Goal: Find specific page/section: Find specific page/section

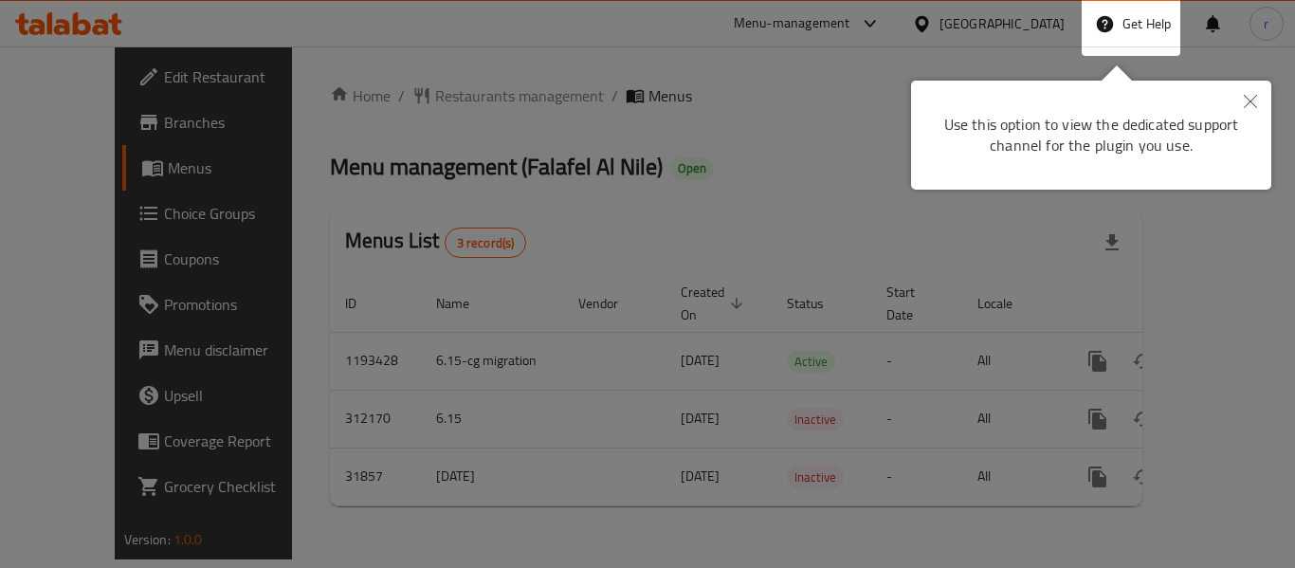
click at [1259, 105] on button "Close" at bounding box center [1251, 103] width 42 height 44
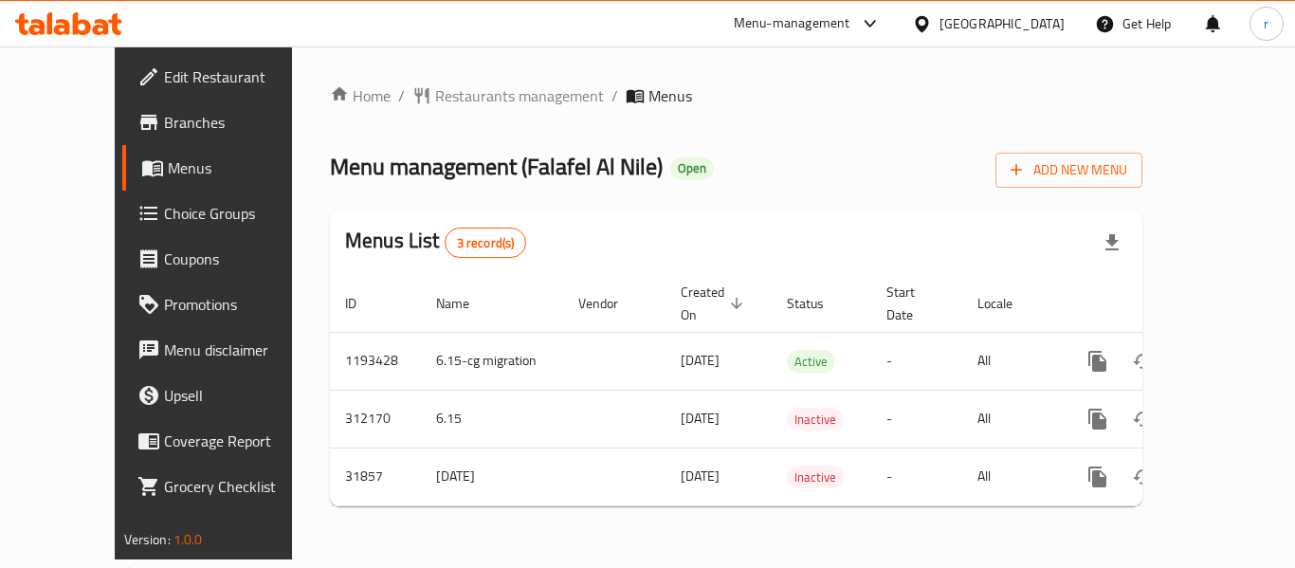
click at [164, 119] on span "Branches" at bounding box center [240, 122] width 152 height 23
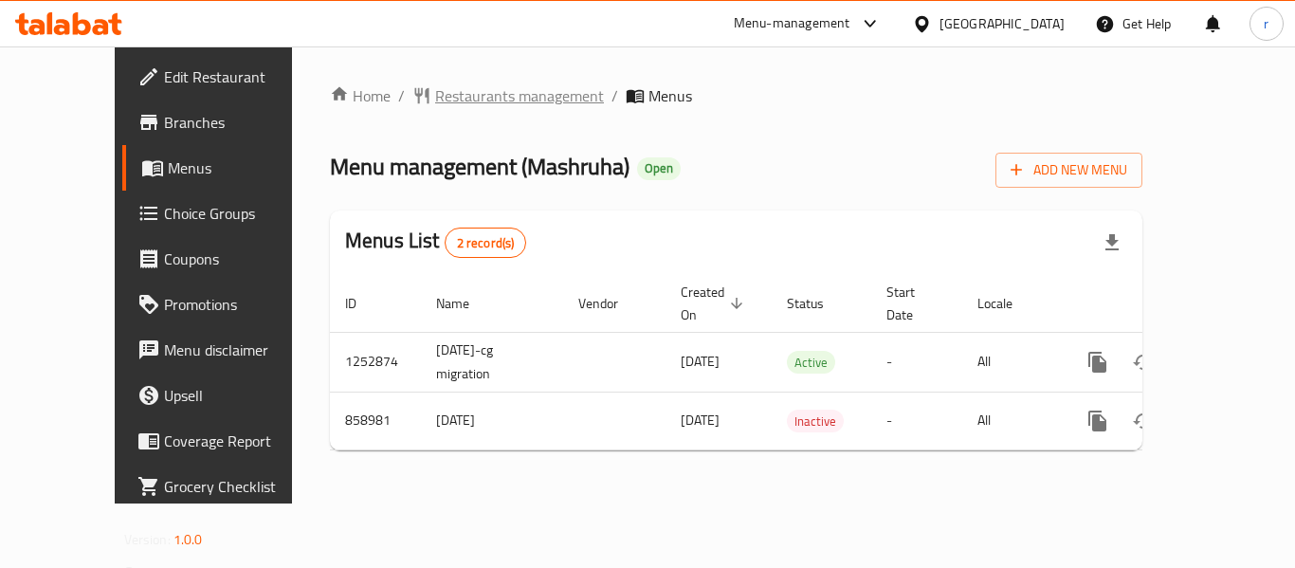
click at [435, 94] on span "Restaurants management" at bounding box center [519, 95] width 169 height 23
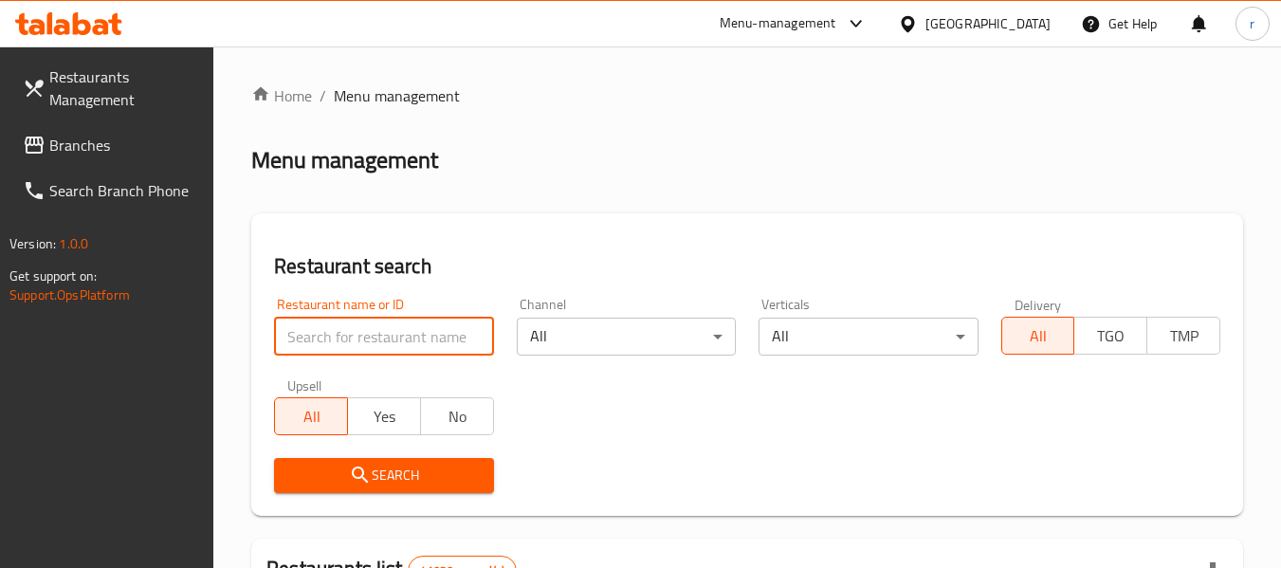
click at [330, 343] on input "search" at bounding box center [383, 337] width 219 height 38
paste input "656723"
type input "656723"
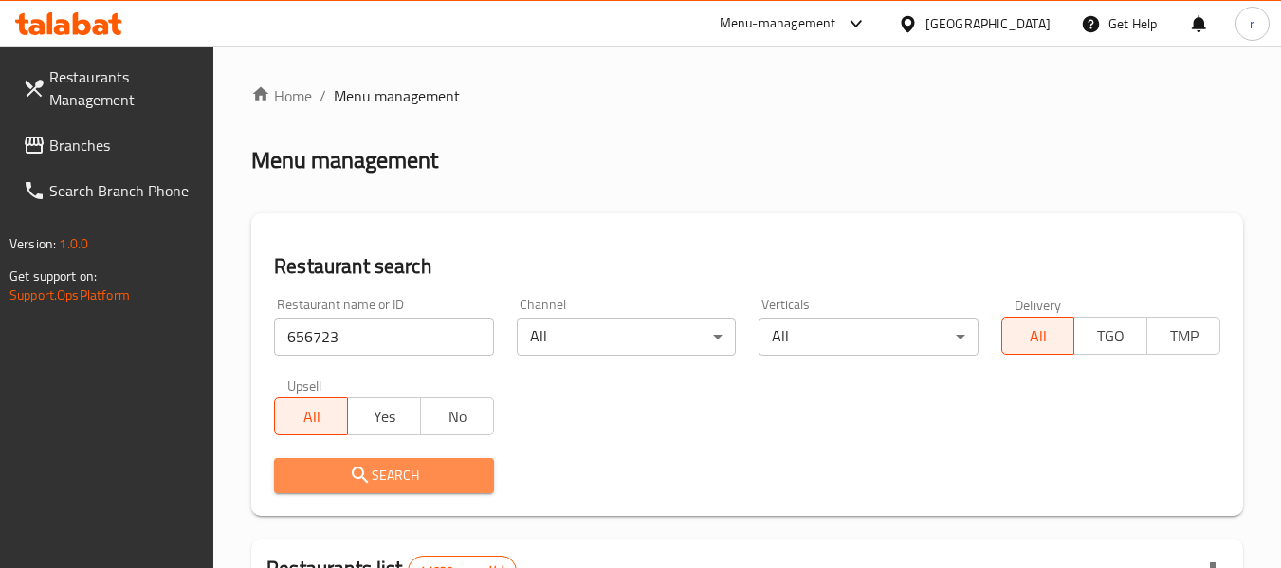
click at [335, 476] on span "Search" at bounding box center [383, 476] width 189 height 24
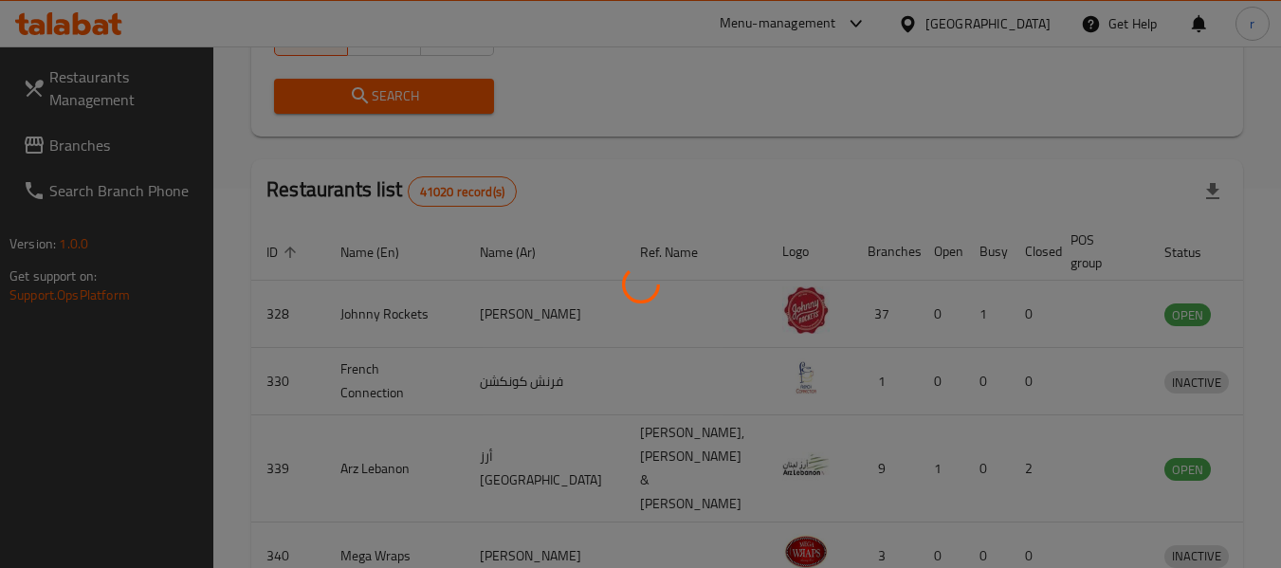
scroll to position [262, 0]
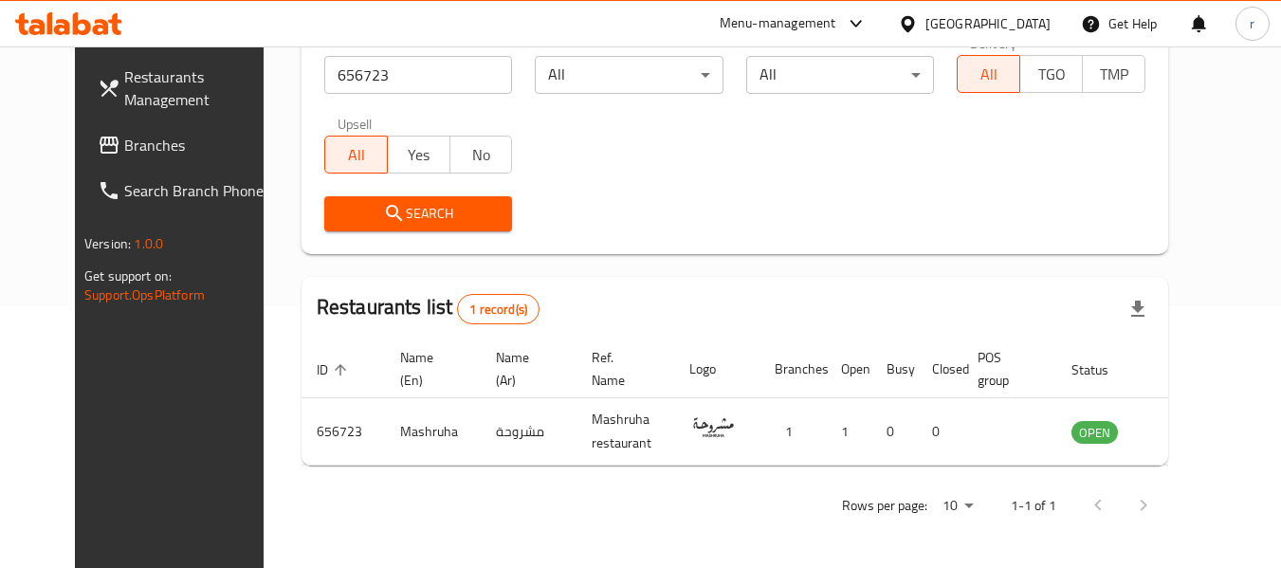
click at [1006, 16] on div "[GEOGRAPHIC_DATA]" at bounding box center [988, 23] width 125 height 21
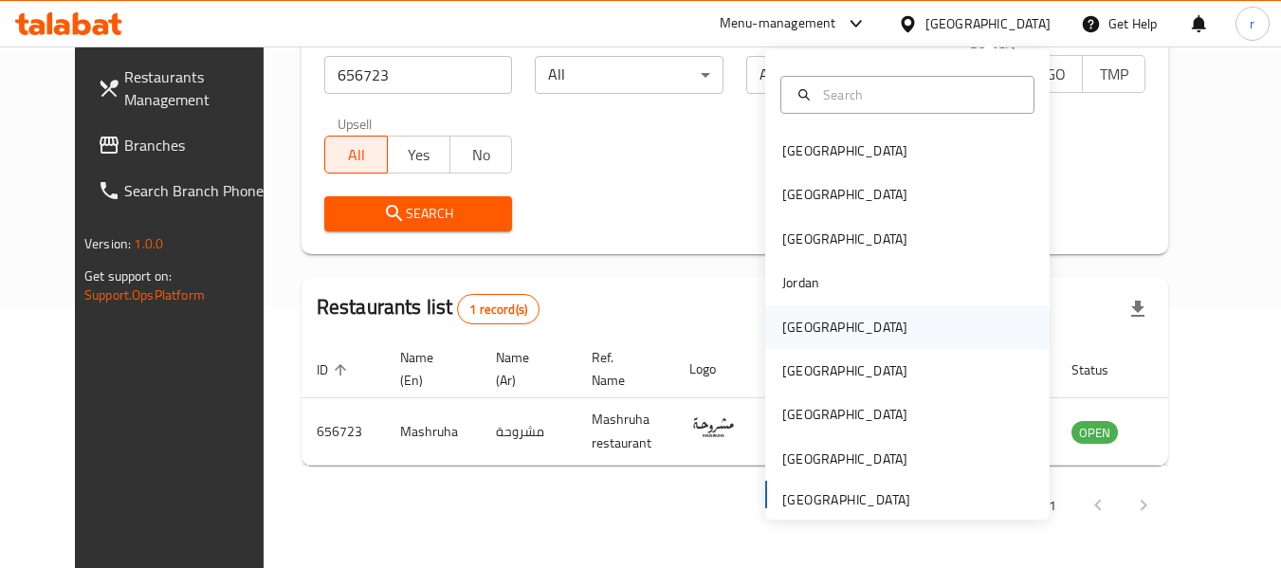
click at [792, 324] on div "[GEOGRAPHIC_DATA]" at bounding box center [844, 327] width 125 height 21
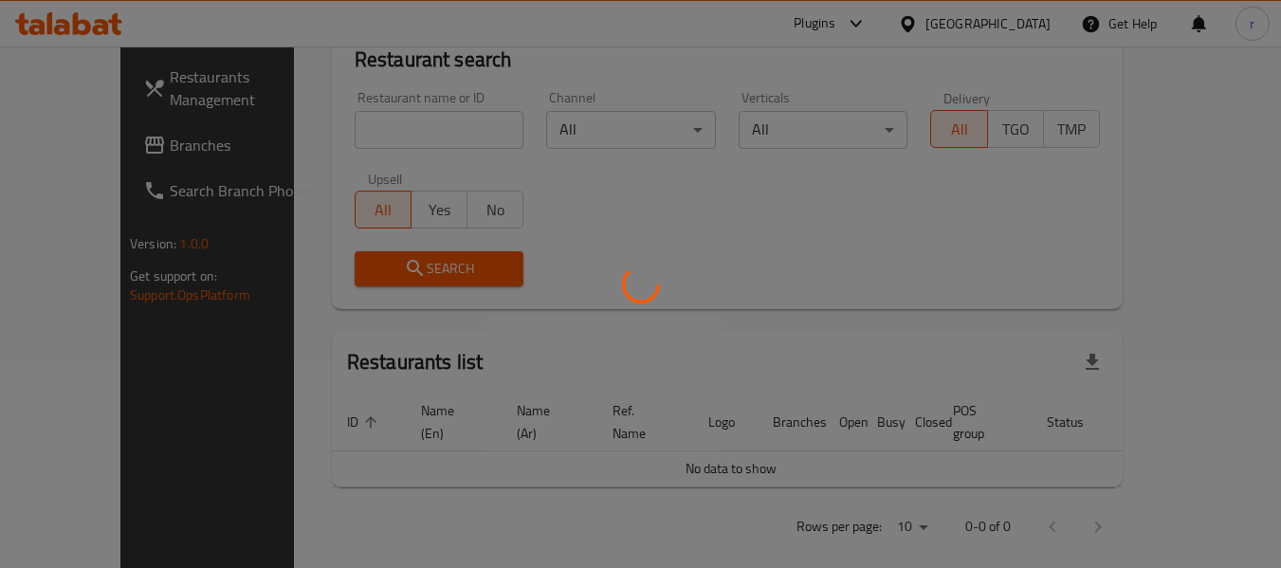
scroll to position [262, 0]
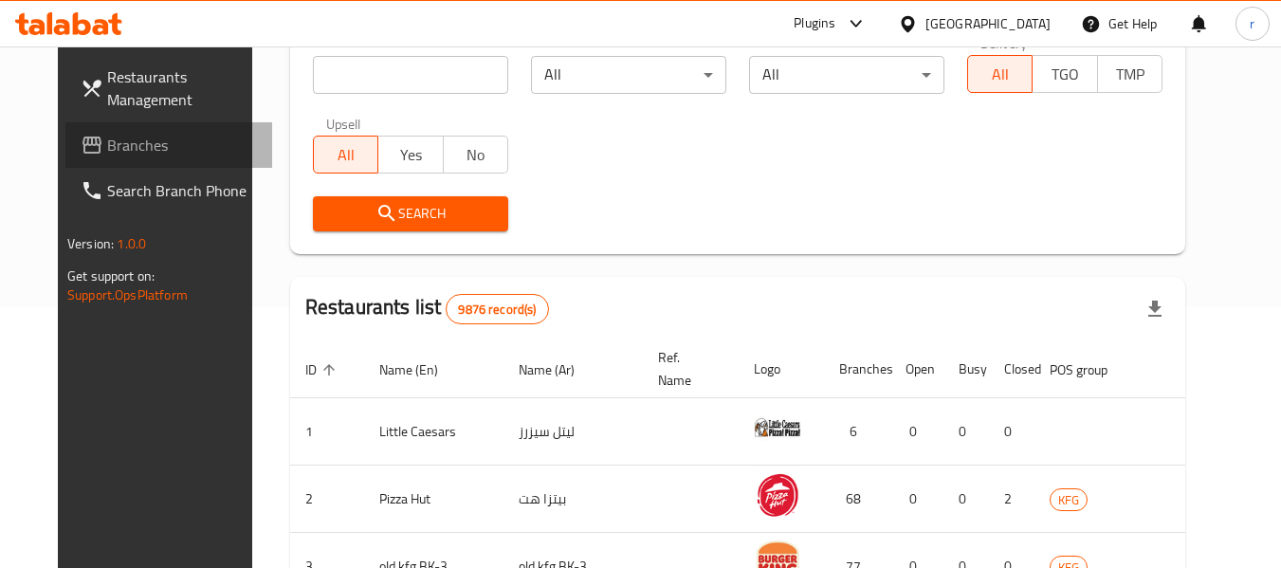
click at [107, 146] on span "Branches" at bounding box center [182, 145] width 150 height 23
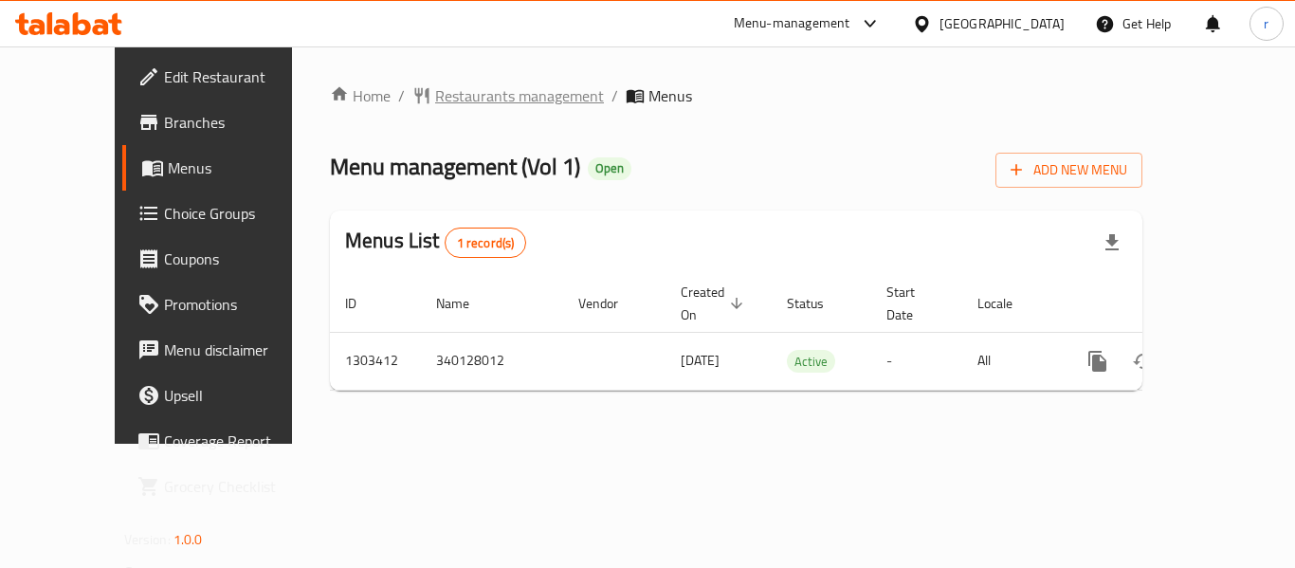
click at [449, 102] on span "Restaurants management" at bounding box center [519, 95] width 169 height 23
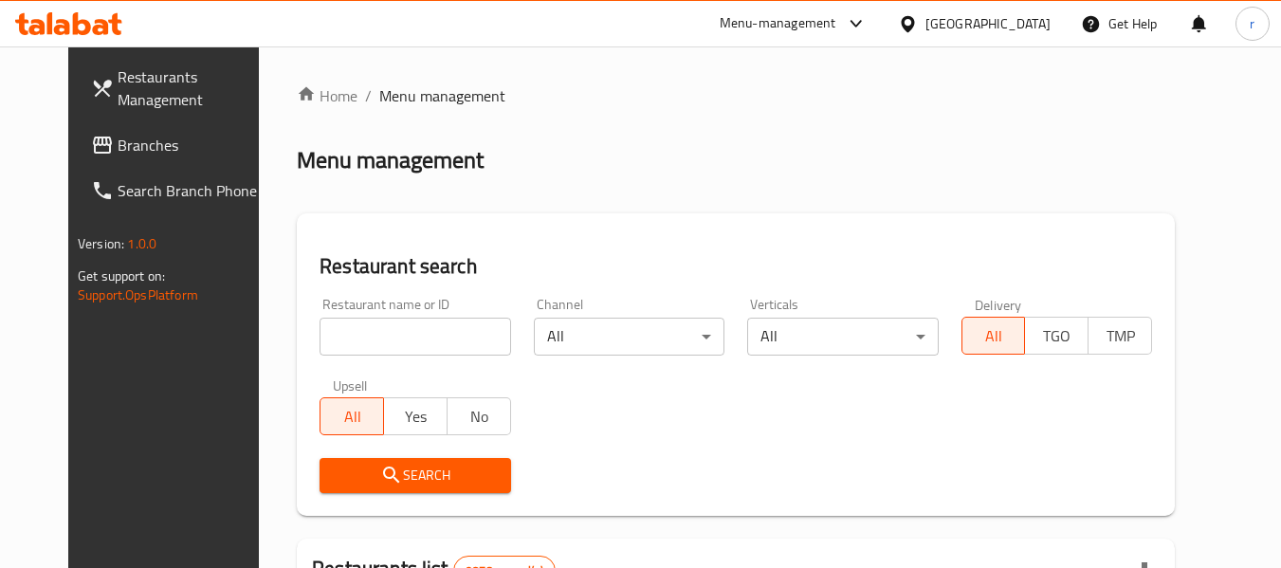
click at [376, 324] on input "search" at bounding box center [415, 337] width 191 height 38
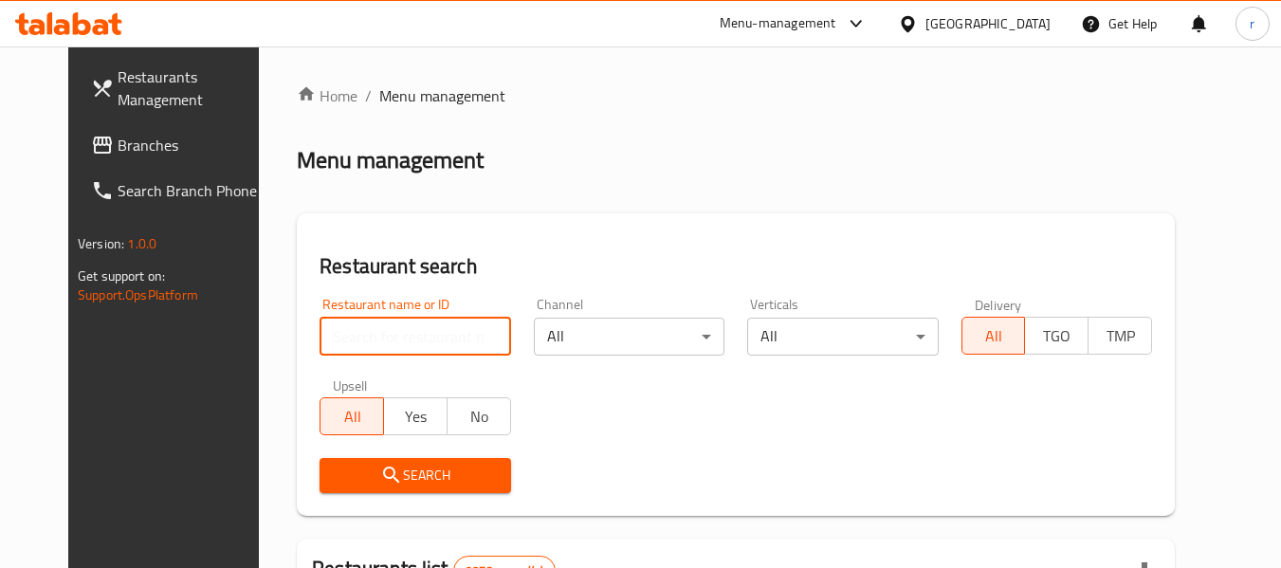
paste input "702823"
type input "702823"
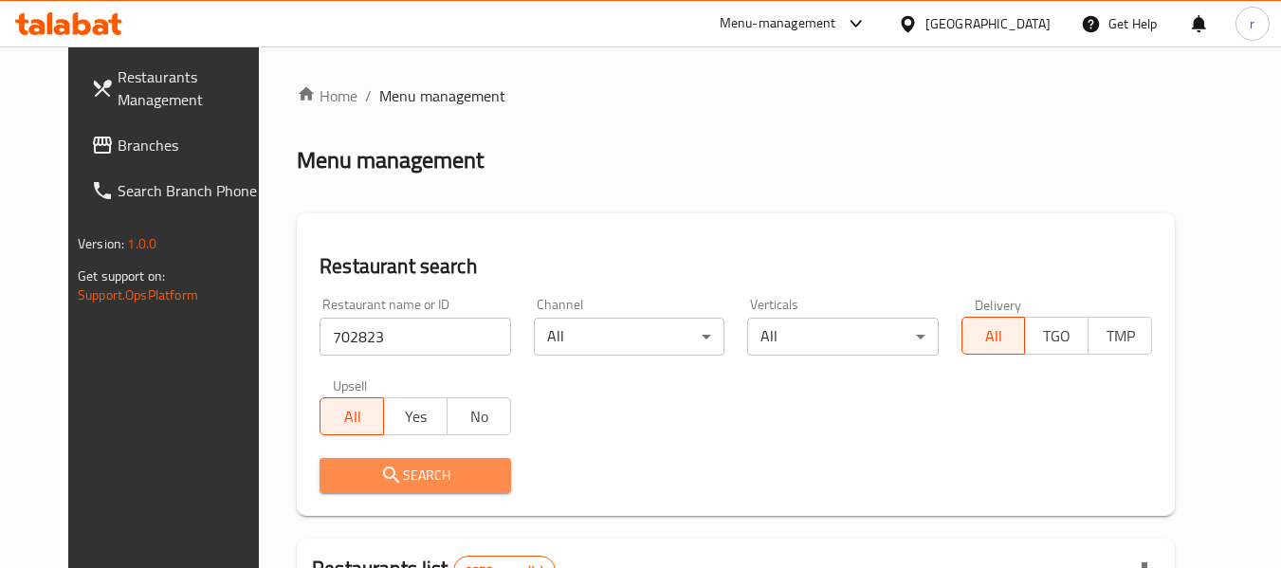
click at [380, 472] on icon "submit" at bounding box center [391, 475] width 23 height 23
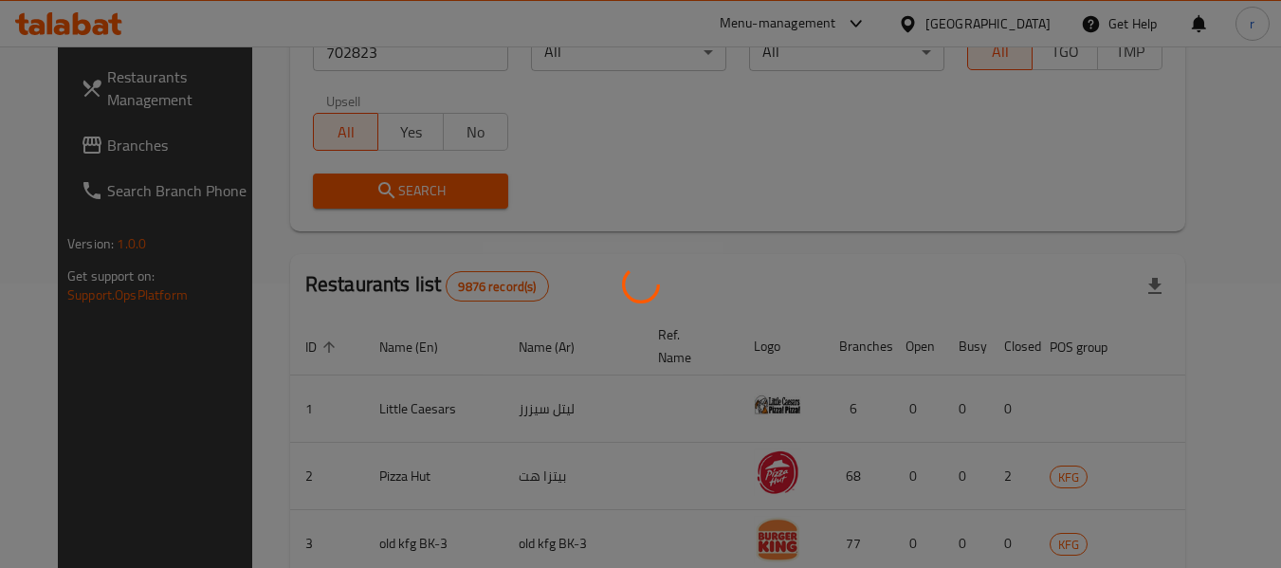
scroll to position [262, 0]
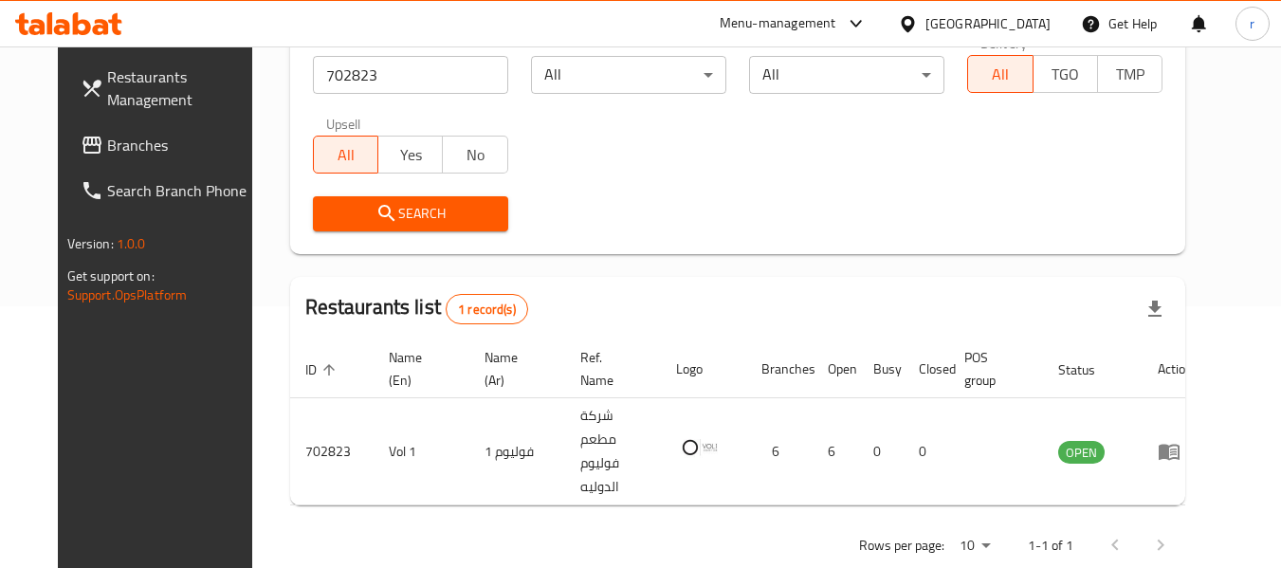
click at [914, 17] on icon at bounding box center [907, 23] width 13 height 16
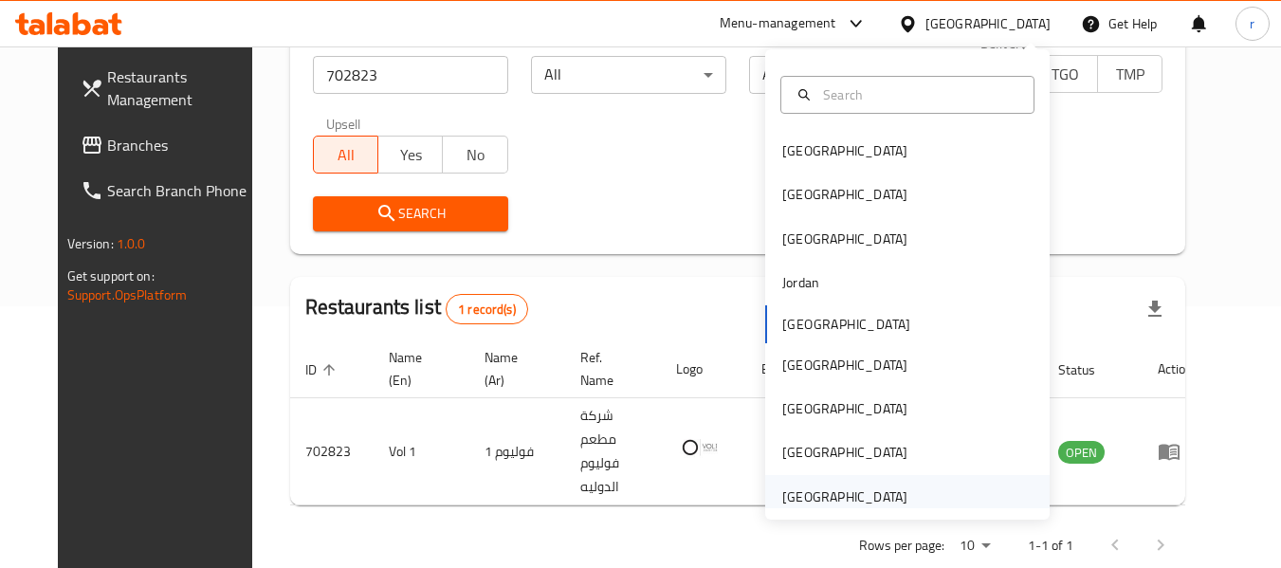
click at [887, 488] on div "[GEOGRAPHIC_DATA]" at bounding box center [844, 496] width 125 height 21
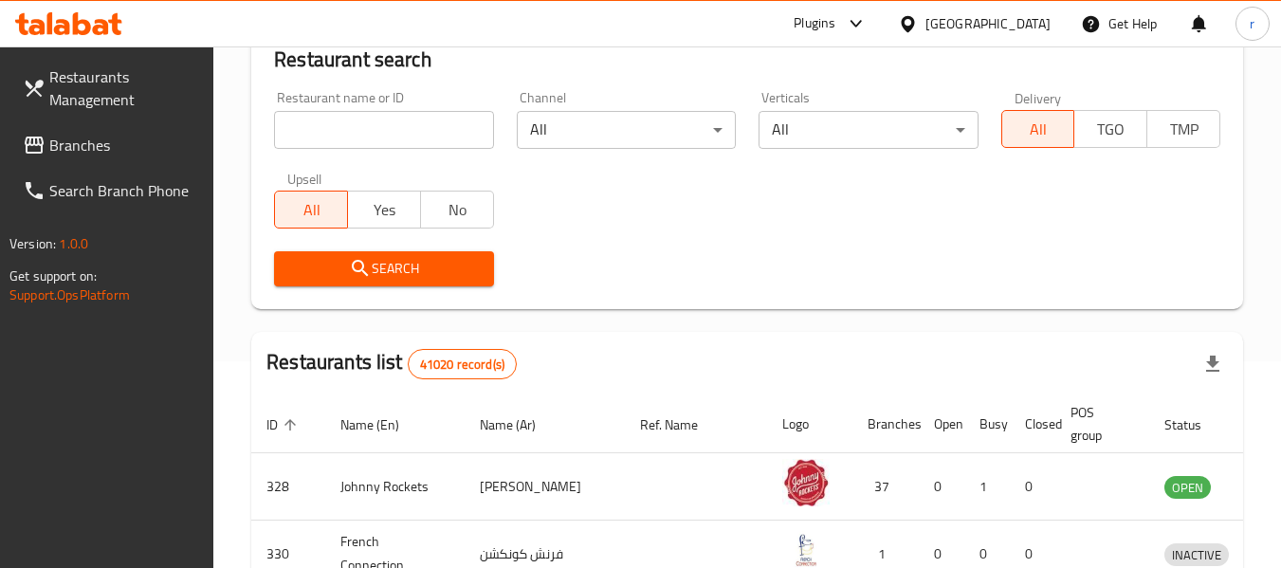
scroll to position [262, 0]
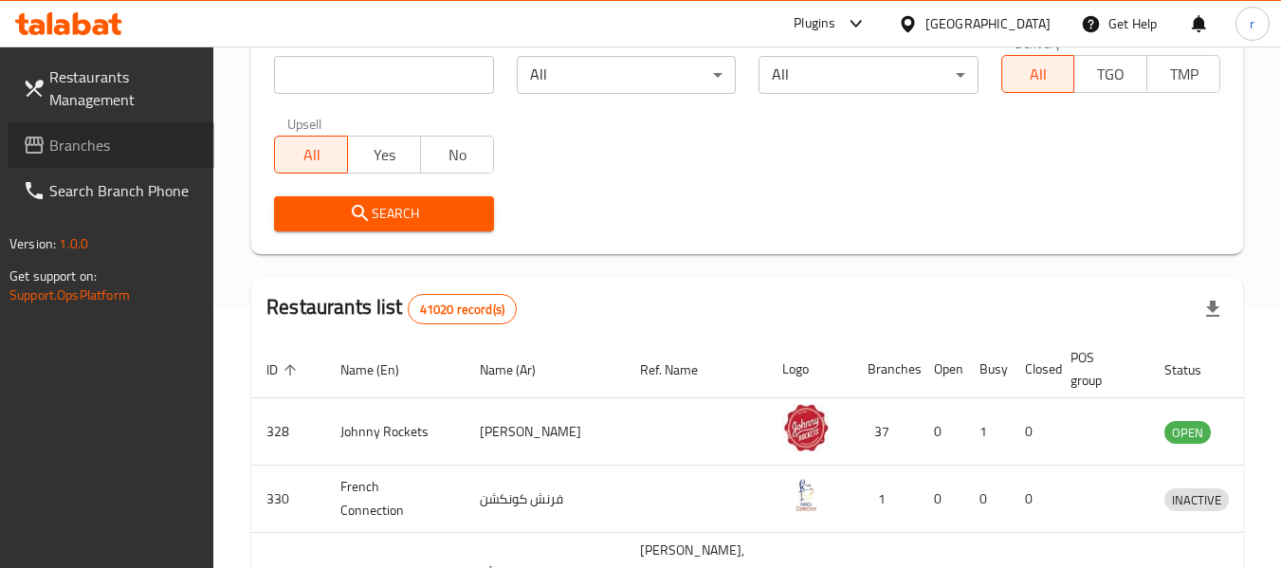
click at [128, 144] on span "Branches" at bounding box center [124, 145] width 150 height 23
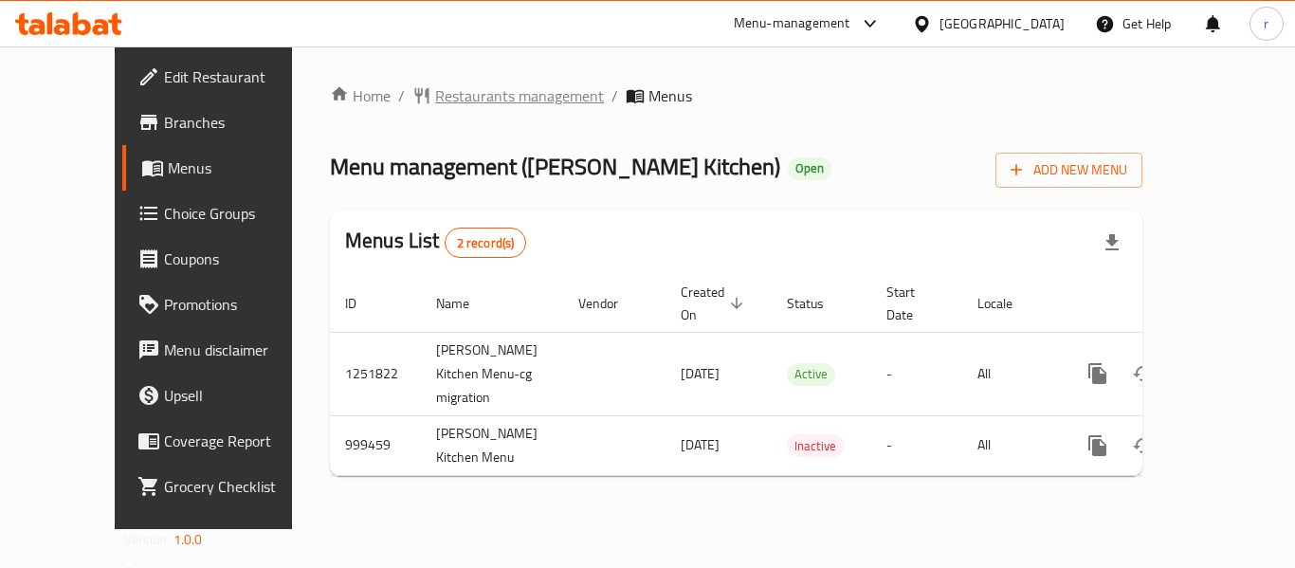
click at [435, 90] on span "Restaurants management" at bounding box center [519, 95] width 169 height 23
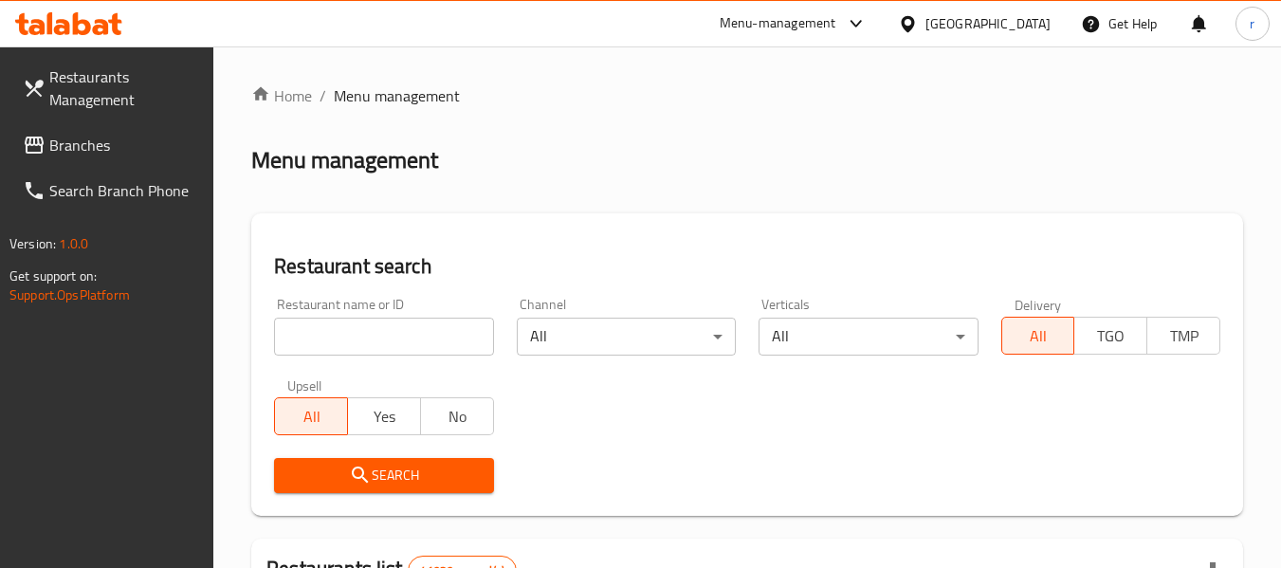
click at [321, 339] on input "search" at bounding box center [383, 337] width 219 height 38
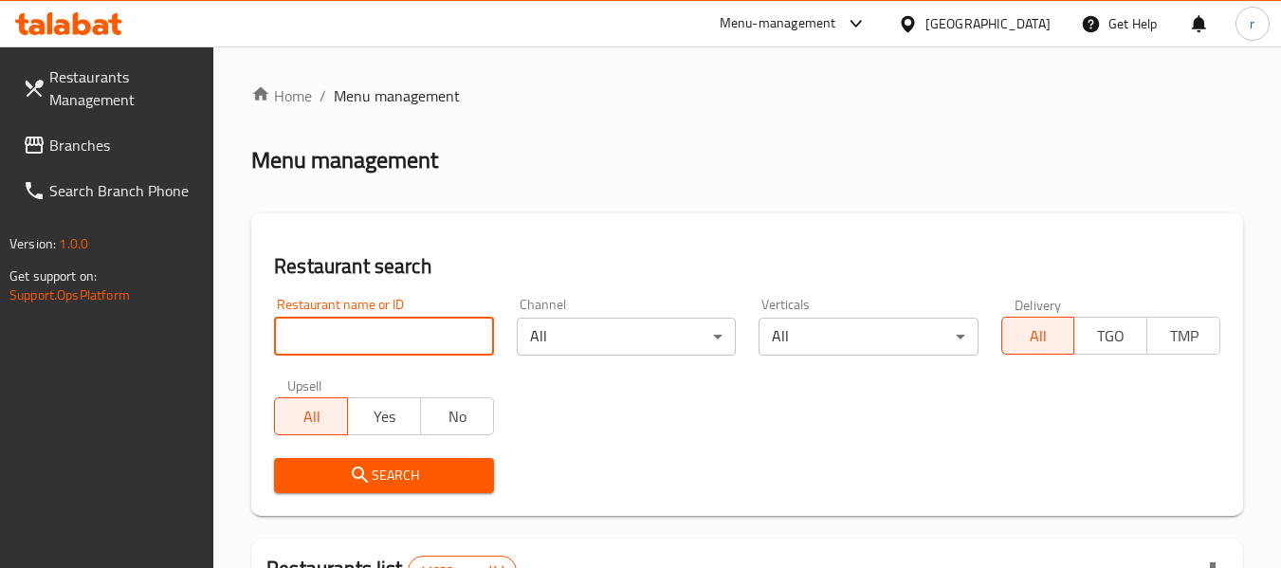
paste input "660443"
type input "660443"
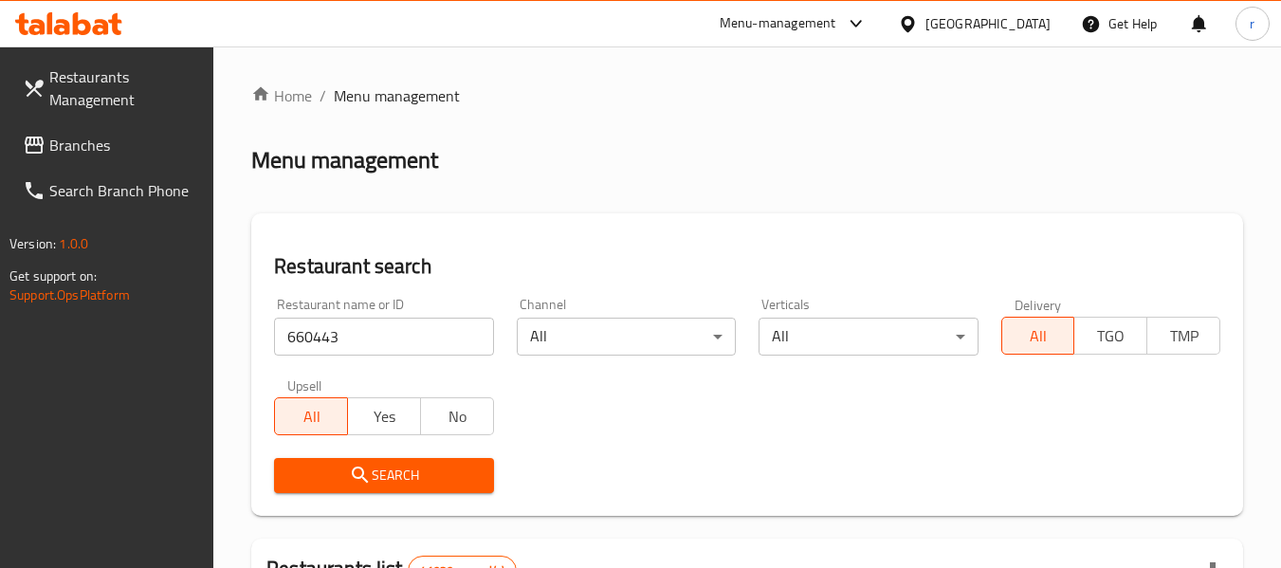
click at [364, 484] on icon "submit" at bounding box center [360, 475] width 23 height 23
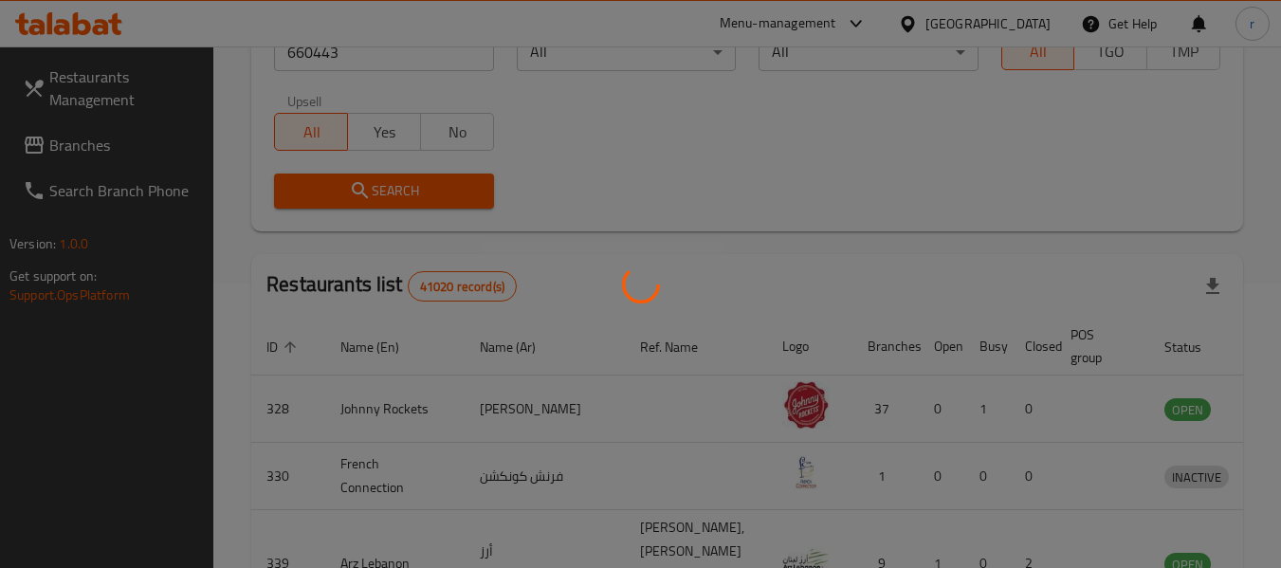
scroll to position [262, 0]
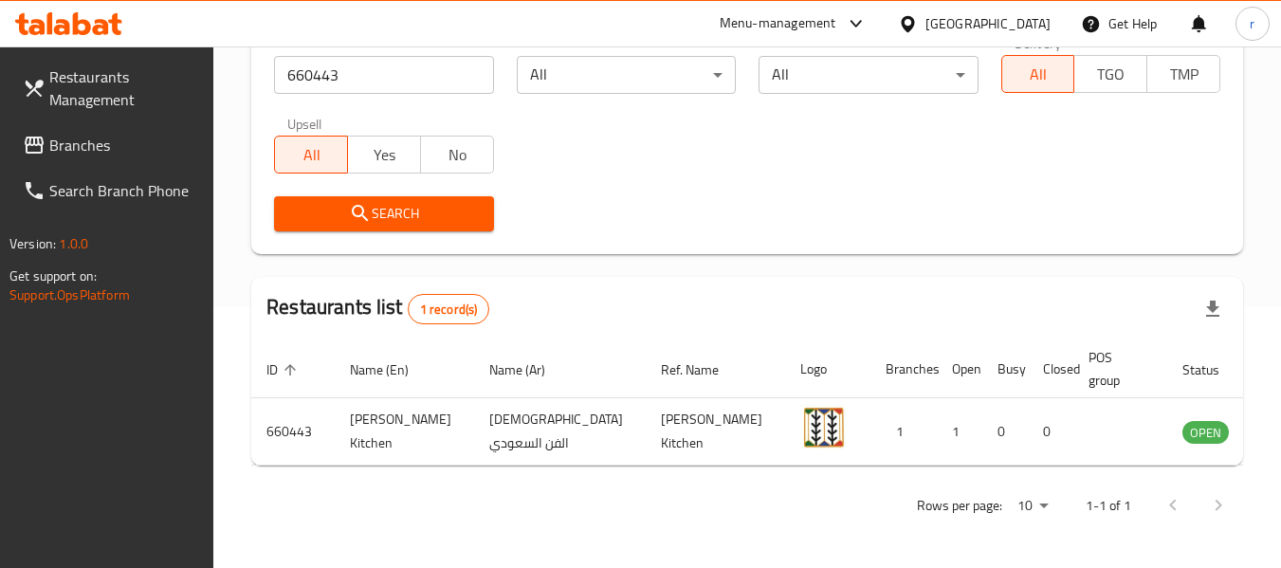
click at [931, 13] on div "[GEOGRAPHIC_DATA]" at bounding box center [988, 23] width 125 height 21
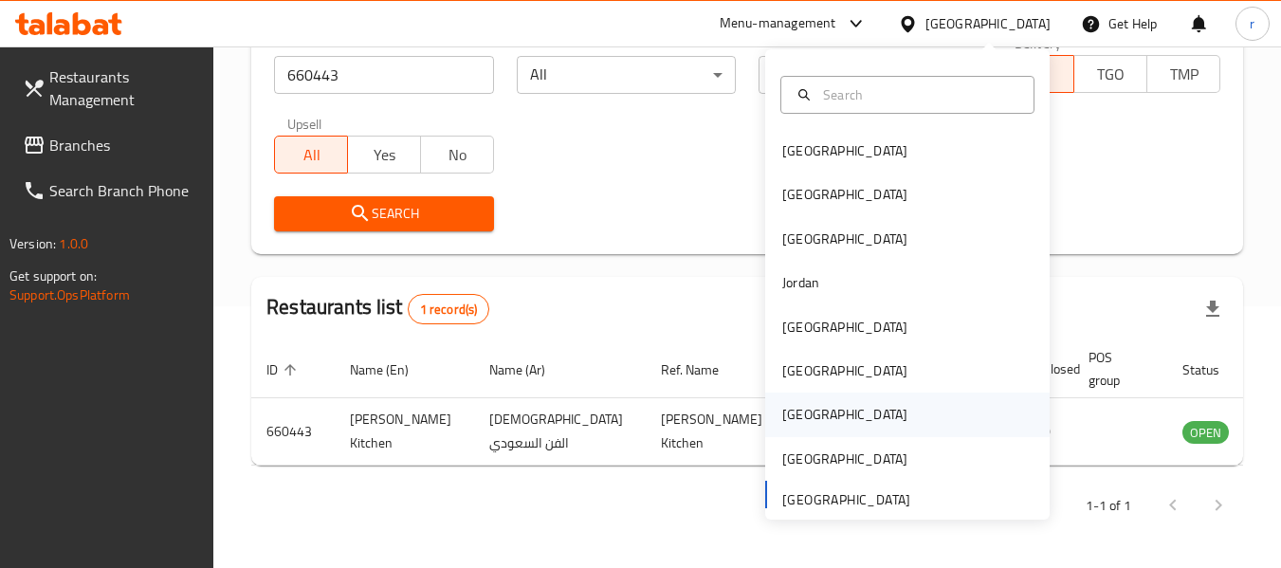
click at [782, 408] on div "[GEOGRAPHIC_DATA]" at bounding box center [844, 414] width 125 height 21
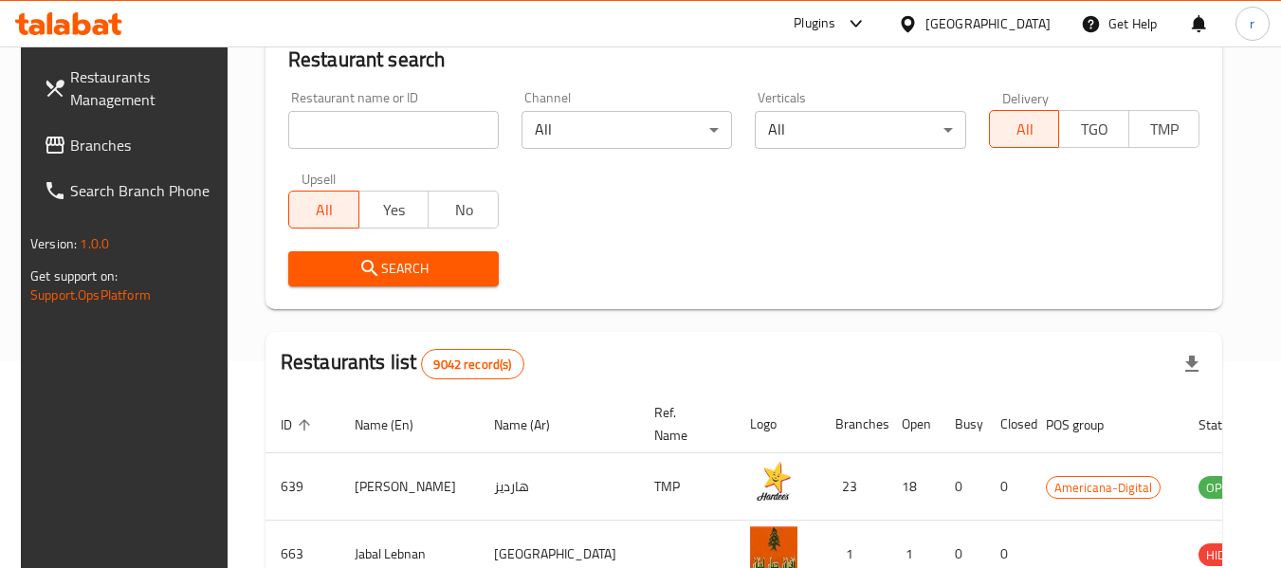
scroll to position [262, 0]
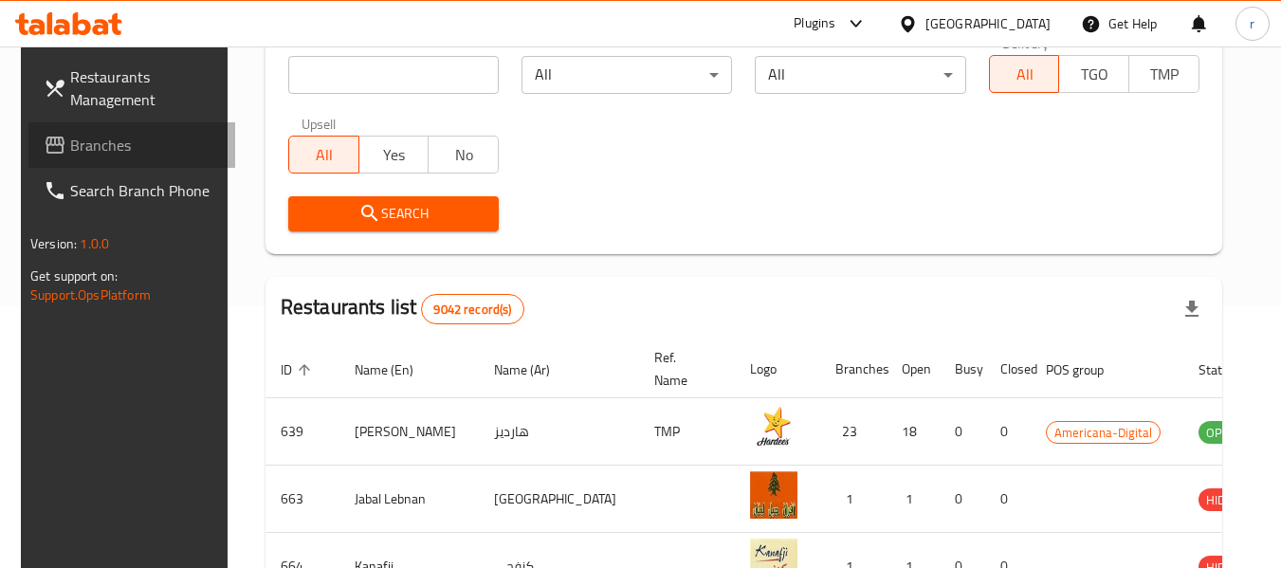
click at [83, 151] on span "Branches" at bounding box center [145, 145] width 150 height 23
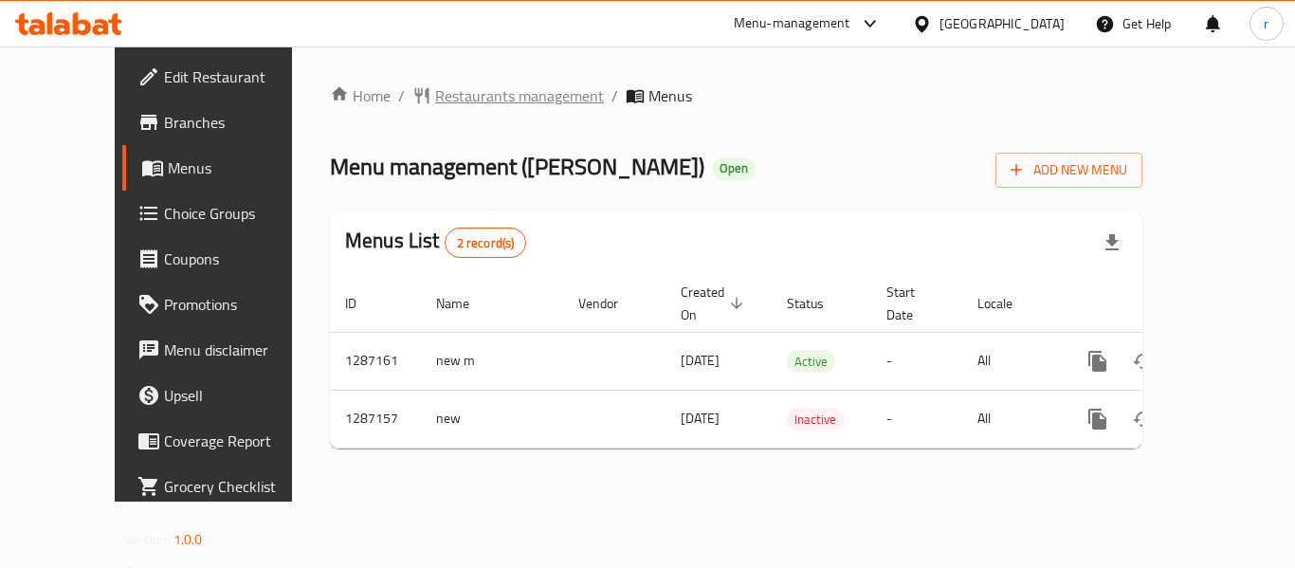
click at [449, 91] on span "Restaurants management" at bounding box center [519, 95] width 169 height 23
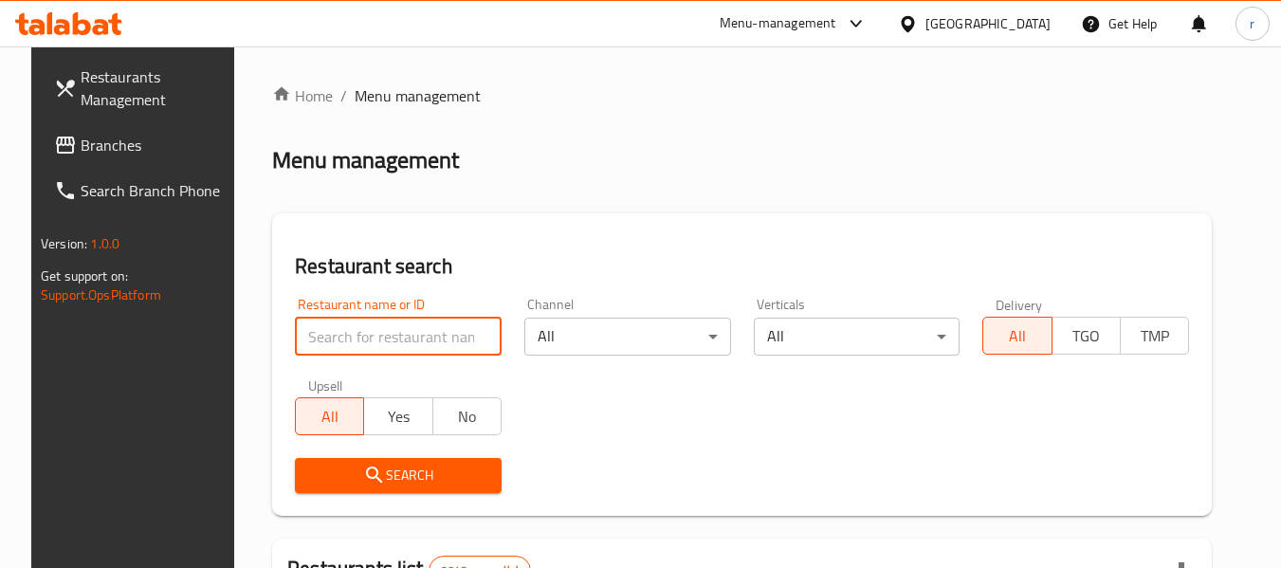
click at [379, 340] on input "search" at bounding box center [398, 337] width 207 height 38
paste input "696575"
type input "696575"
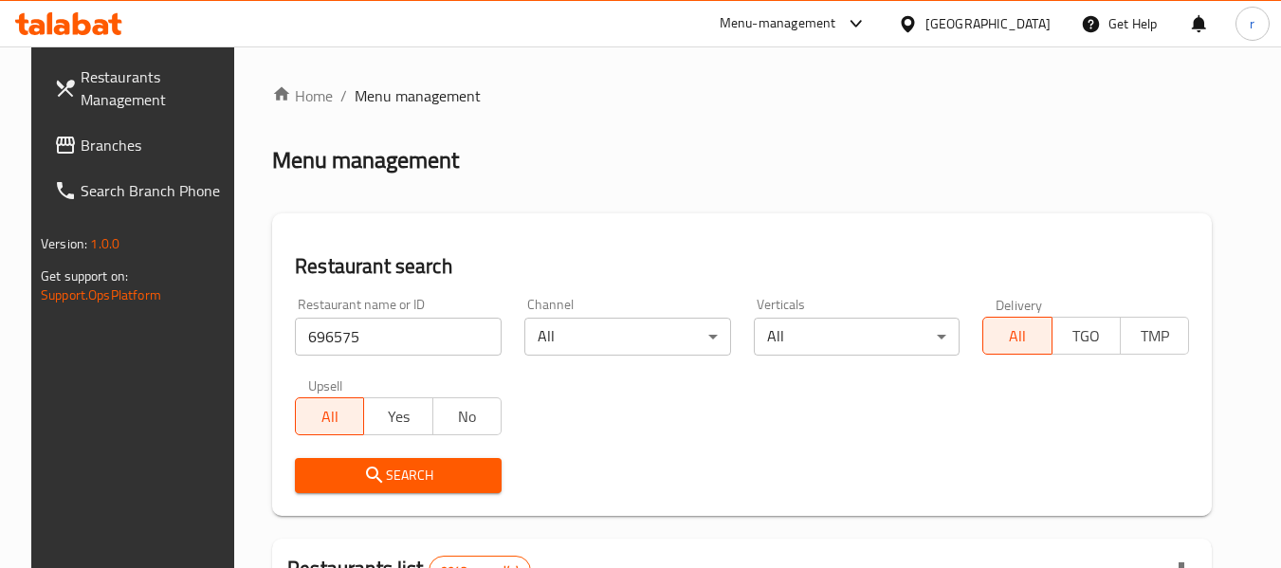
click at [363, 471] on icon "submit" at bounding box center [374, 475] width 23 height 23
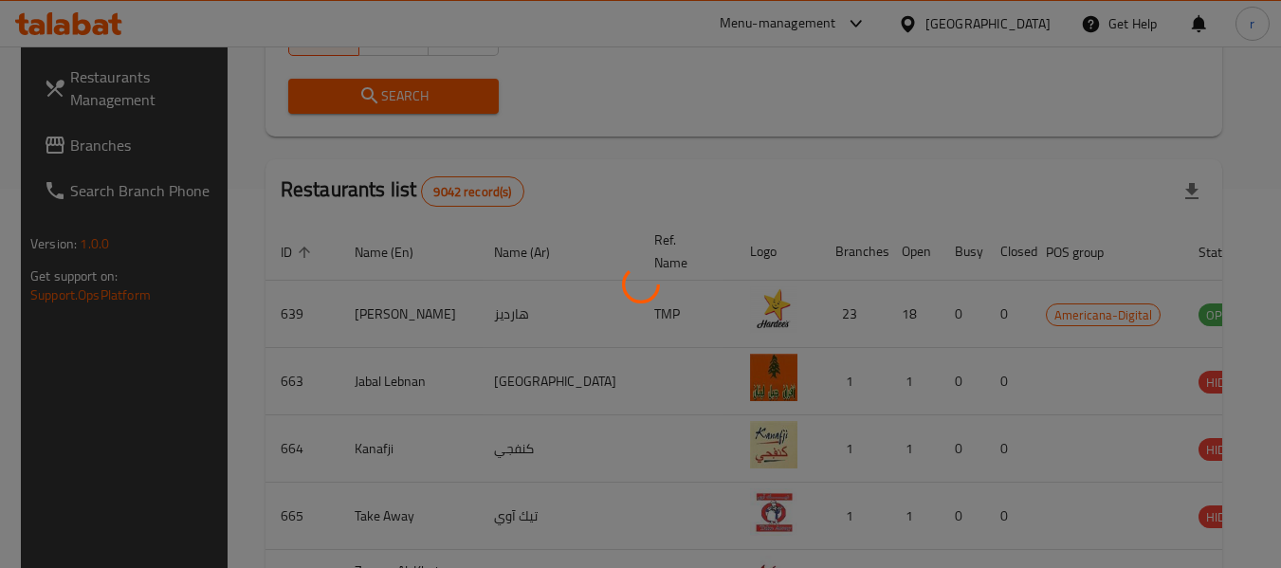
scroll to position [262, 0]
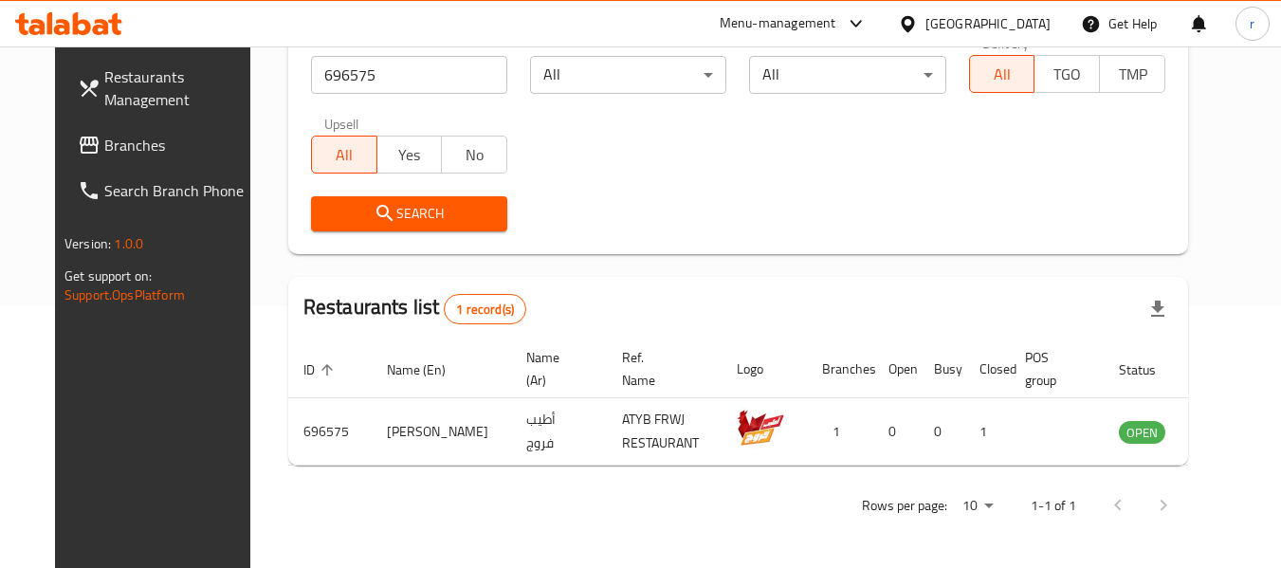
click at [918, 15] on icon at bounding box center [908, 24] width 20 height 20
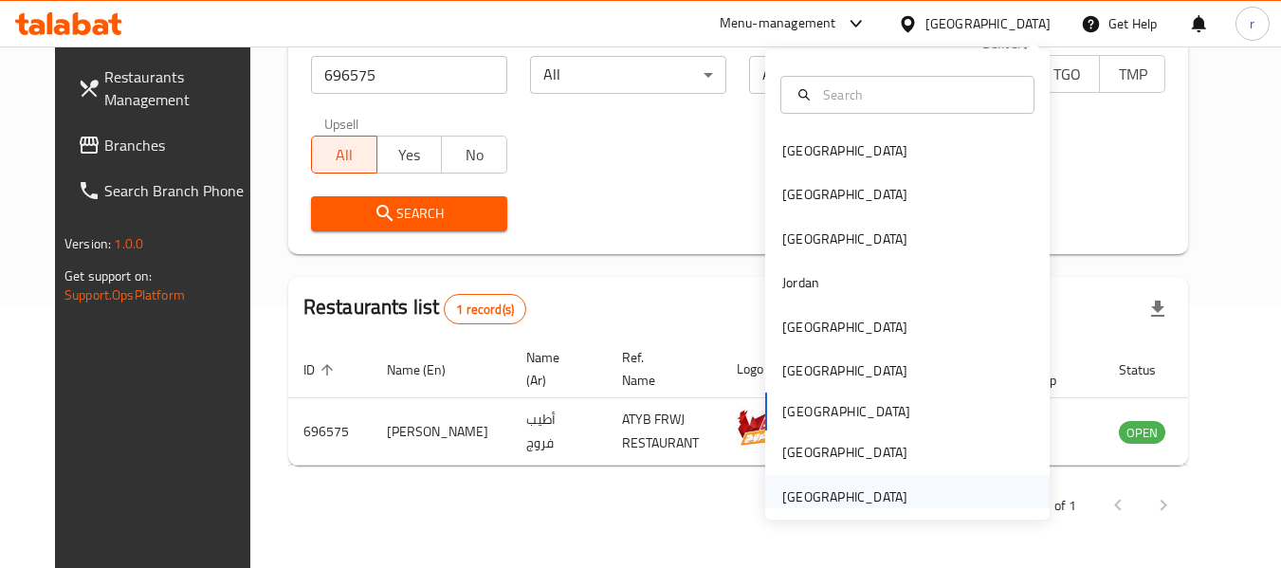
click at [891, 498] on div "[GEOGRAPHIC_DATA]" at bounding box center [845, 497] width 156 height 44
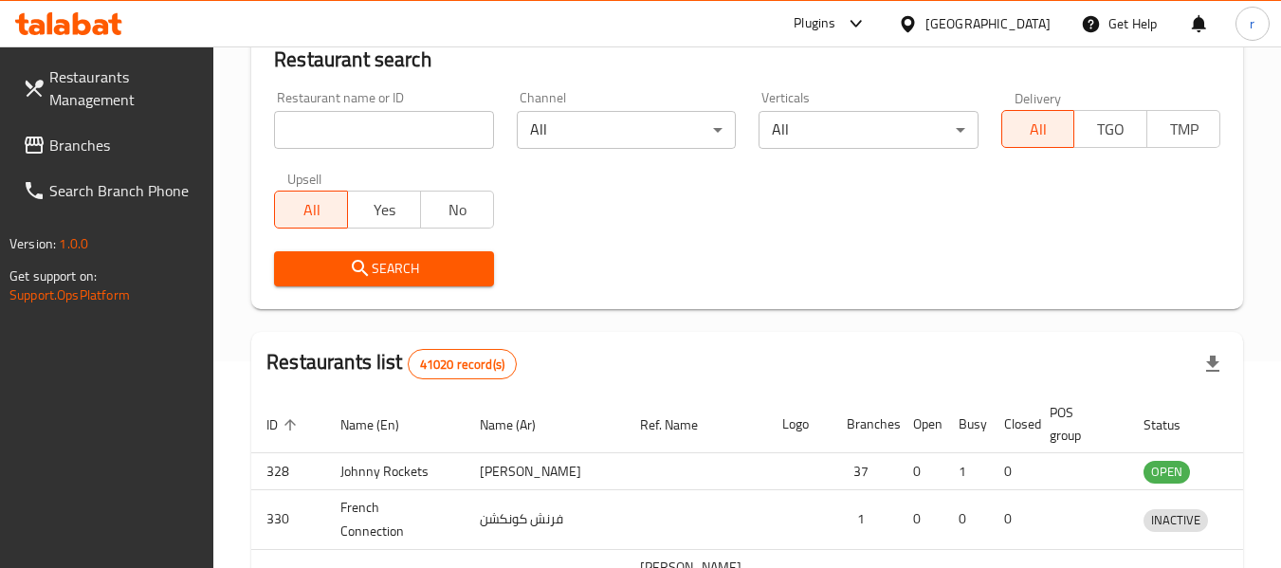
scroll to position [262, 0]
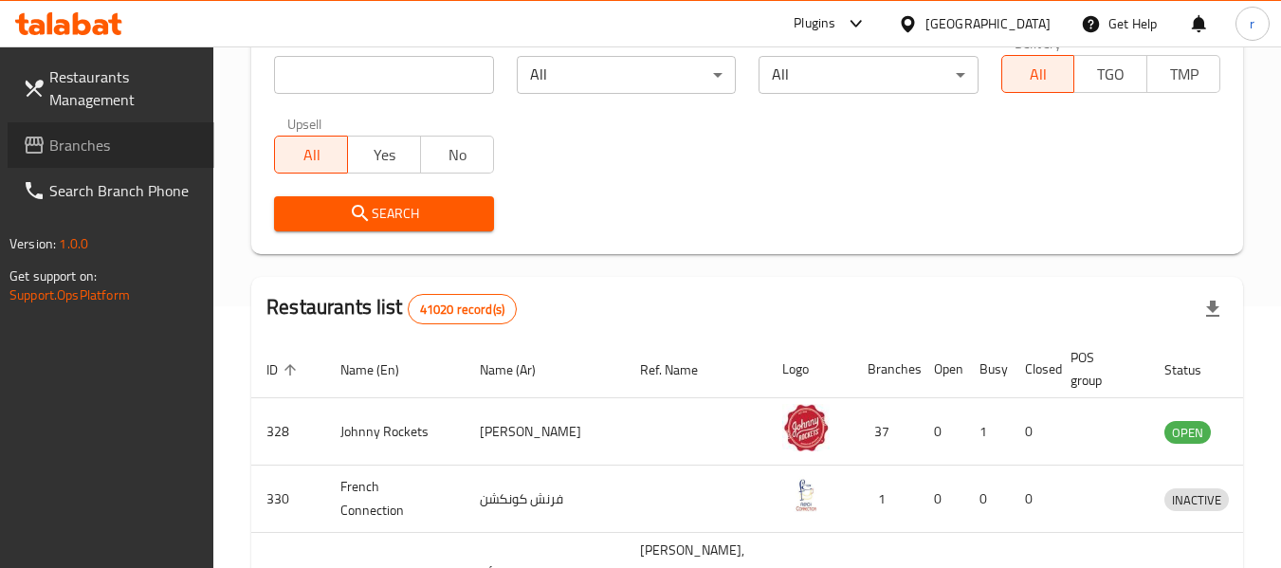
click at [58, 148] on span "Branches" at bounding box center [124, 145] width 150 height 23
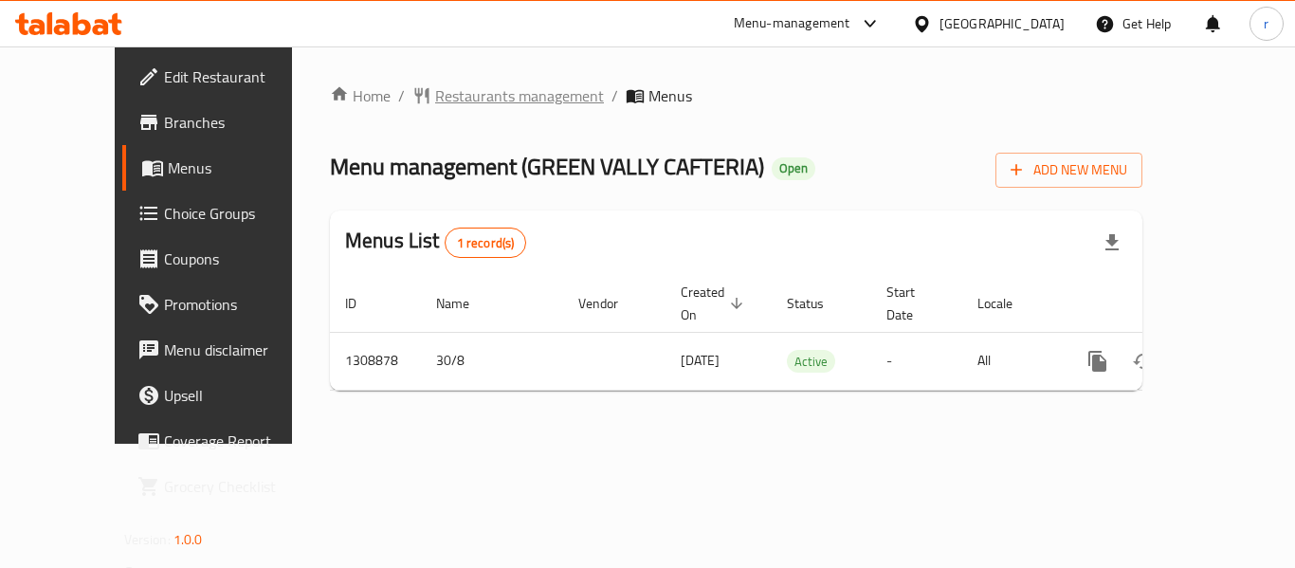
click at [435, 100] on span "Restaurants management" at bounding box center [519, 95] width 169 height 23
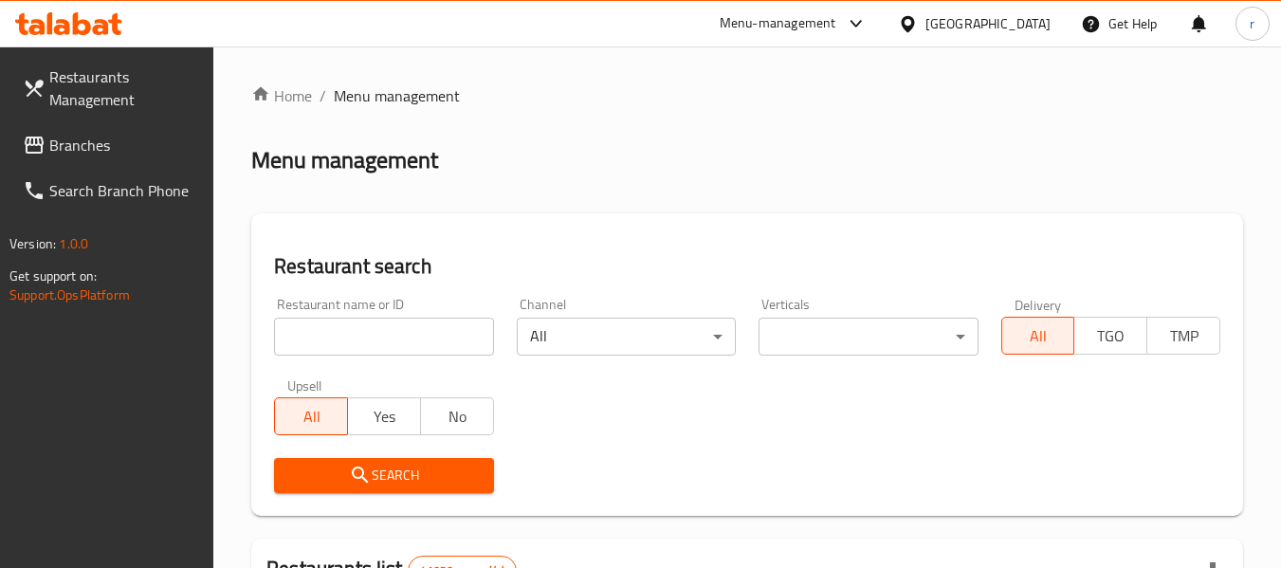
click at [373, 331] on input "search" at bounding box center [383, 337] width 219 height 38
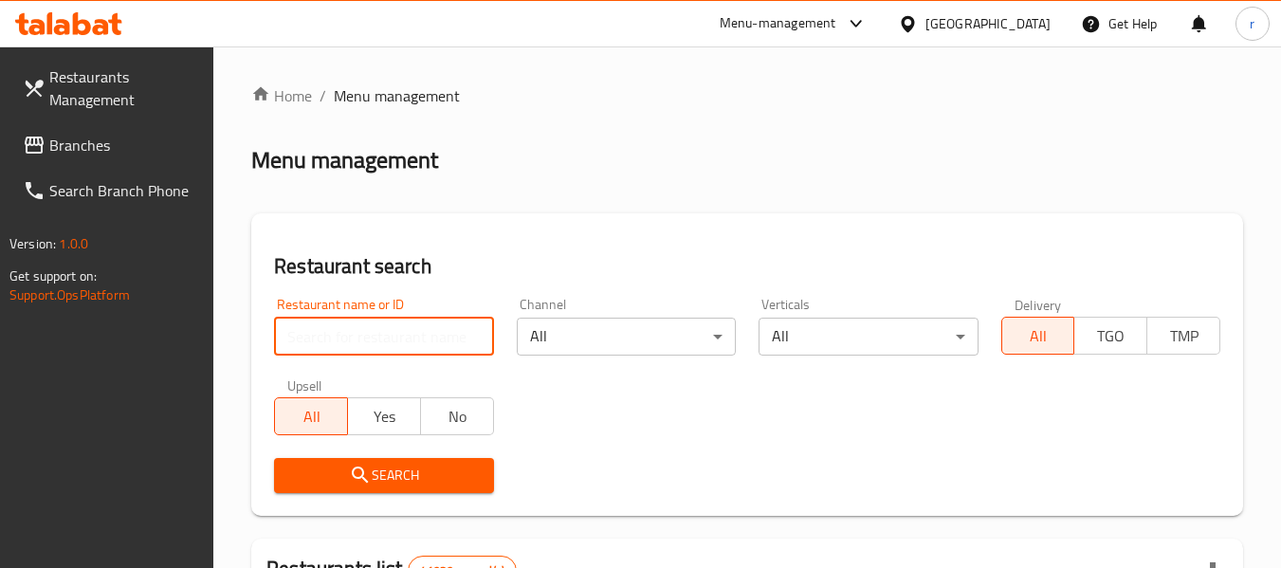
paste input "705061"
type input "705061"
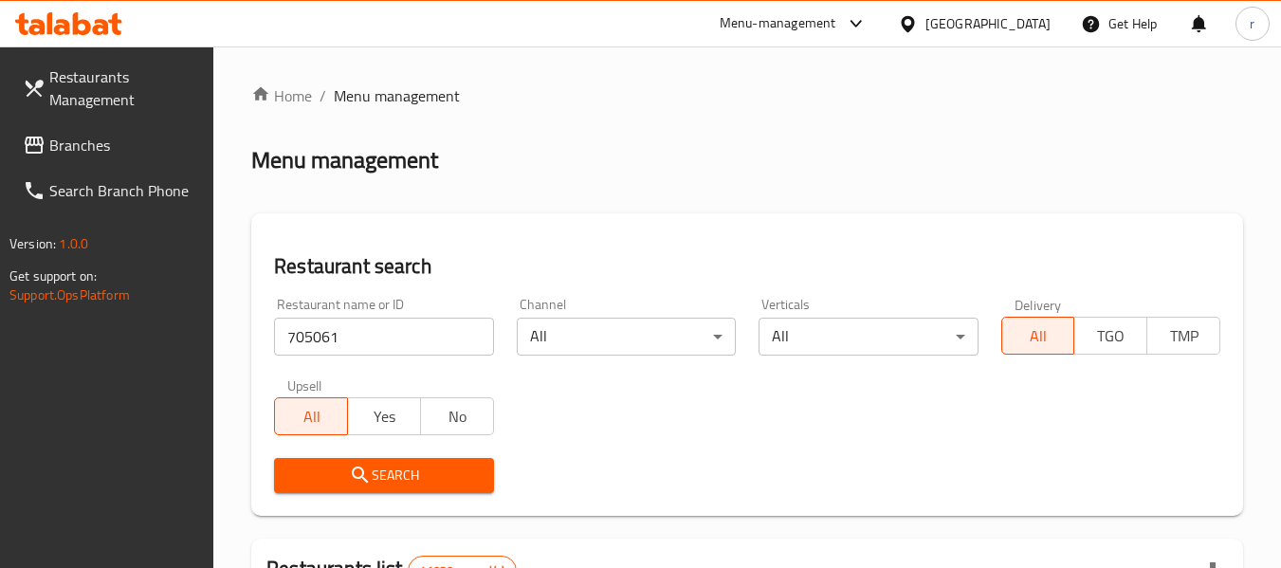
click at [339, 470] on span "Search" at bounding box center [383, 476] width 189 height 24
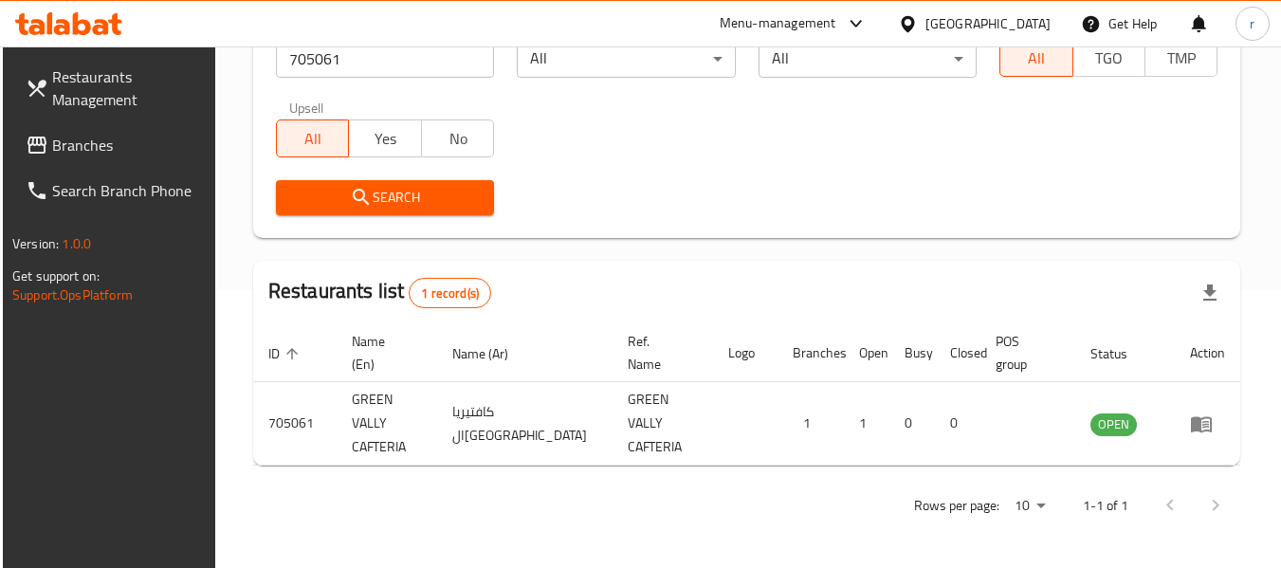
scroll to position [262, 0]
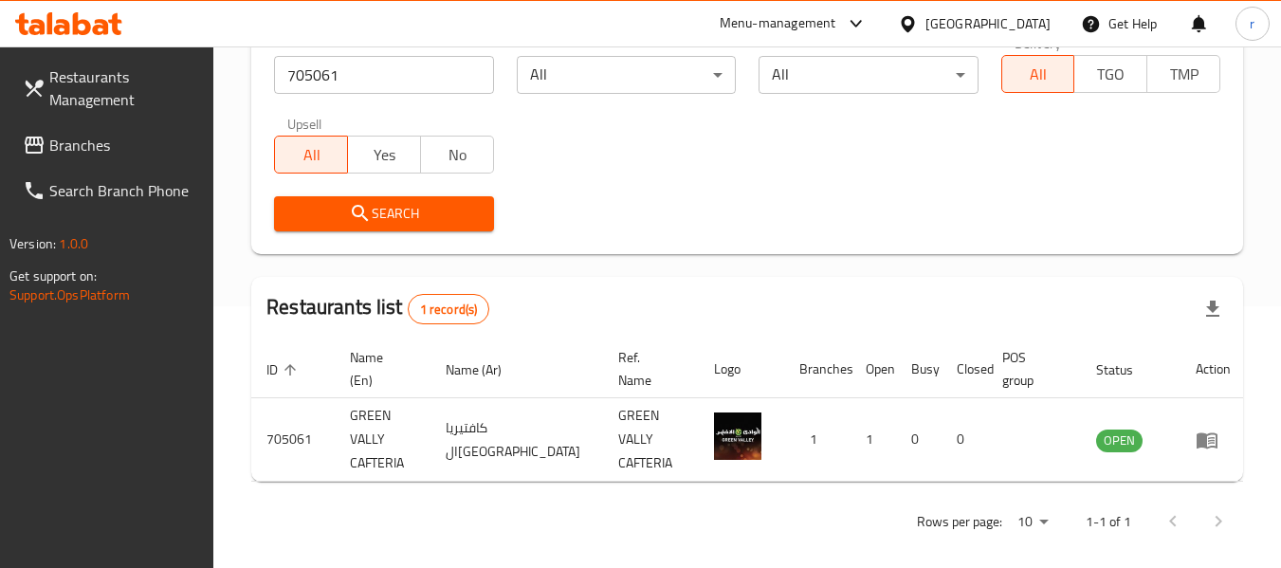
click at [133, 152] on span "Branches" at bounding box center [124, 145] width 150 height 23
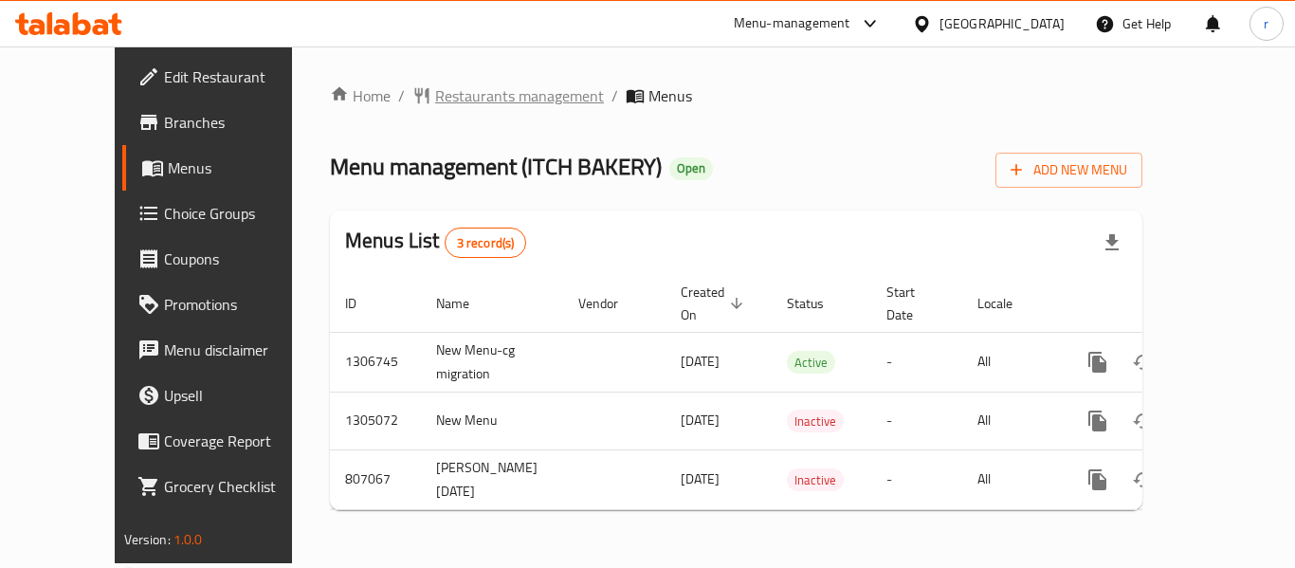
click at [470, 97] on span "Restaurants management" at bounding box center [519, 95] width 169 height 23
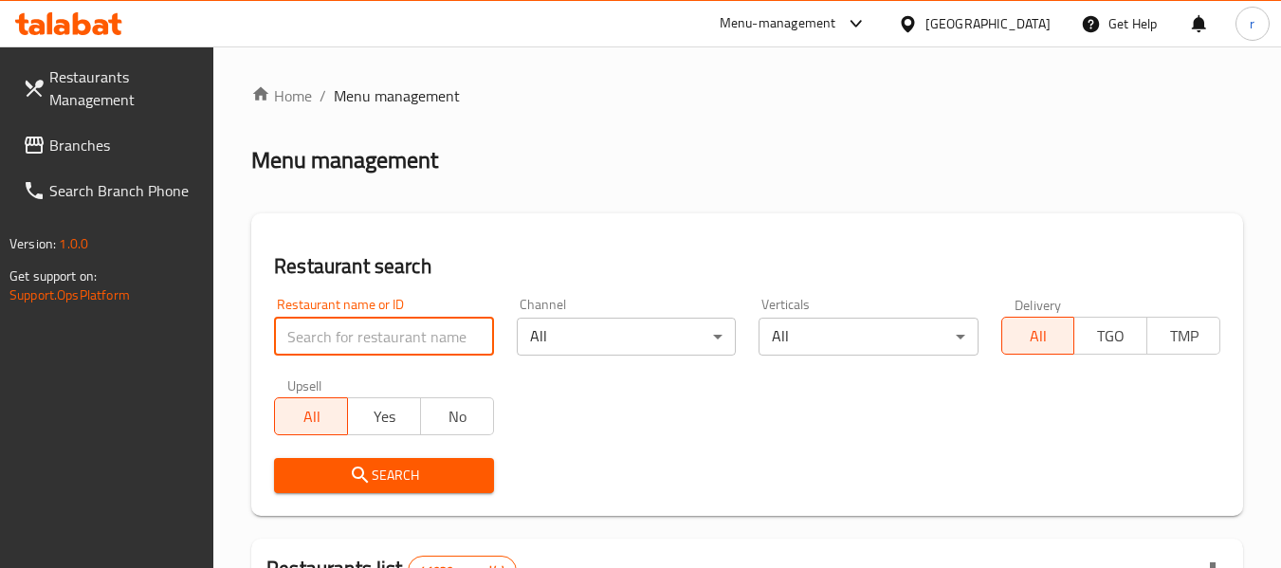
click at [372, 329] on input "search" at bounding box center [383, 337] width 219 height 38
paste input "654220"
type input "654220"
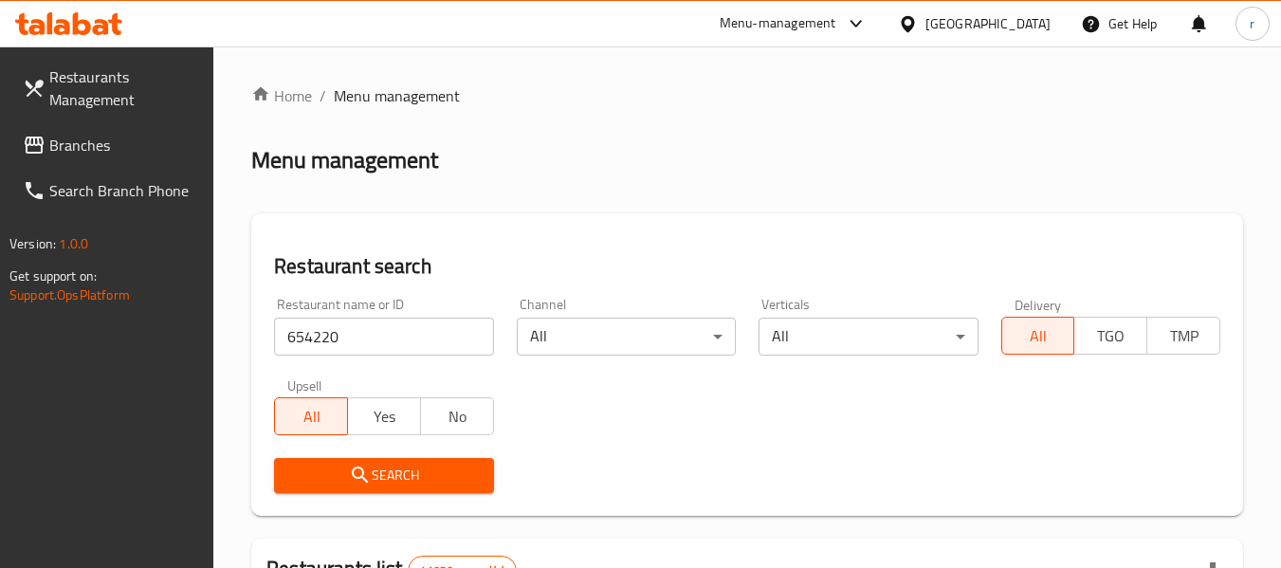
click at [366, 472] on icon "submit" at bounding box center [360, 475] width 23 height 23
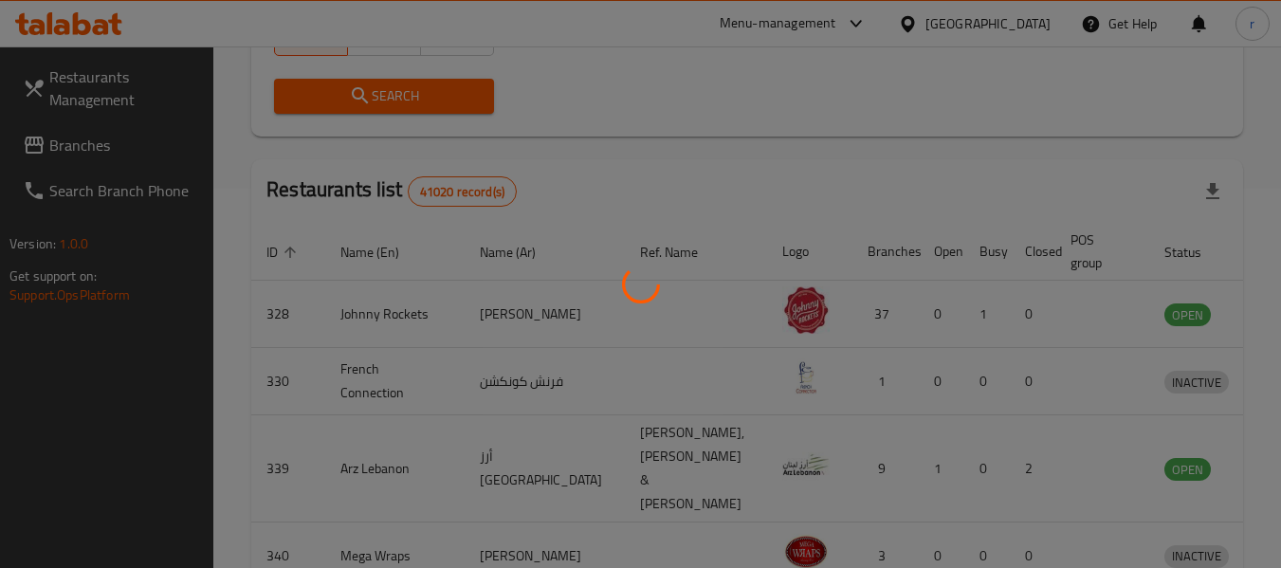
scroll to position [262, 0]
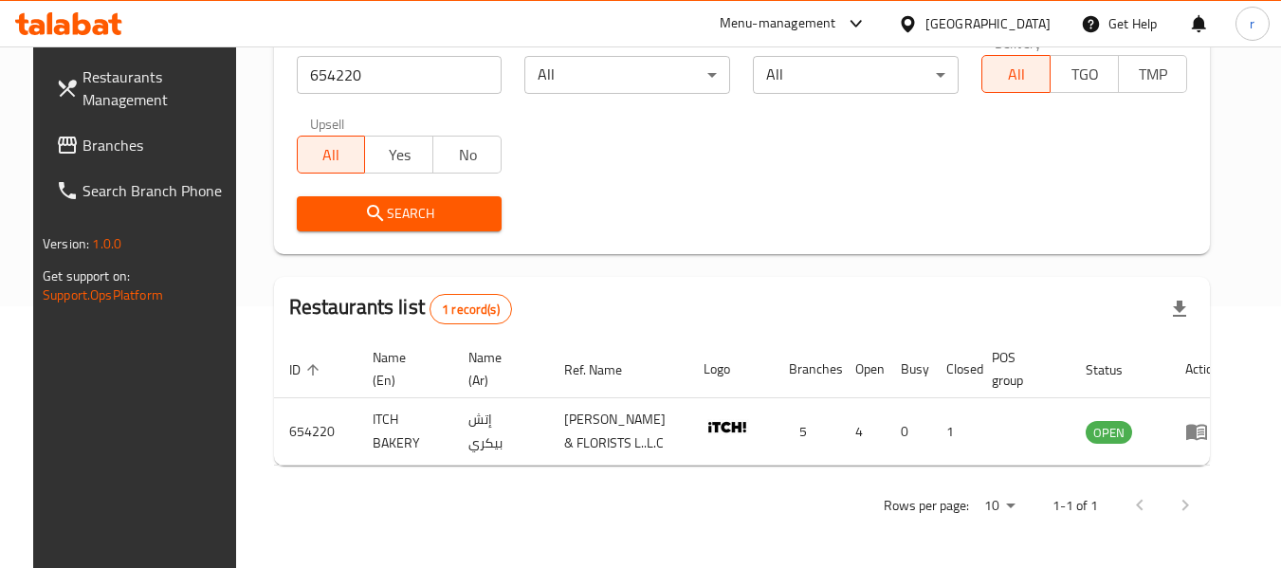
click at [912, 24] on icon at bounding box center [908, 24] width 20 height 20
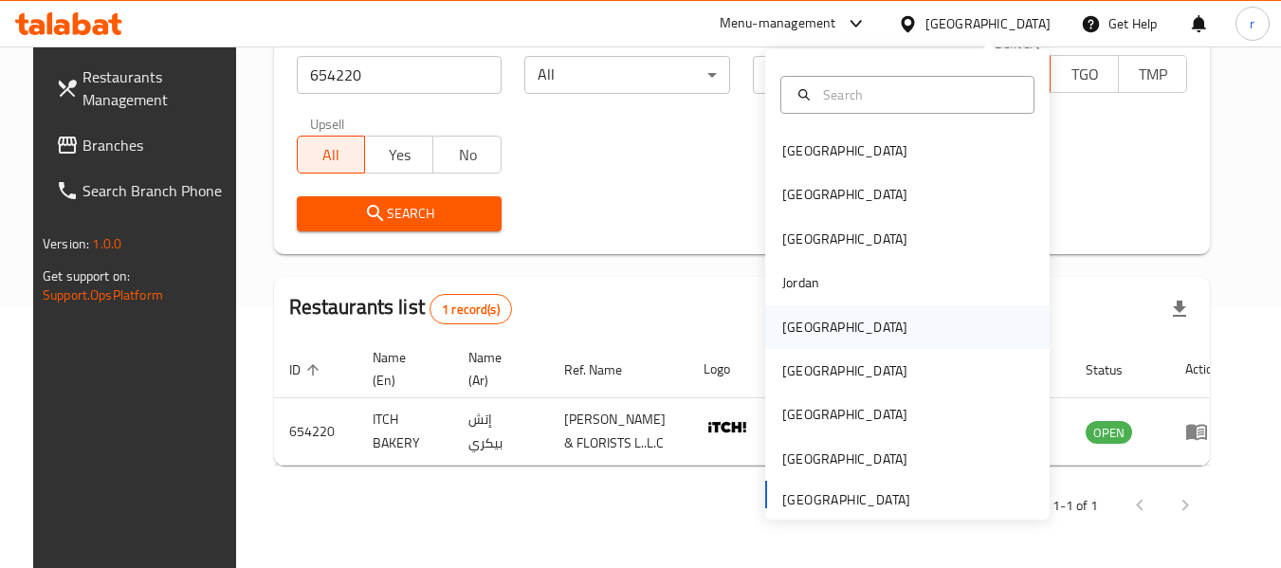
click at [782, 327] on div "[GEOGRAPHIC_DATA]" at bounding box center [844, 327] width 125 height 21
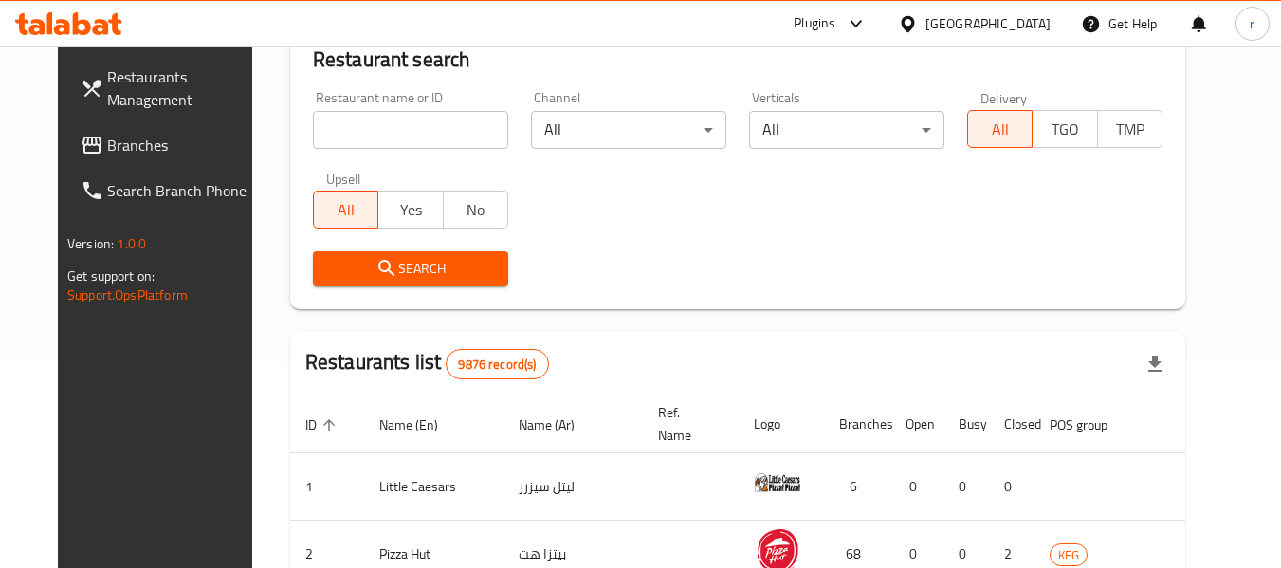
scroll to position [262, 0]
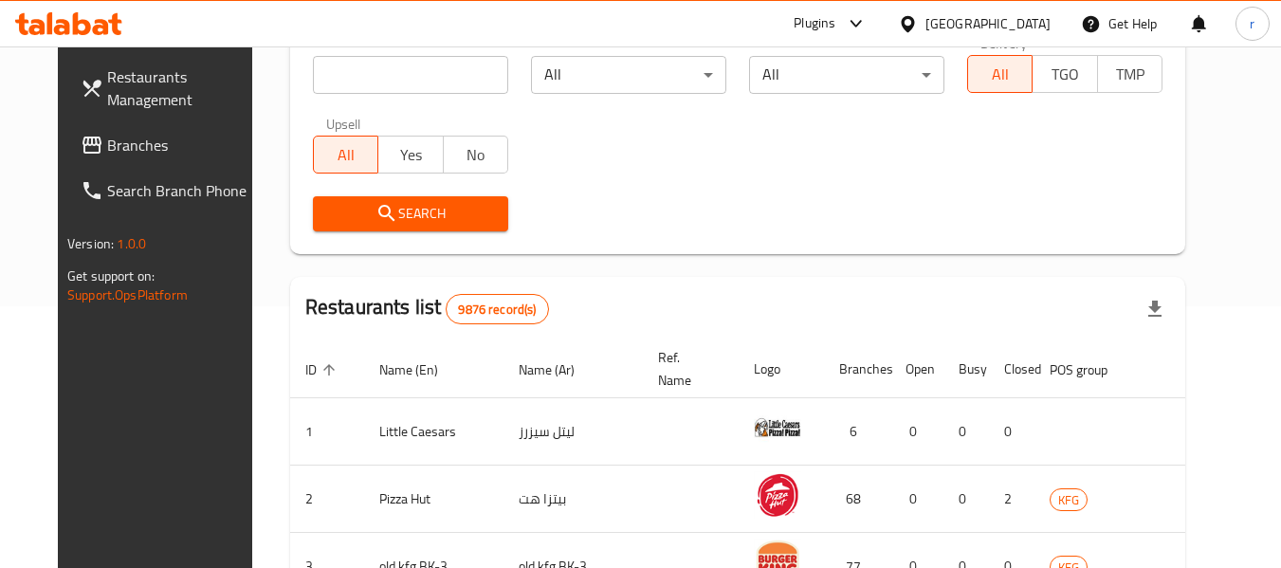
click at [107, 154] on span "Branches" at bounding box center [182, 145] width 150 height 23
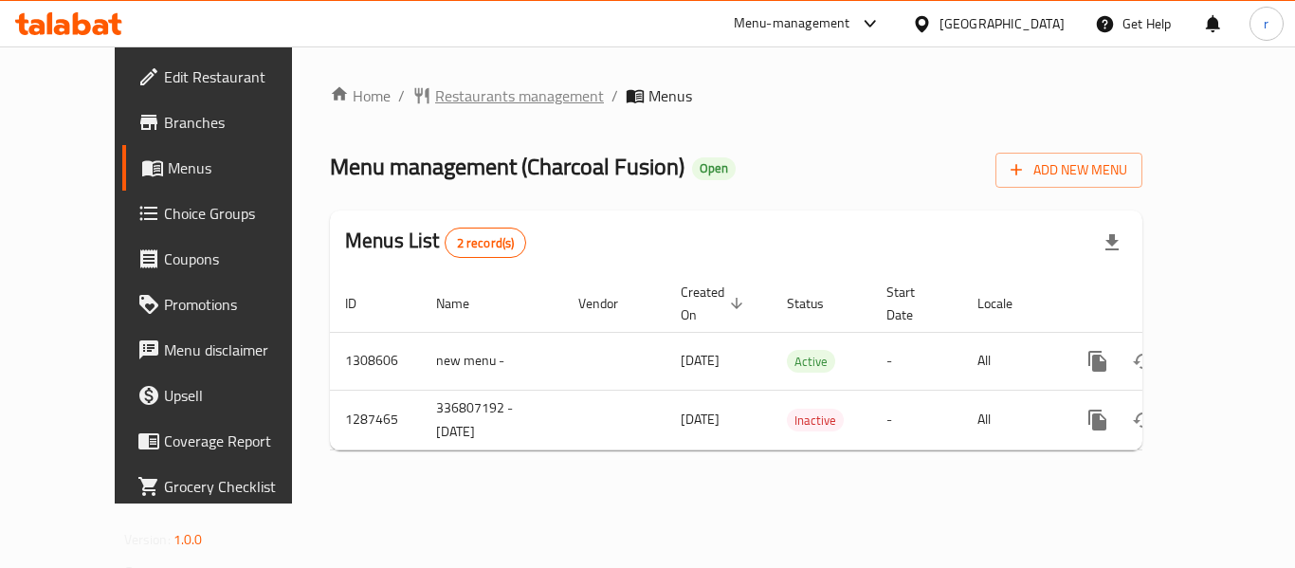
click at [464, 93] on span "Restaurants management" at bounding box center [519, 95] width 169 height 23
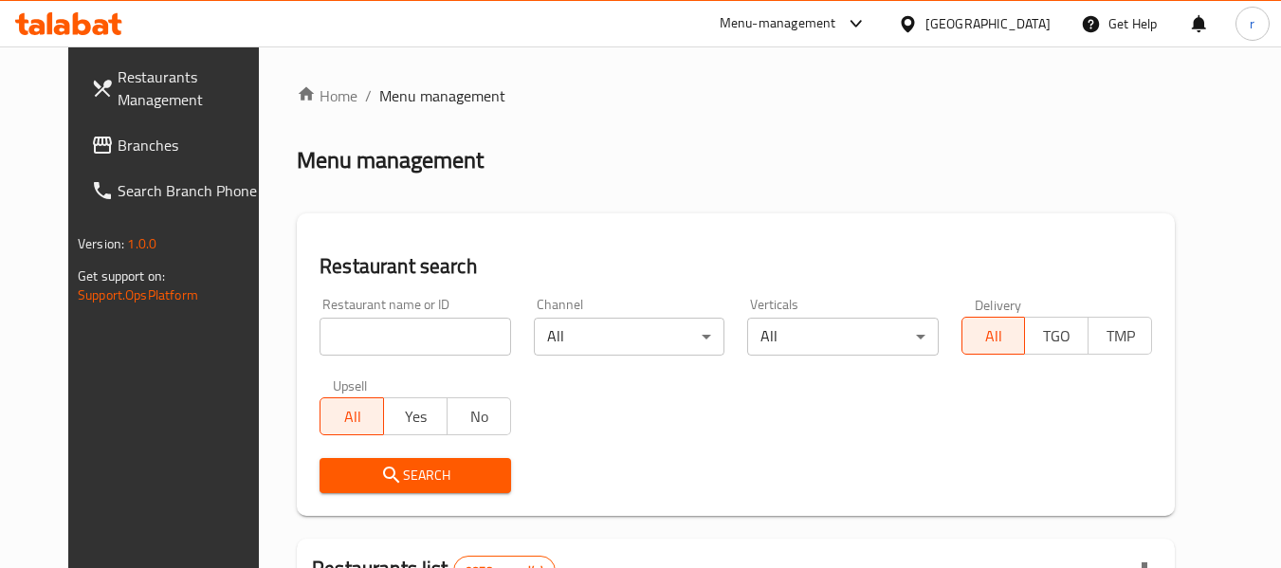
click at [377, 328] on input "search" at bounding box center [415, 337] width 191 height 38
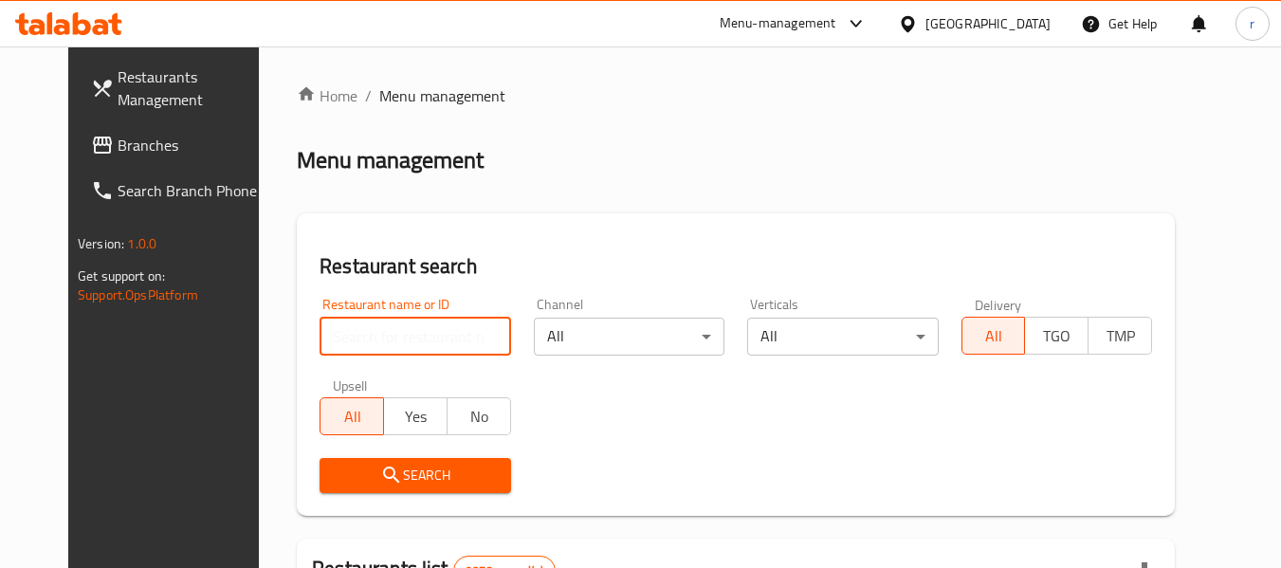
paste input "696725"
type input "696725"
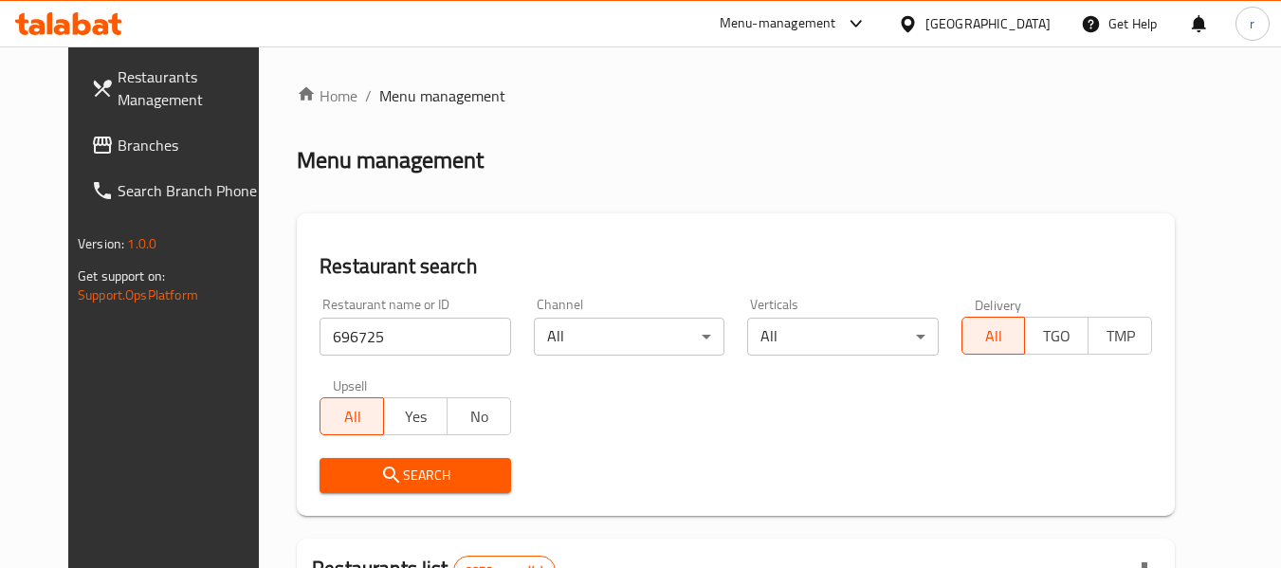
click at [377, 473] on span "Search" at bounding box center [415, 476] width 160 height 24
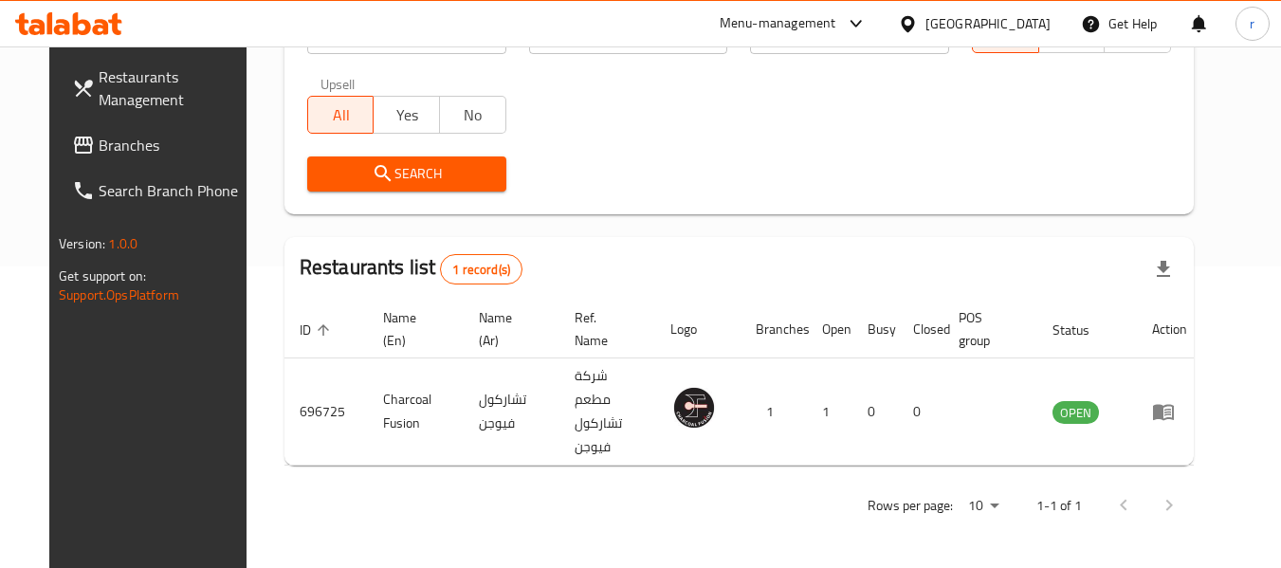
scroll to position [262, 0]
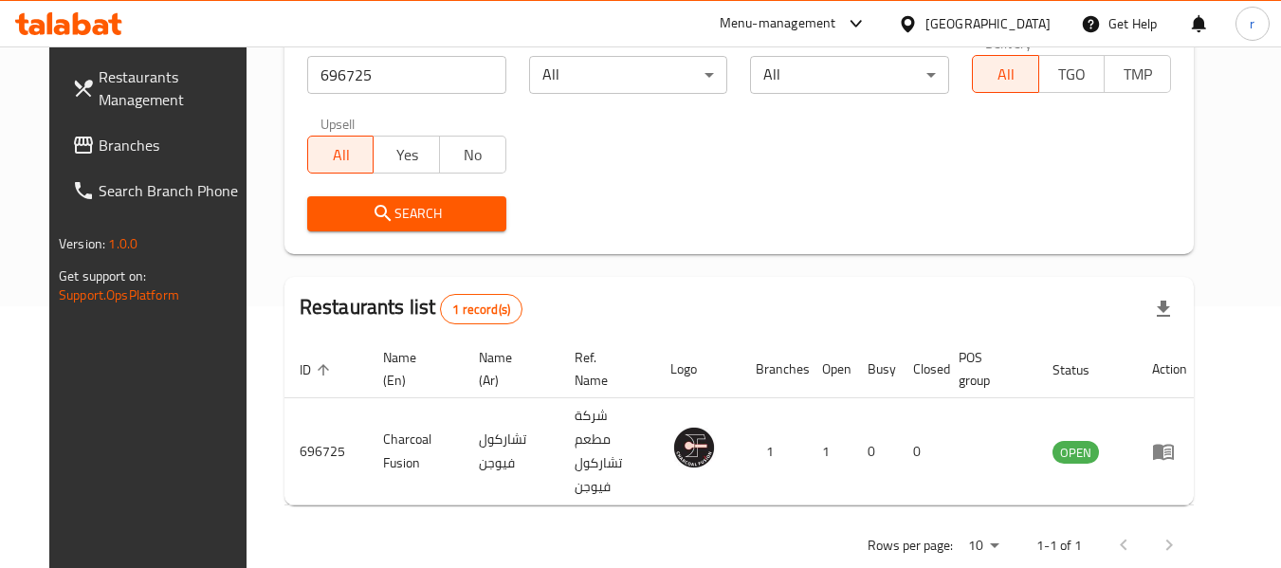
click at [926, 25] on div at bounding box center [912, 23] width 28 height 21
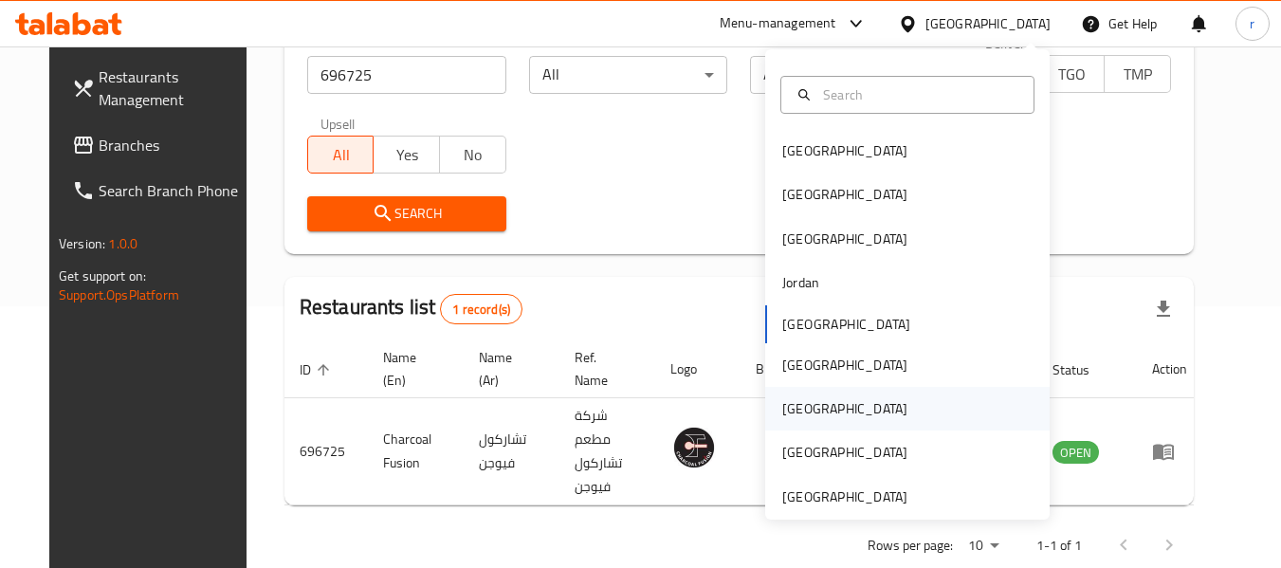
click at [782, 412] on div "[GEOGRAPHIC_DATA]" at bounding box center [844, 408] width 125 height 21
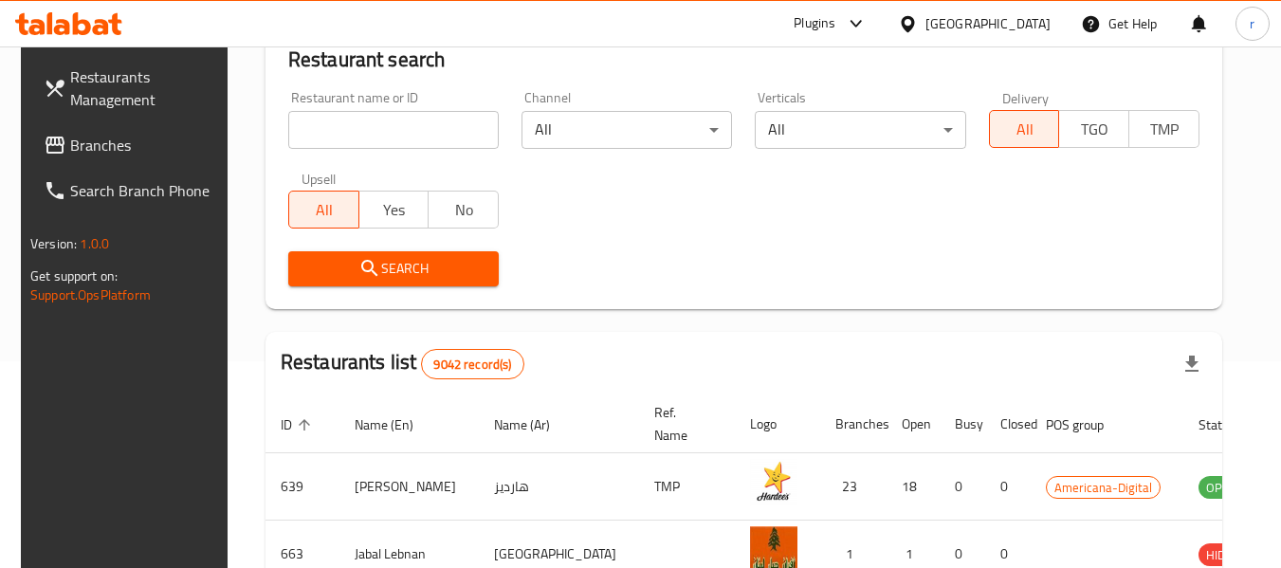
scroll to position [262, 0]
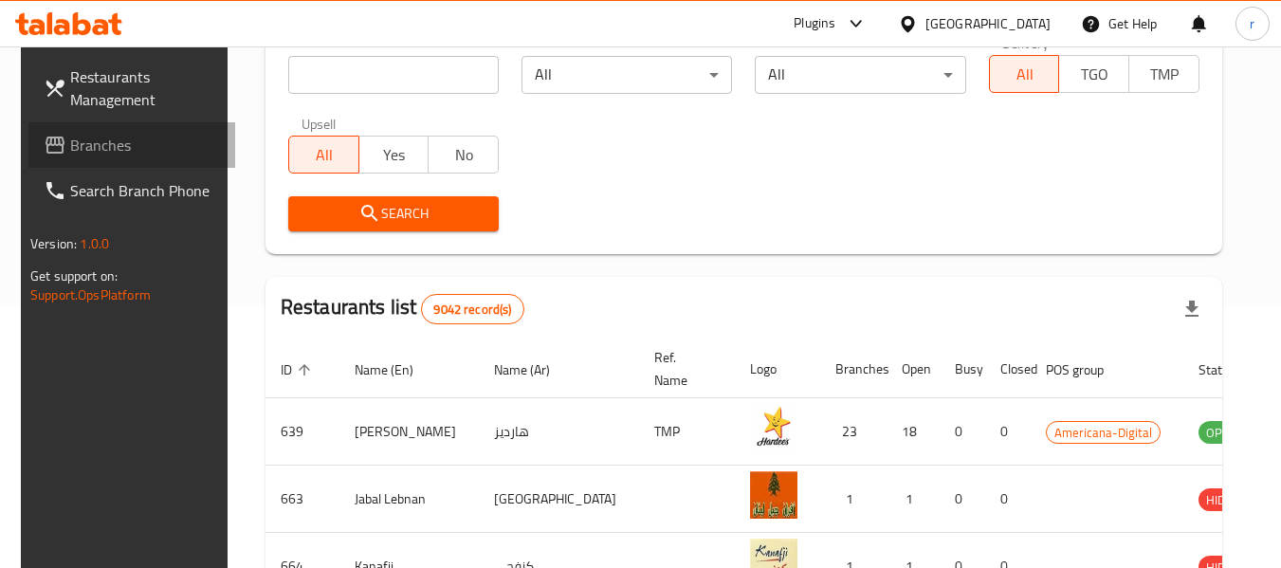
click at [70, 142] on span "Branches" at bounding box center [145, 145] width 150 height 23
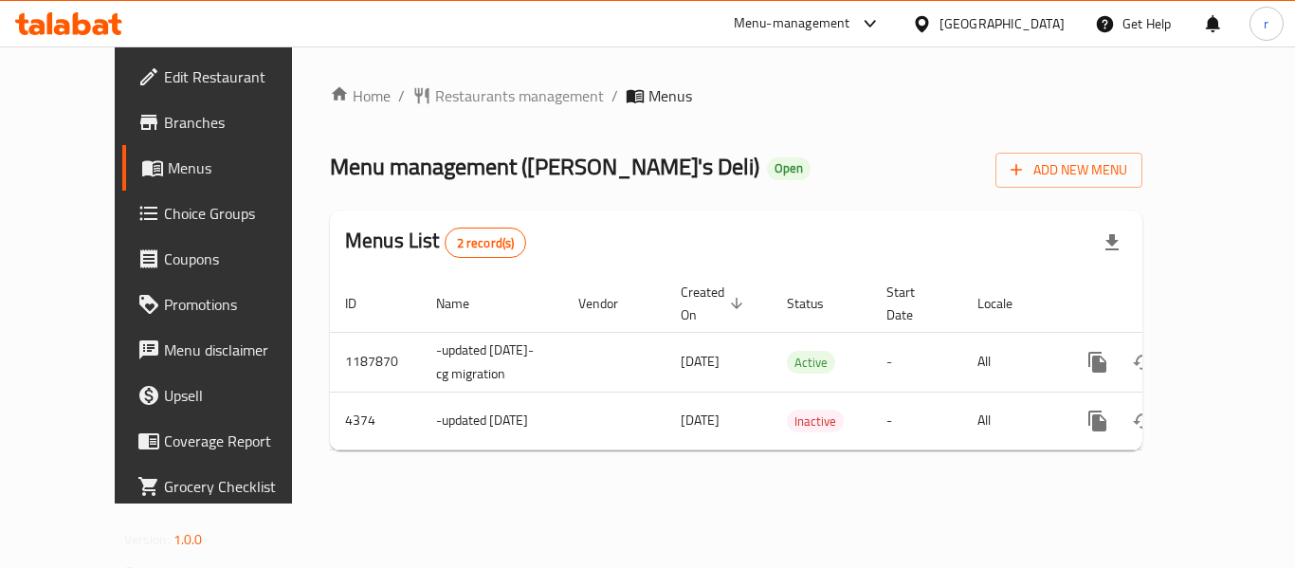
click at [439, 96] on span "Restaurants management" at bounding box center [519, 95] width 169 height 23
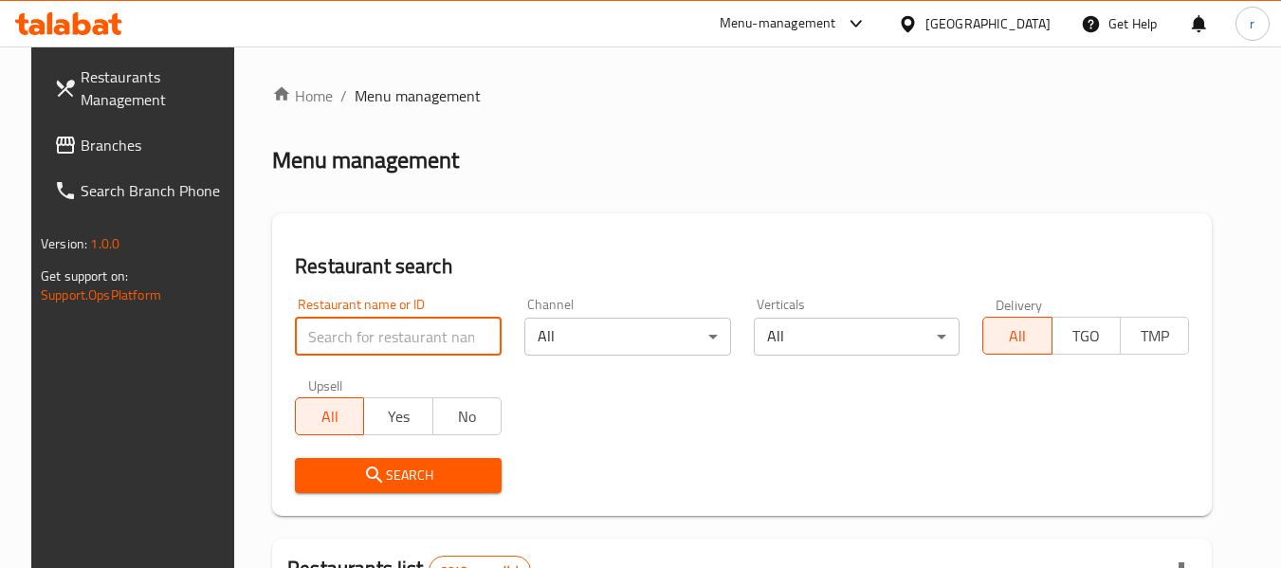
click at [385, 331] on input "search" at bounding box center [398, 337] width 207 height 38
paste input "2780"
type input "2780"
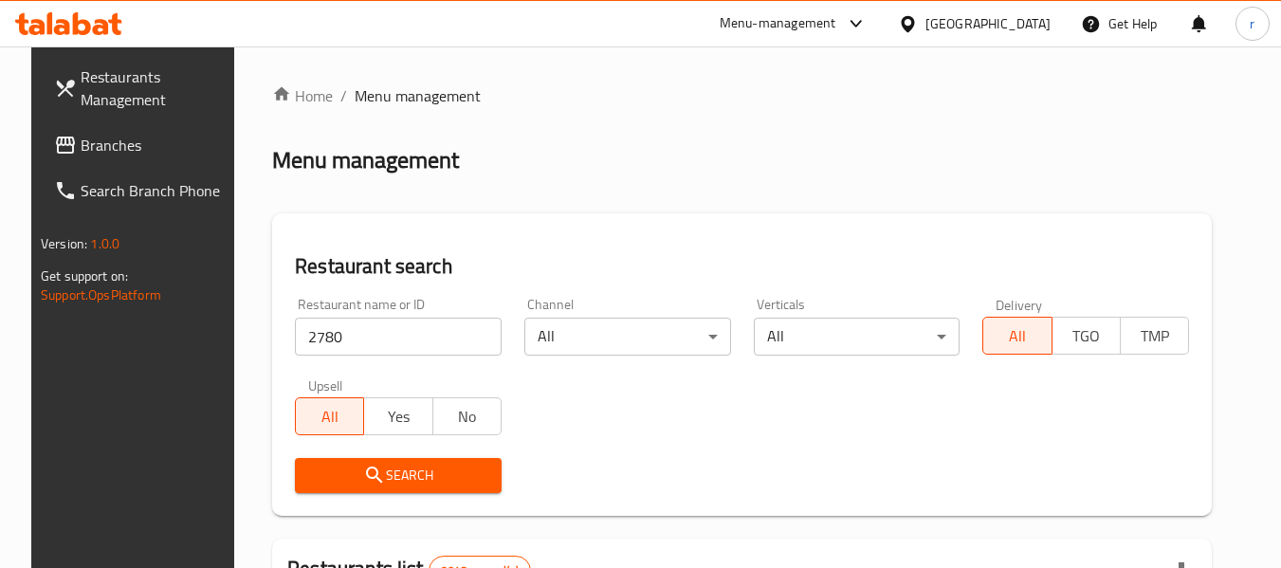
drag, startPoint x: 354, startPoint y: 467, endPoint x: 376, endPoint y: 410, distance: 60.9
click at [363, 474] on icon "submit" at bounding box center [374, 475] width 23 height 23
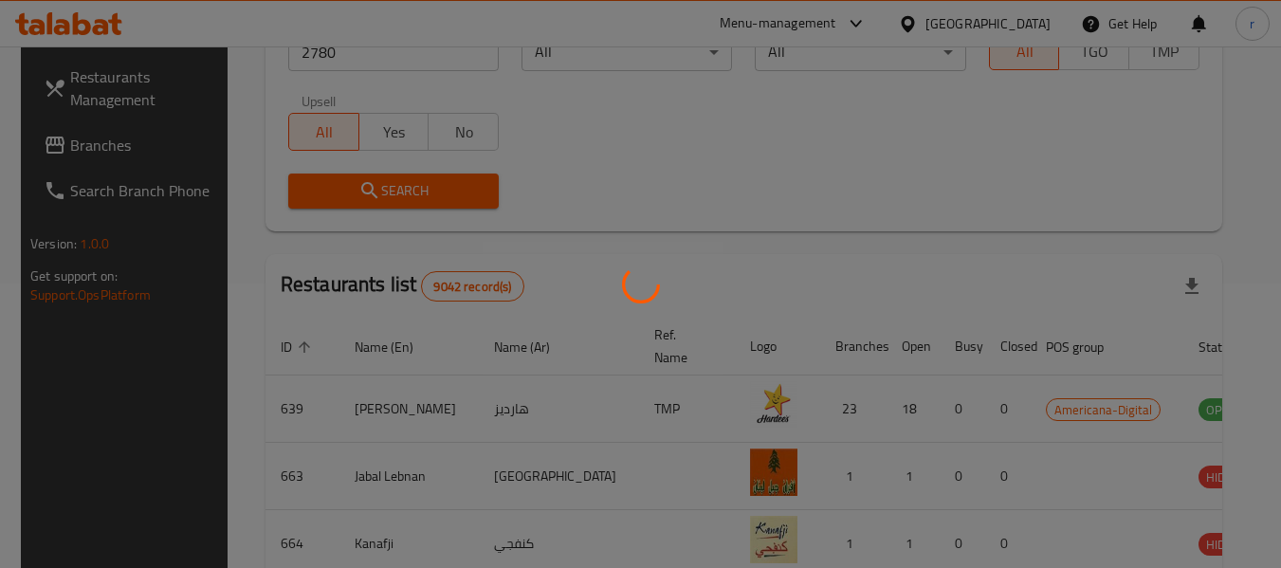
scroll to position [262, 0]
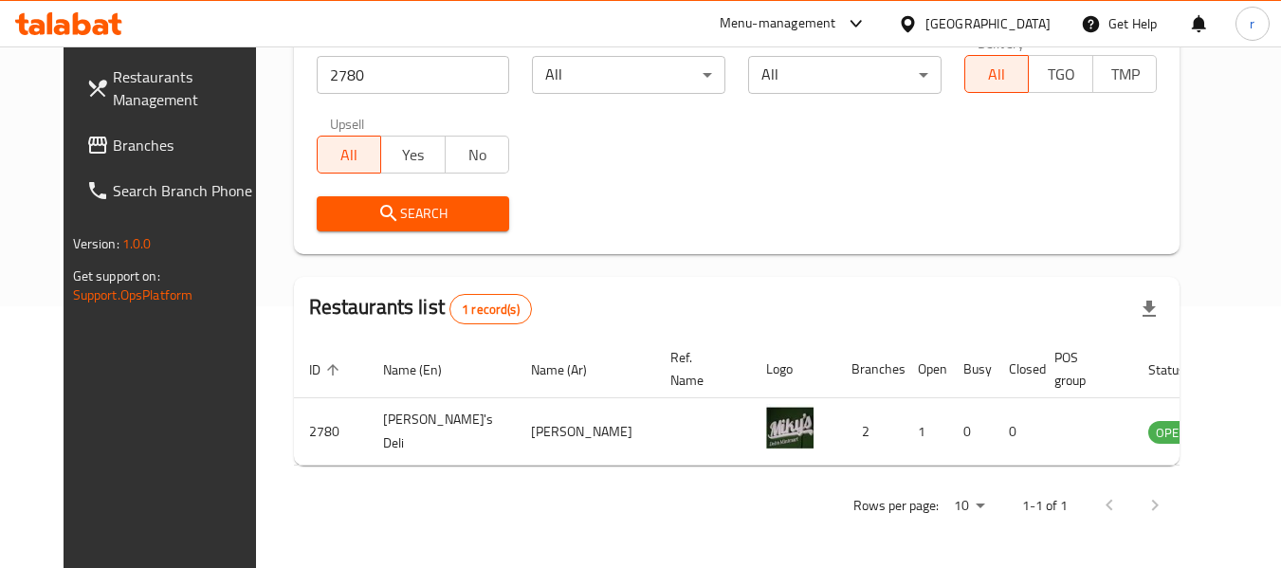
click at [914, 27] on icon at bounding box center [907, 23] width 13 height 16
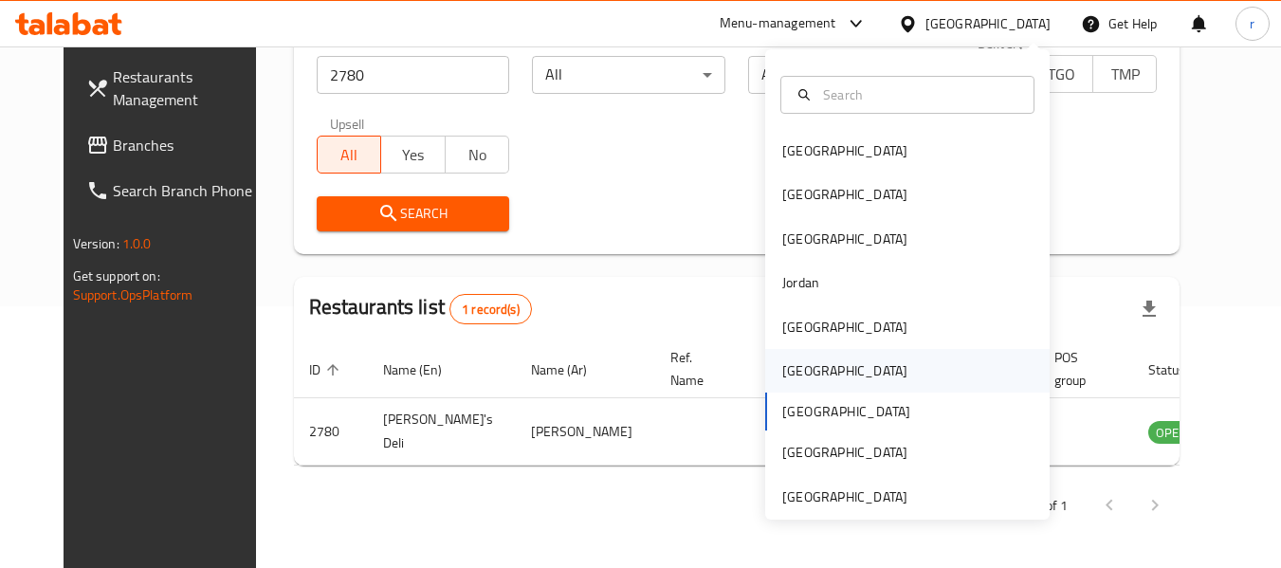
click at [804, 374] on div "Oman" at bounding box center [845, 371] width 156 height 44
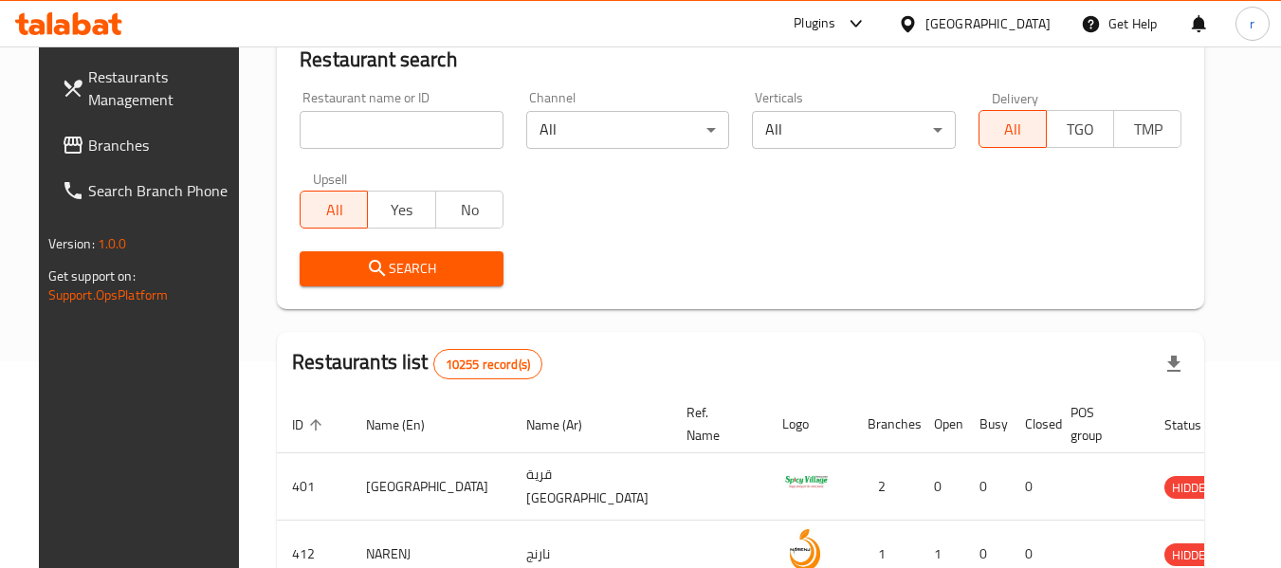
scroll to position [262, 0]
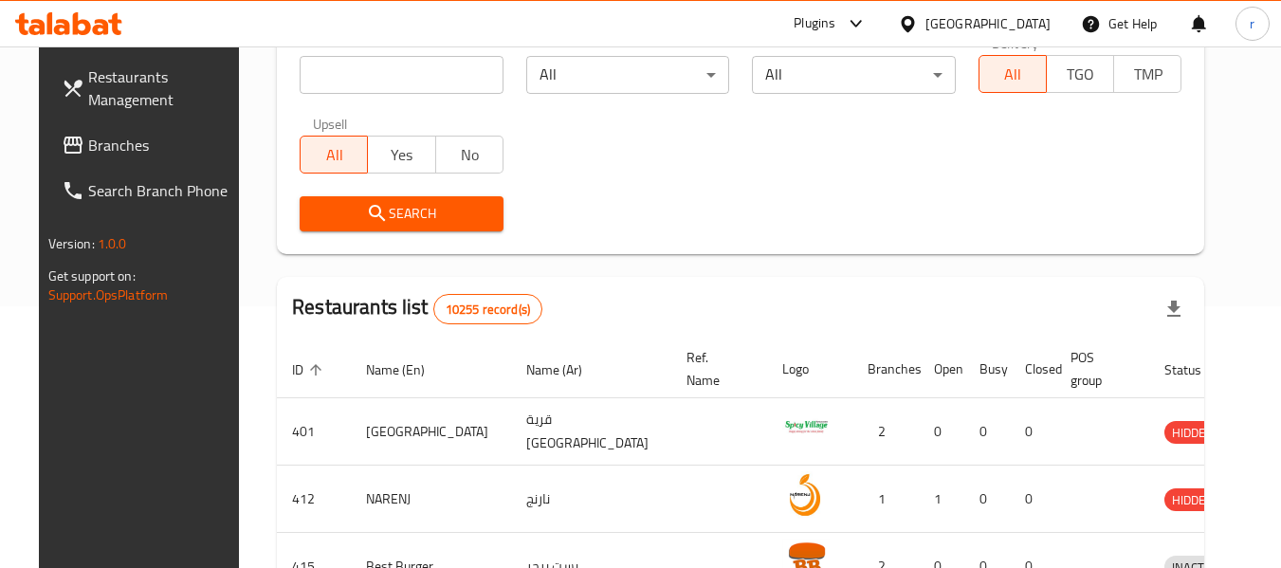
click at [88, 144] on span "Branches" at bounding box center [163, 145] width 150 height 23
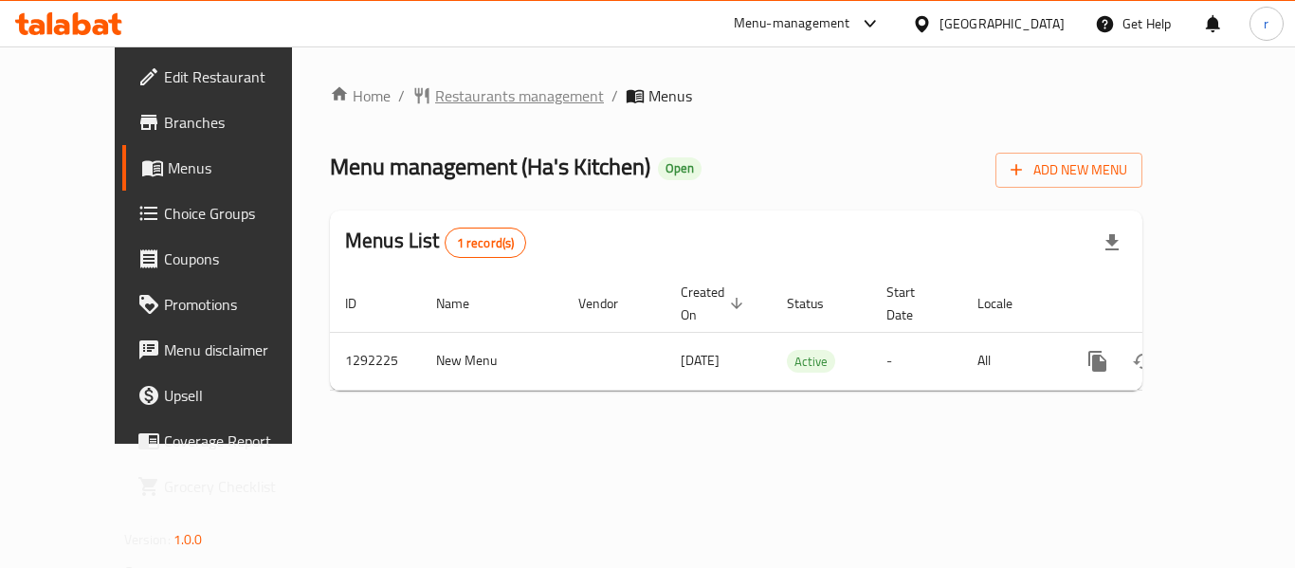
click at [435, 101] on span "Restaurants management" at bounding box center [519, 95] width 169 height 23
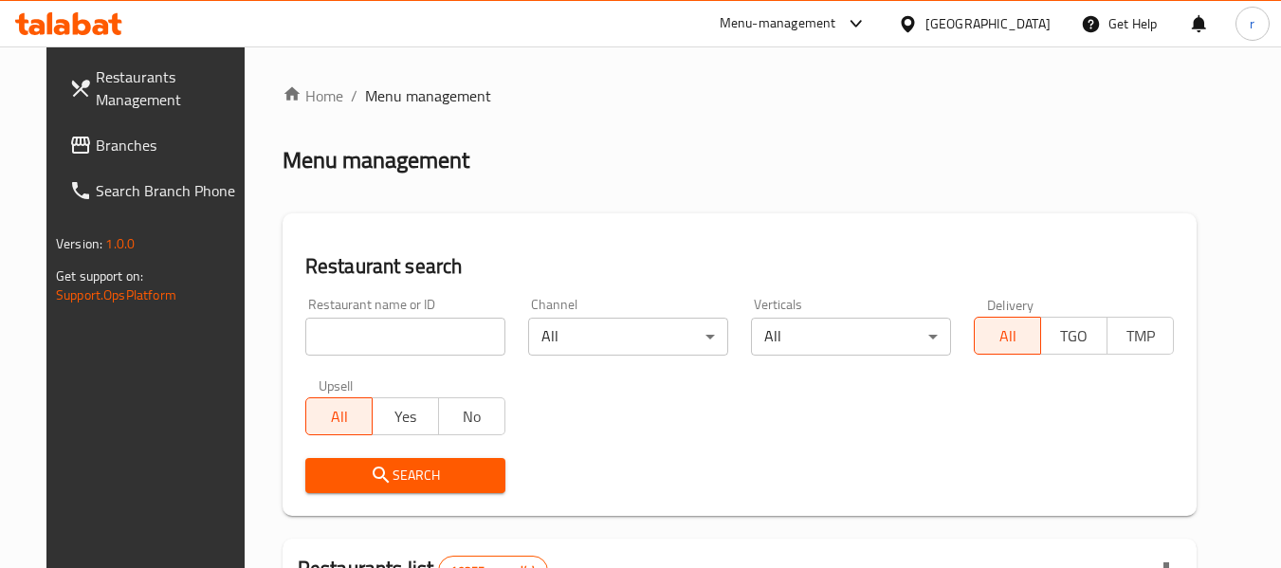
click at [319, 342] on input "search" at bounding box center [405, 337] width 200 height 38
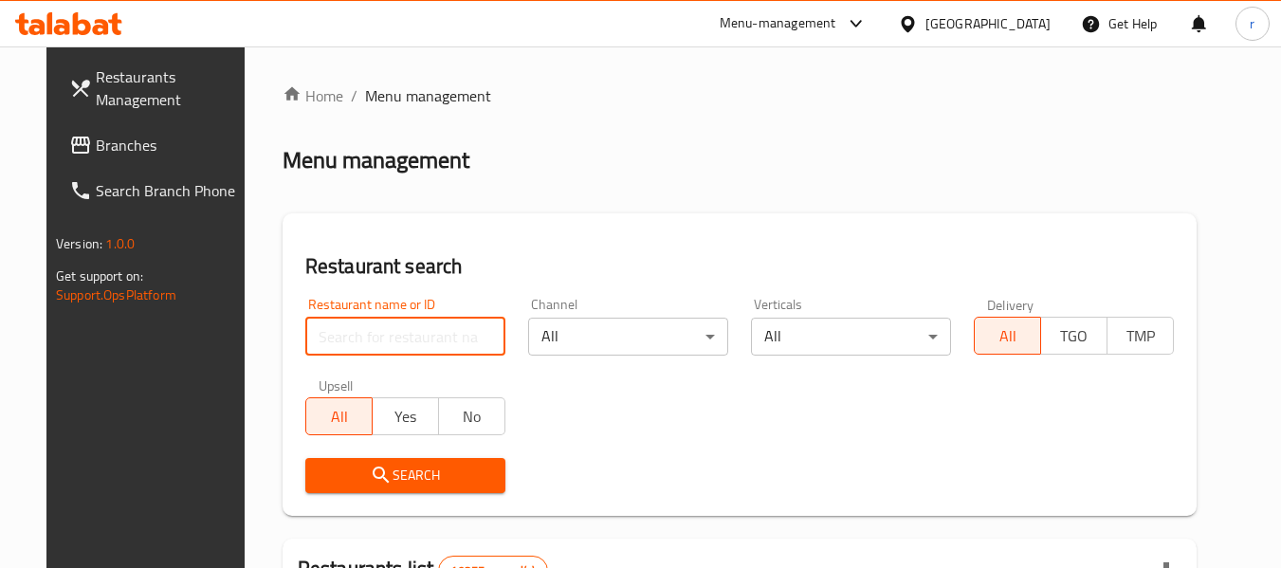
paste input "699038"
type input "699038"
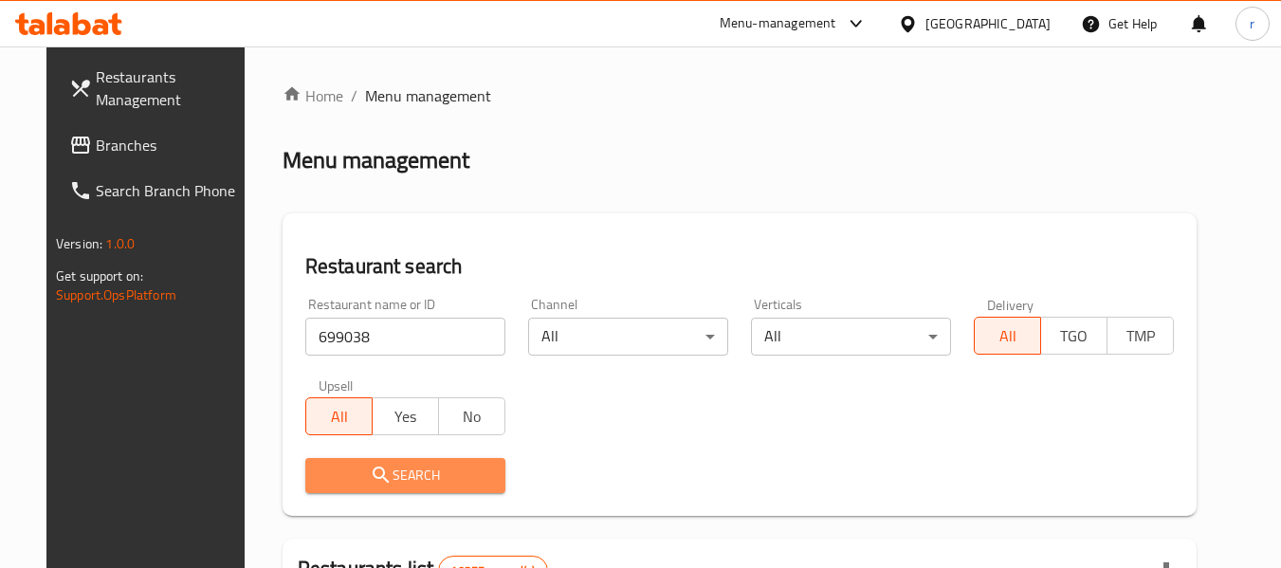
click at [370, 479] on icon "submit" at bounding box center [381, 475] width 23 height 23
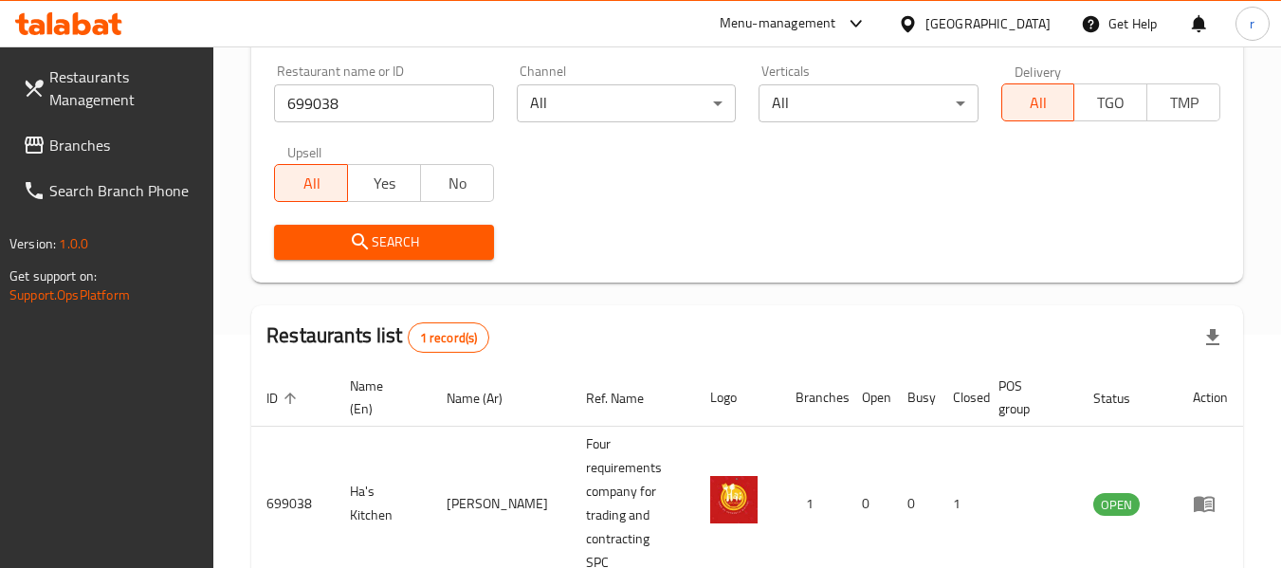
scroll to position [278, 0]
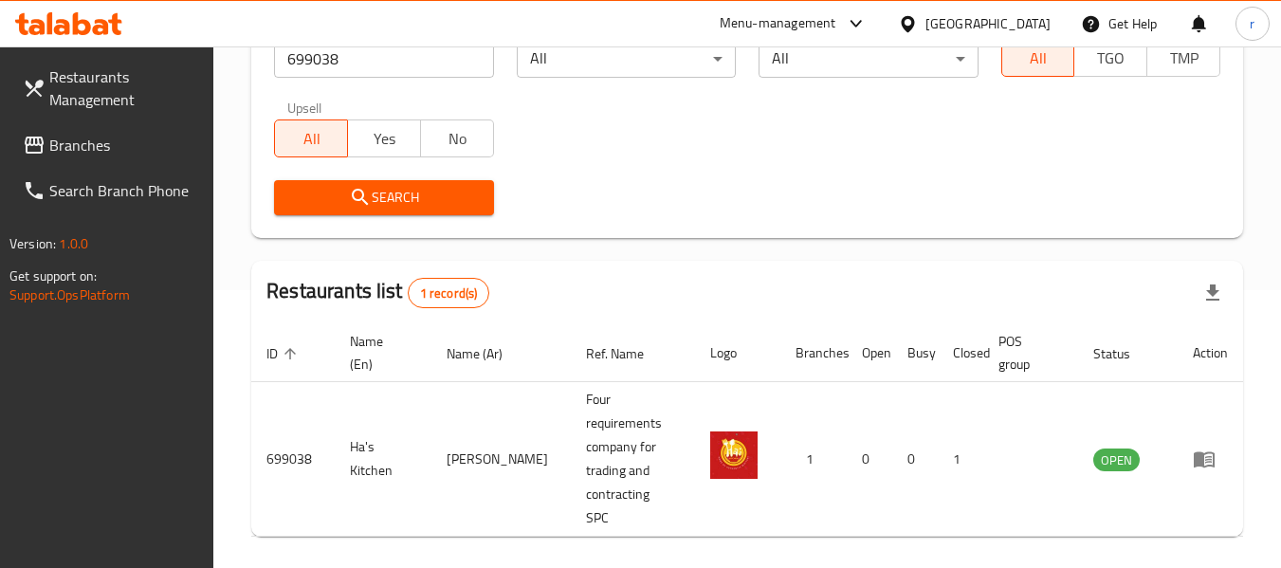
click at [914, 24] on icon at bounding box center [907, 23] width 13 height 16
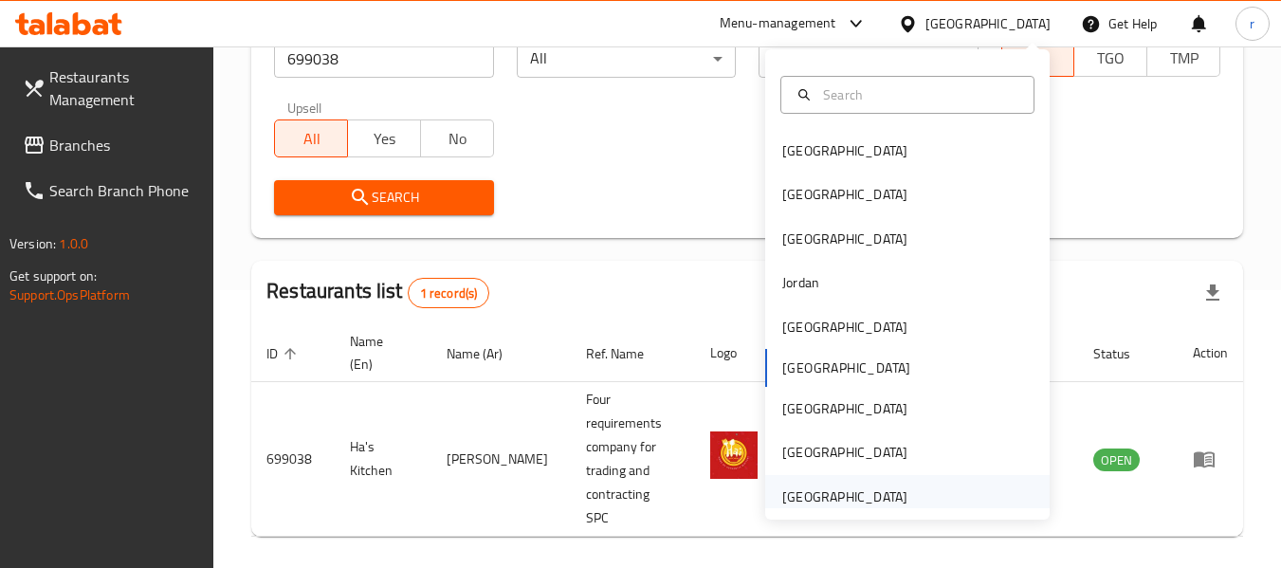
click at [834, 496] on div "[GEOGRAPHIC_DATA]" at bounding box center [844, 496] width 125 height 21
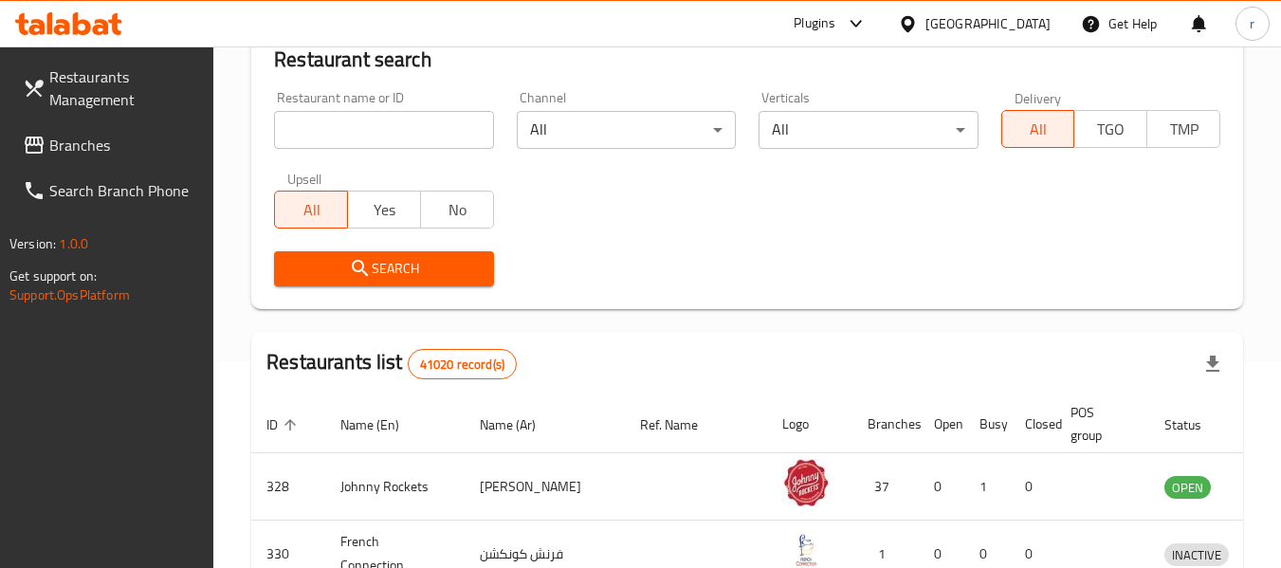
scroll to position [278, 0]
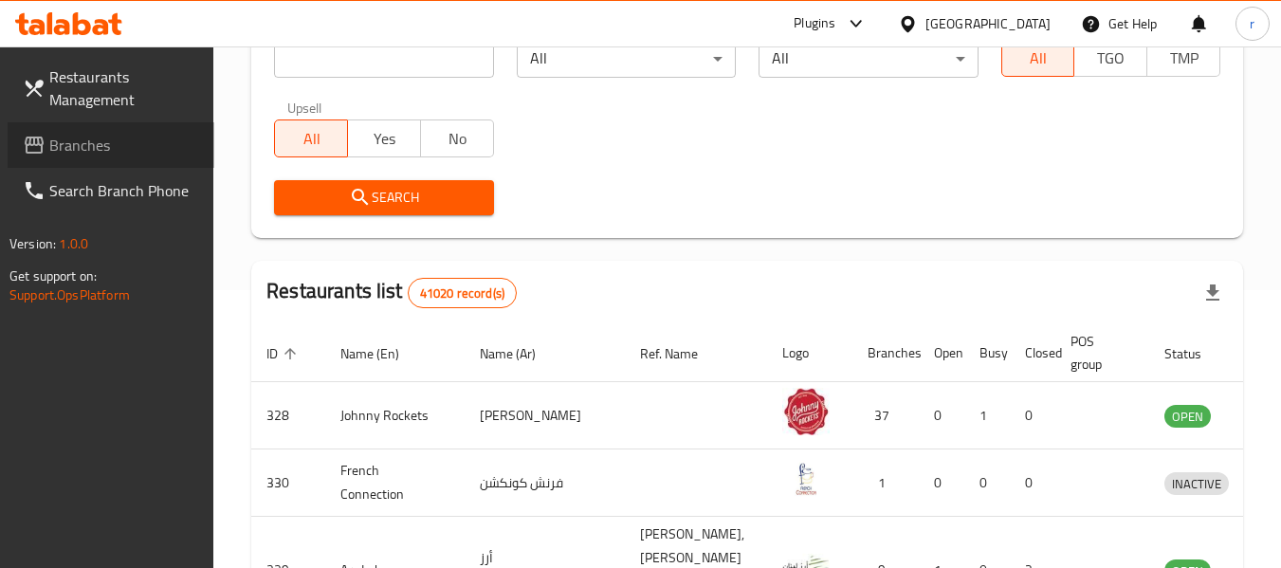
click at [99, 138] on span "Branches" at bounding box center [124, 145] width 150 height 23
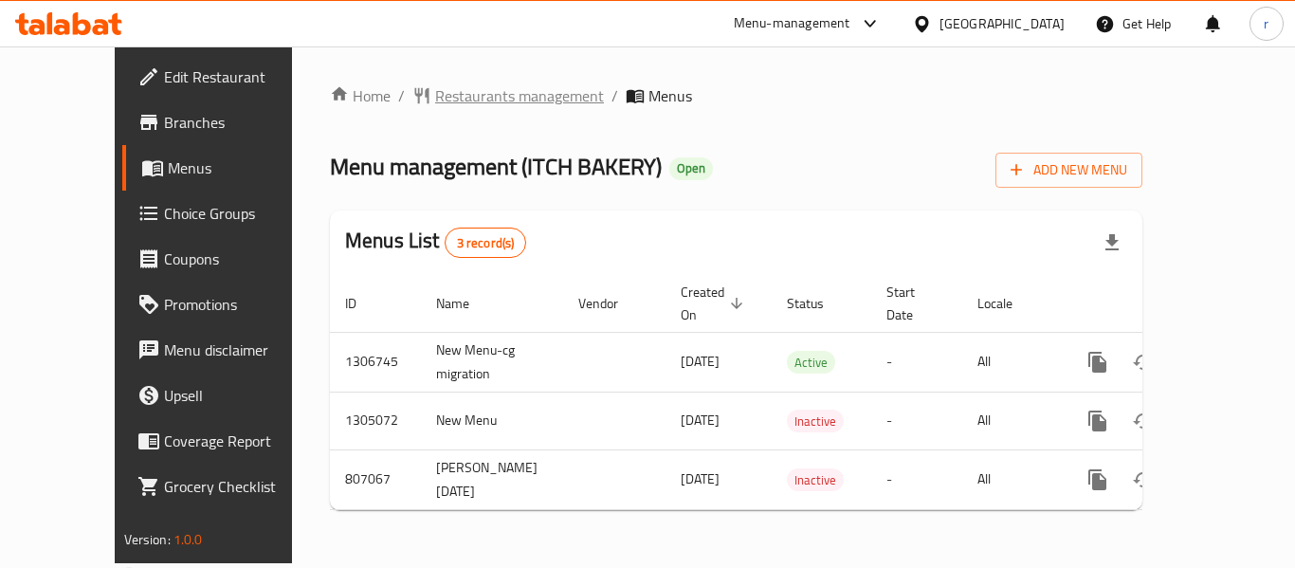
click at [435, 99] on span "Restaurants management" at bounding box center [519, 95] width 169 height 23
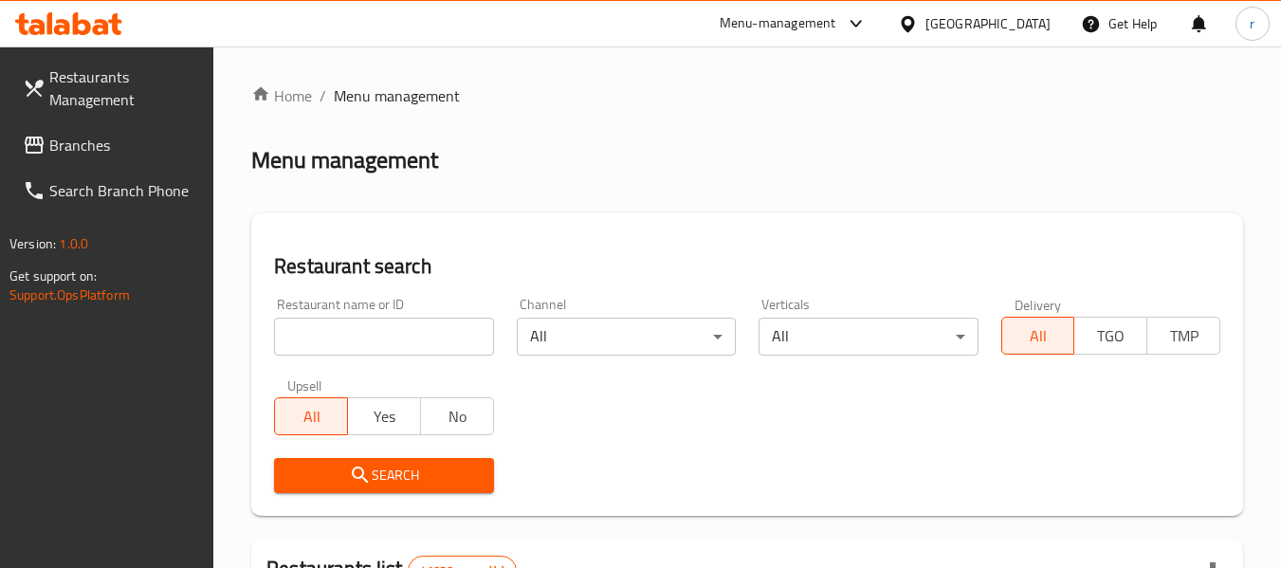
click at [338, 338] on input "search" at bounding box center [383, 337] width 219 height 38
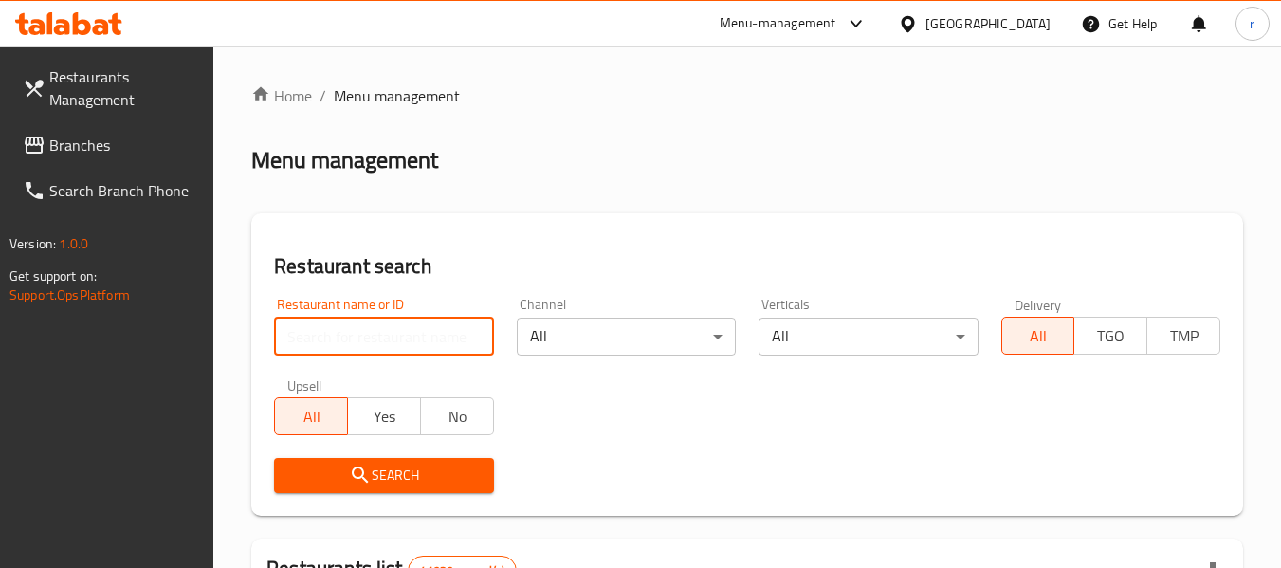
paste input "654220"
type input "654220"
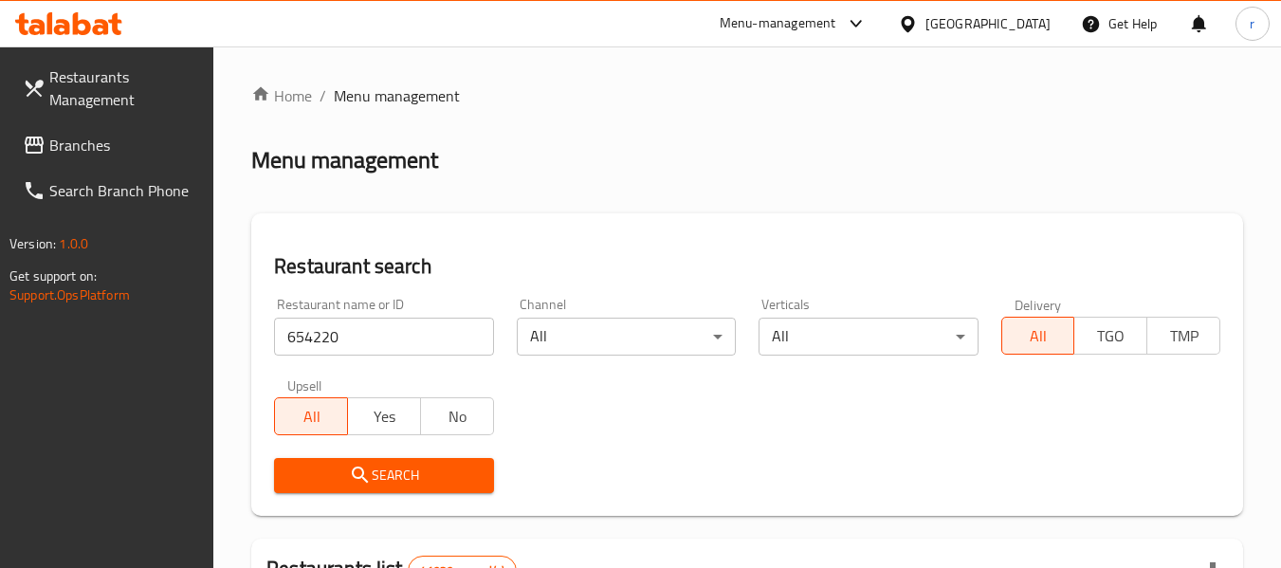
click at [363, 469] on icon "submit" at bounding box center [360, 475] width 23 height 23
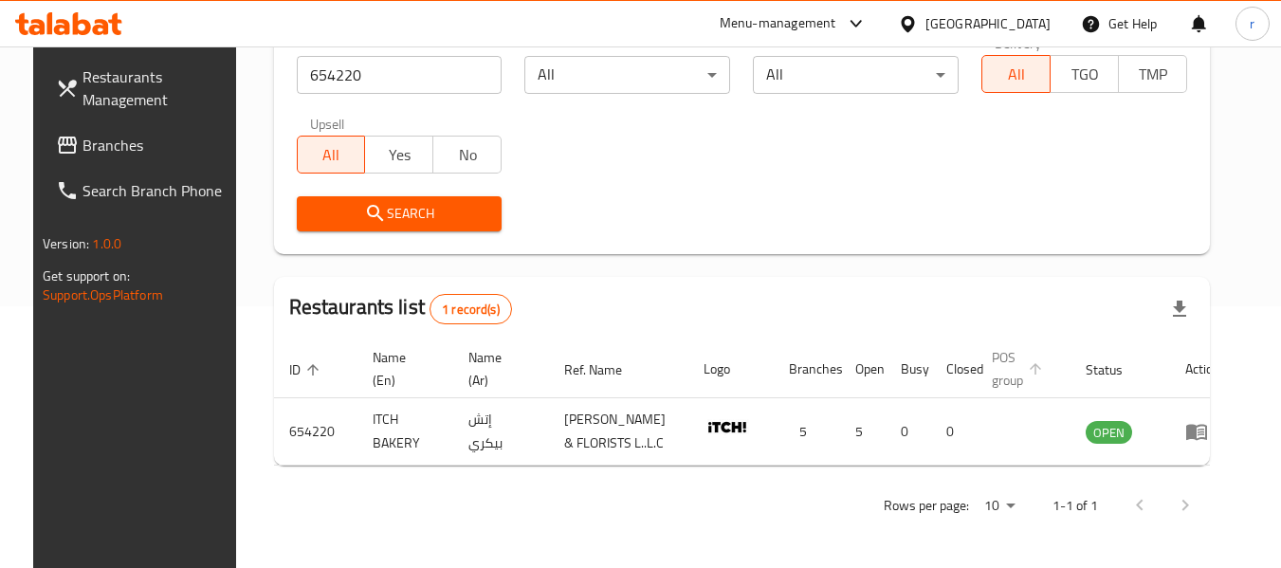
scroll to position [262, 0]
click at [105, 148] on span "Branches" at bounding box center [158, 145] width 150 height 23
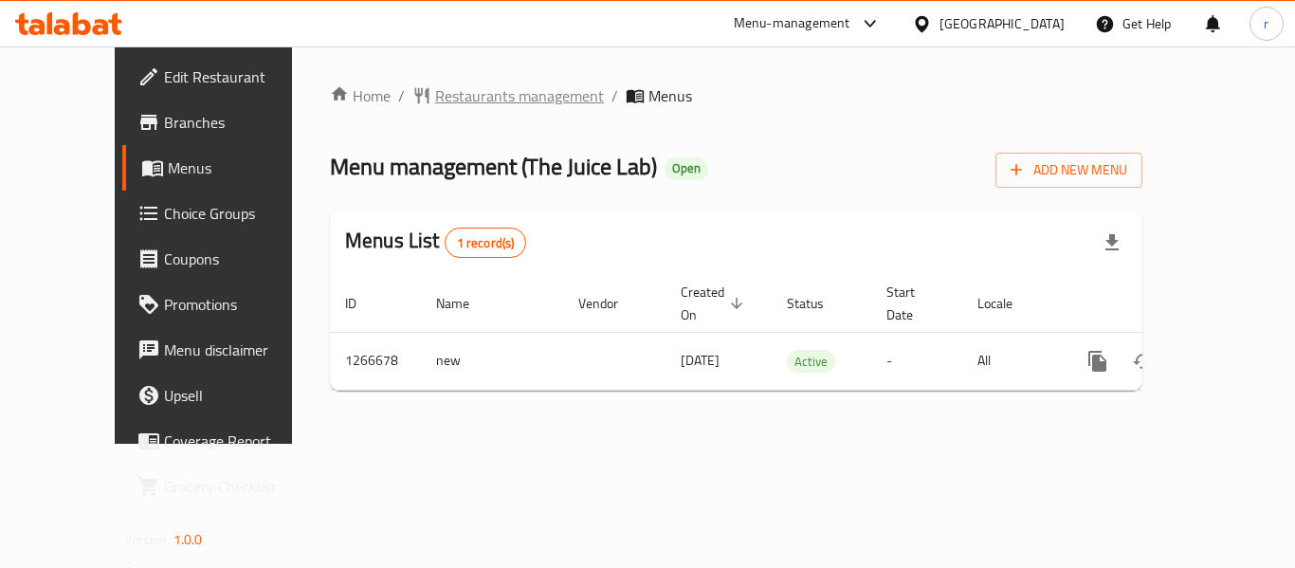
click at [449, 98] on span "Restaurants management" at bounding box center [519, 95] width 169 height 23
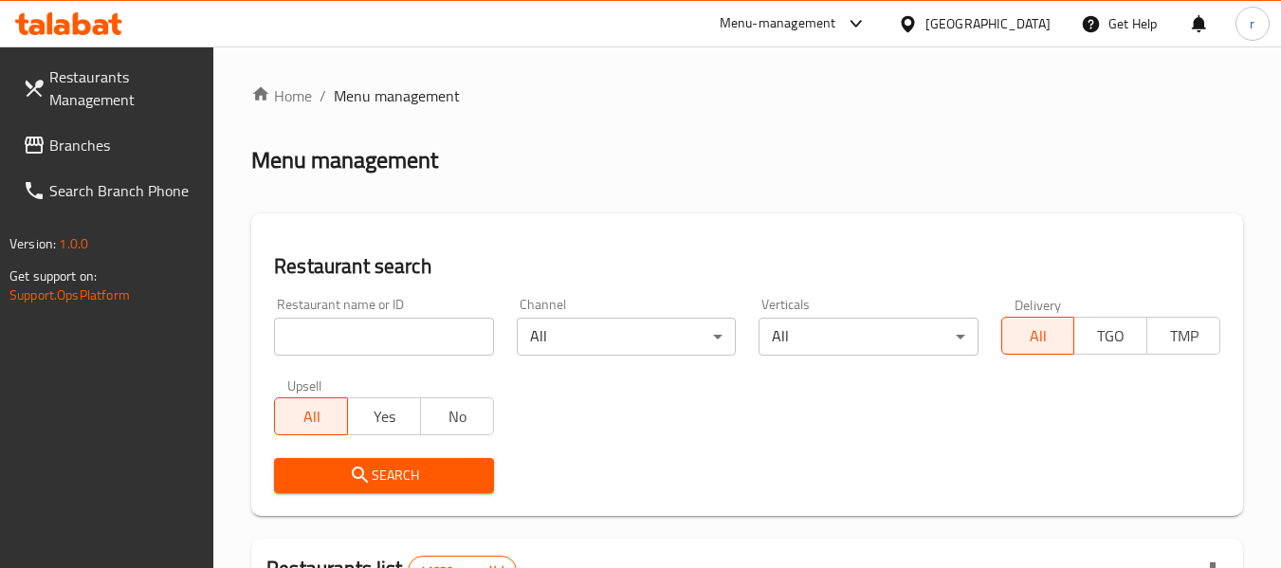
click at [396, 334] on input "search" at bounding box center [383, 337] width 219 height 38
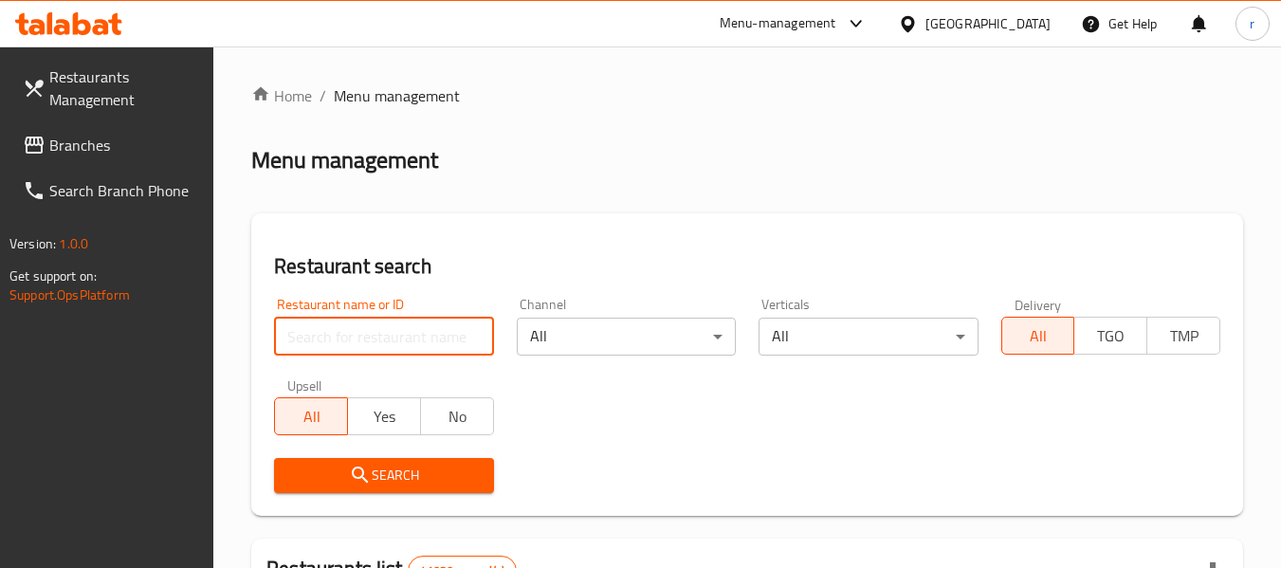
paste input "687415"
type input "687415"
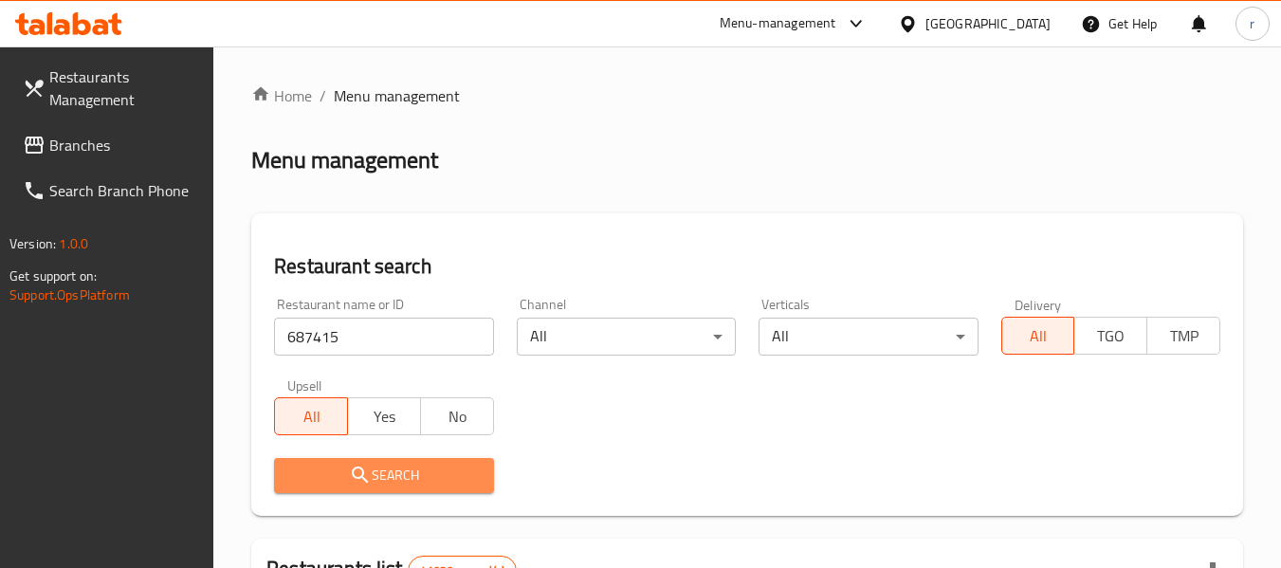
click at [423, 471] on span "Search" at bounding box center [383, 476] width 189 height 24
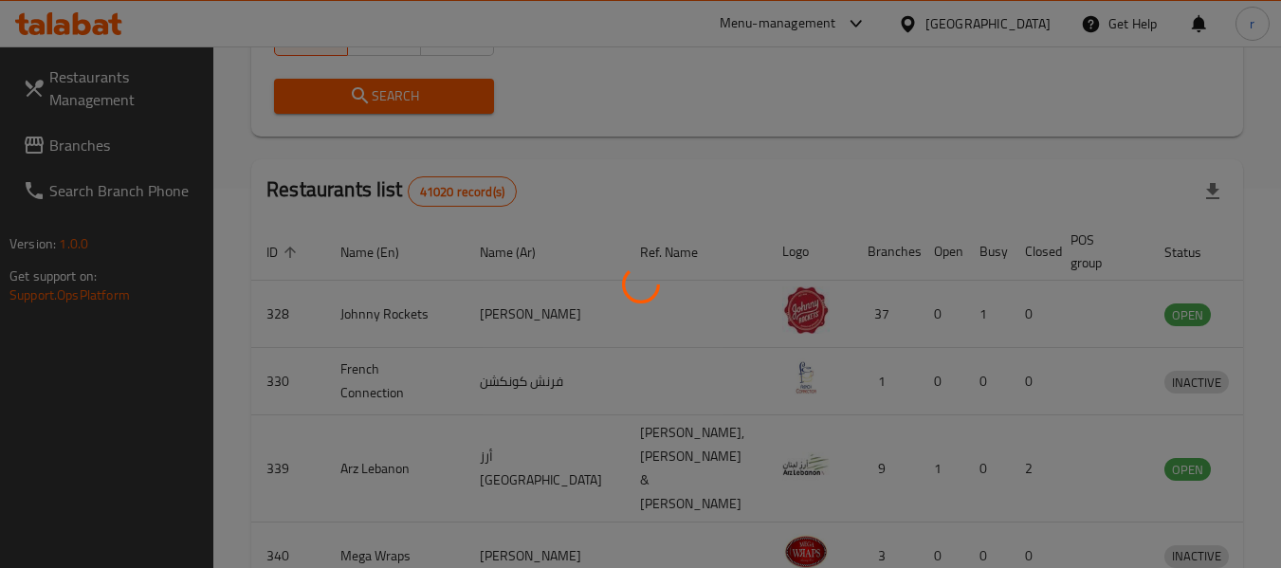
scroll to position [278, 0]
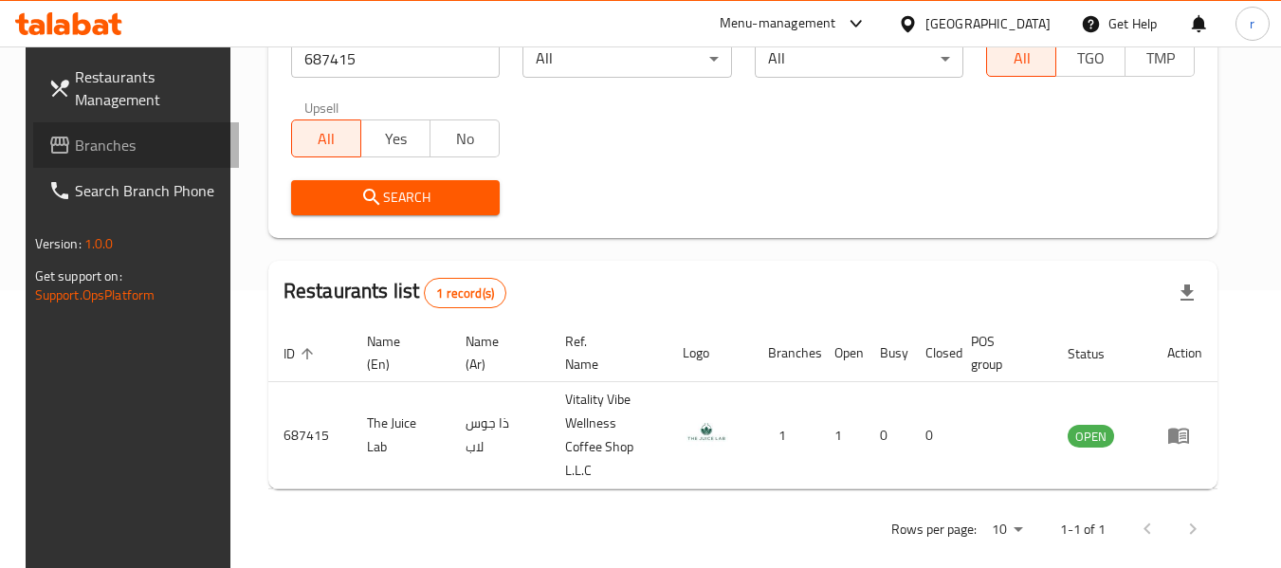
click at [75, 149] on span "Branches" at bounding box center [150, 145] width 150 height 23
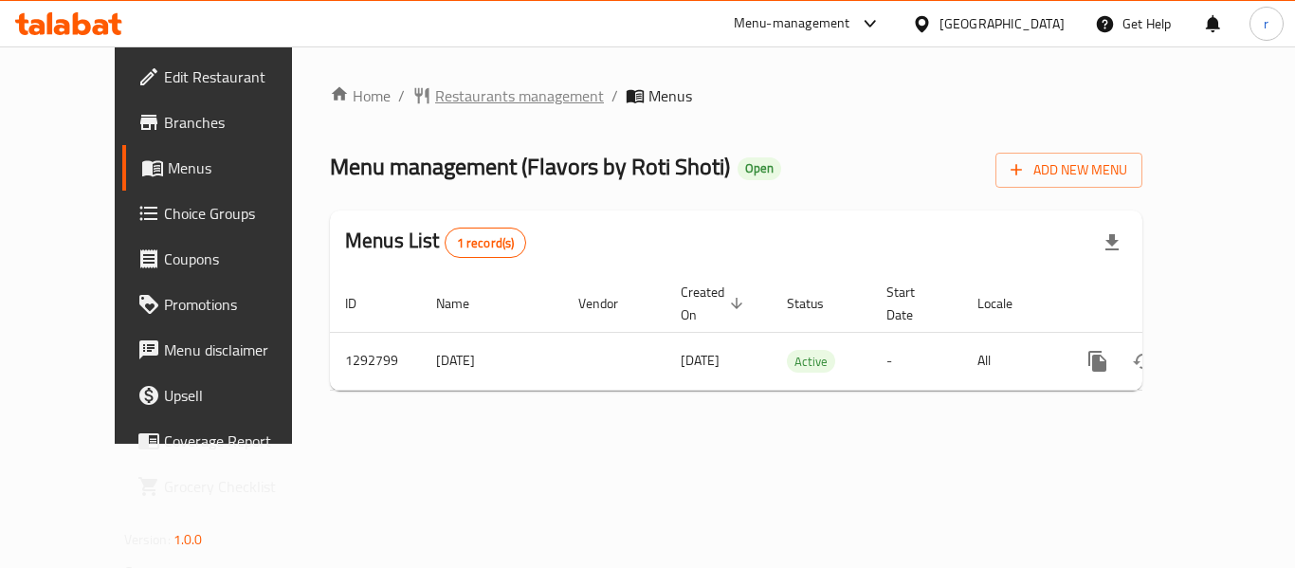
click at [468, 88] on span "Restaurants management" at bounding box center [519, 95] width 169 height 23
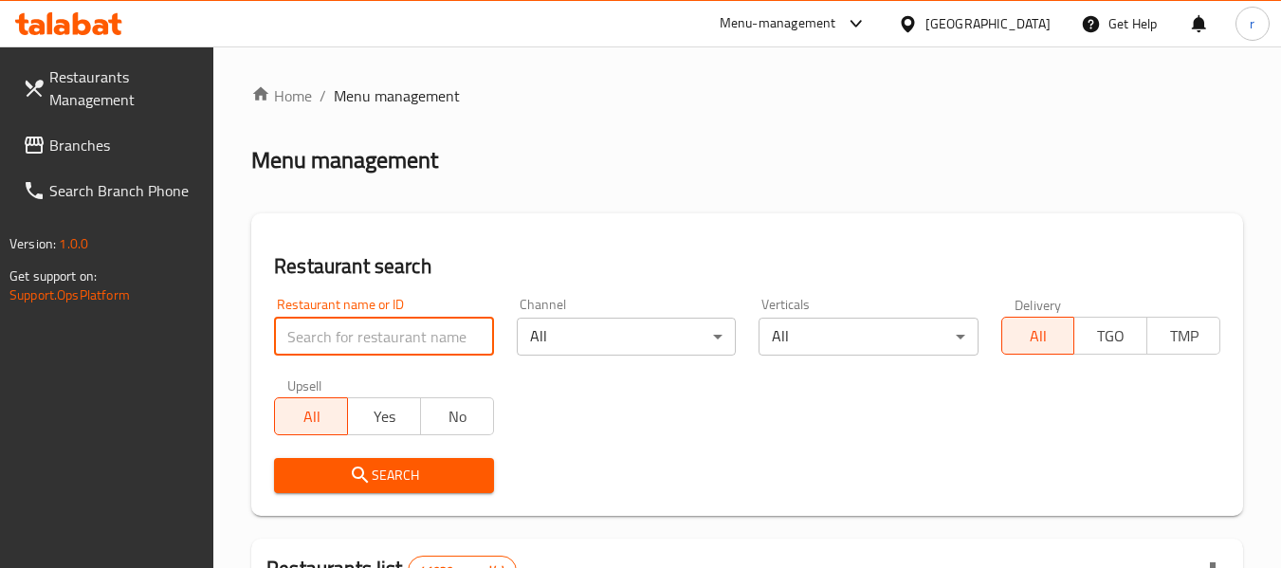
click at [372, 330] on input "search" at bounding box center [383, 337] width 219 height 38
paste input "699228"
type input "699228"
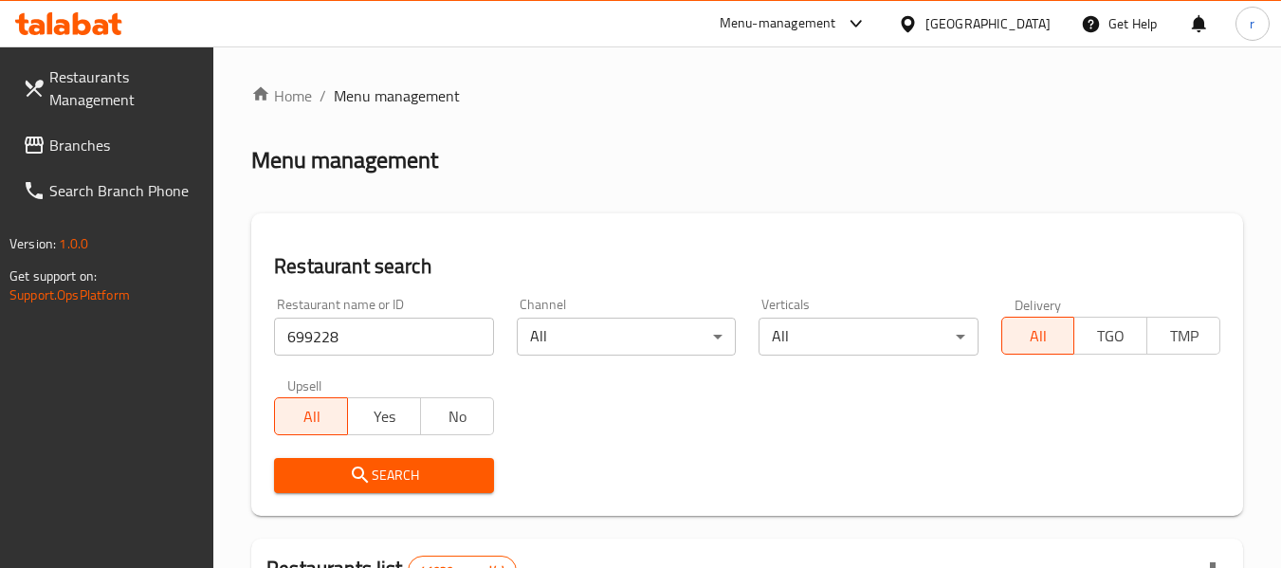
click at [376, 472] on span "Search" at bounding box center [383, 476] width 189 height 24
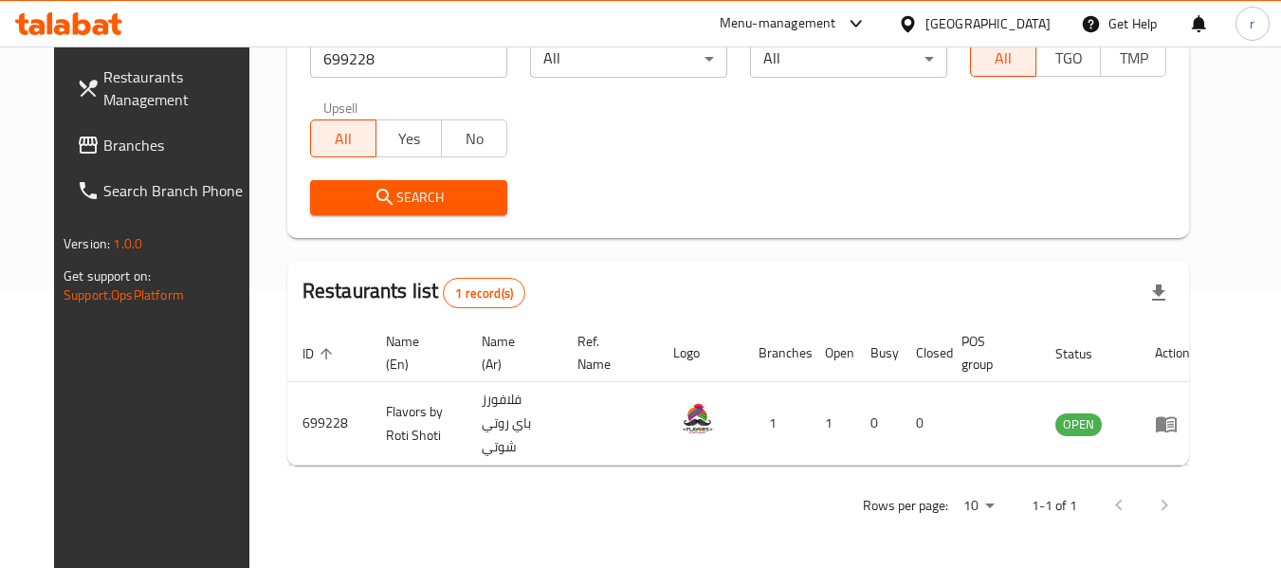
scroll to position [262, 0]
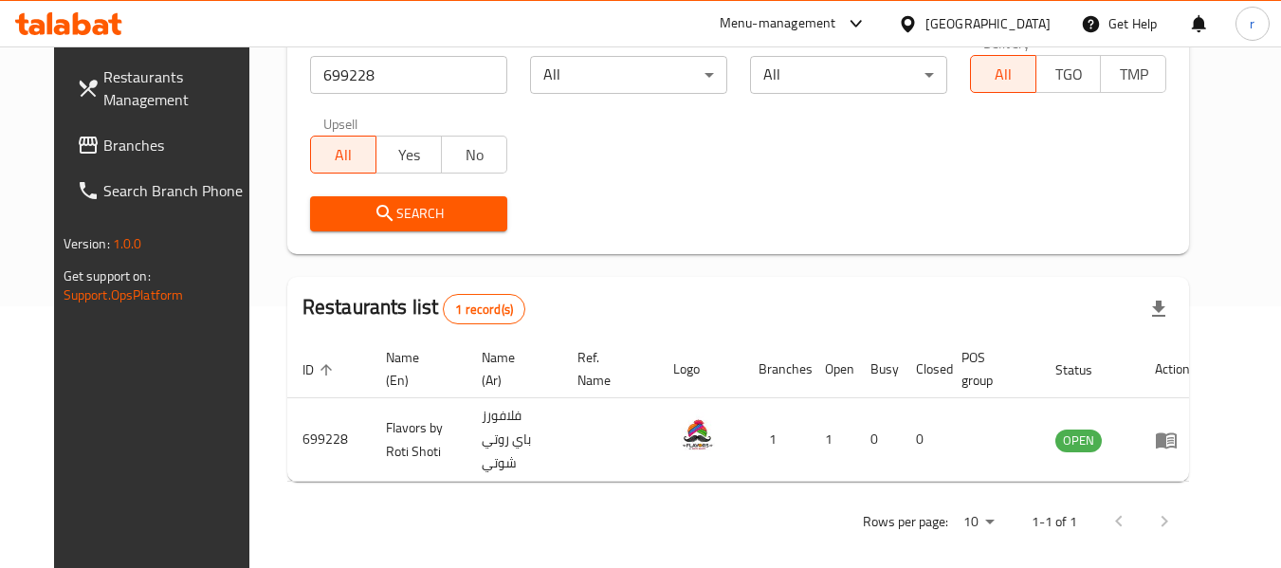
drag, startPoint x: 111, startPoint y: 146, endPoint x: 194, endPoint y: 98, distance: 96.5
click at [111, 146] on span "Branches" at bounding box center [178, 145] width 150 height 23
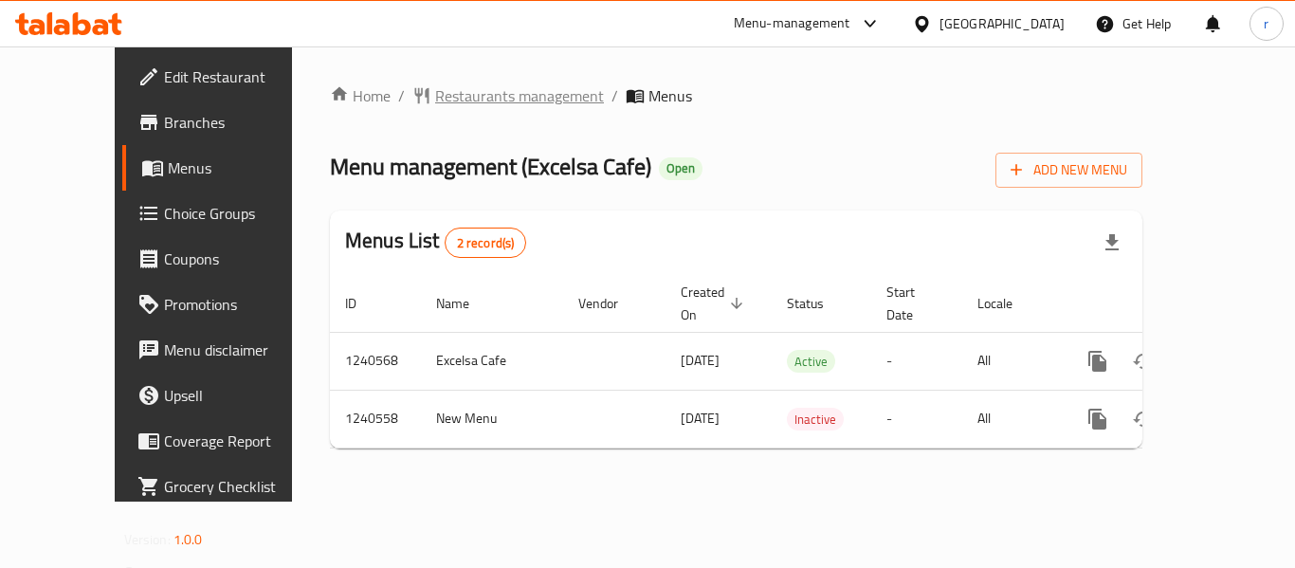
click at [435, 98] on span "Restaurants management" at bounding box center [519, 95] width 169 height 23
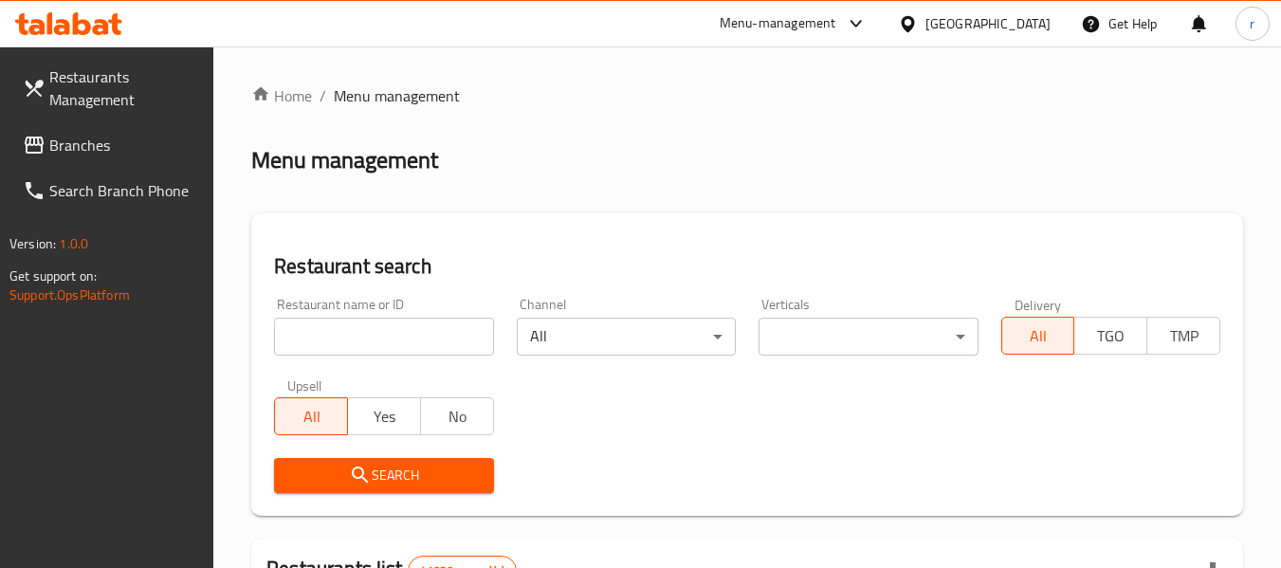
click at [383, 337] on input "search" at bounding box center [383, 337] width 219 height 38
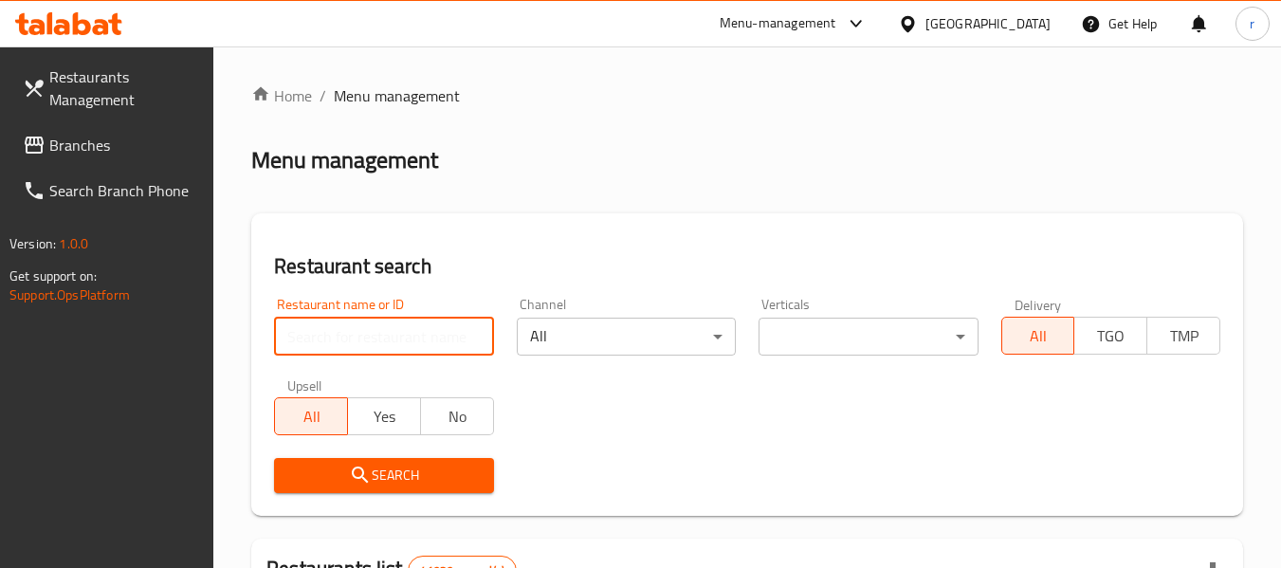
paste input "680332"
type input "680332"
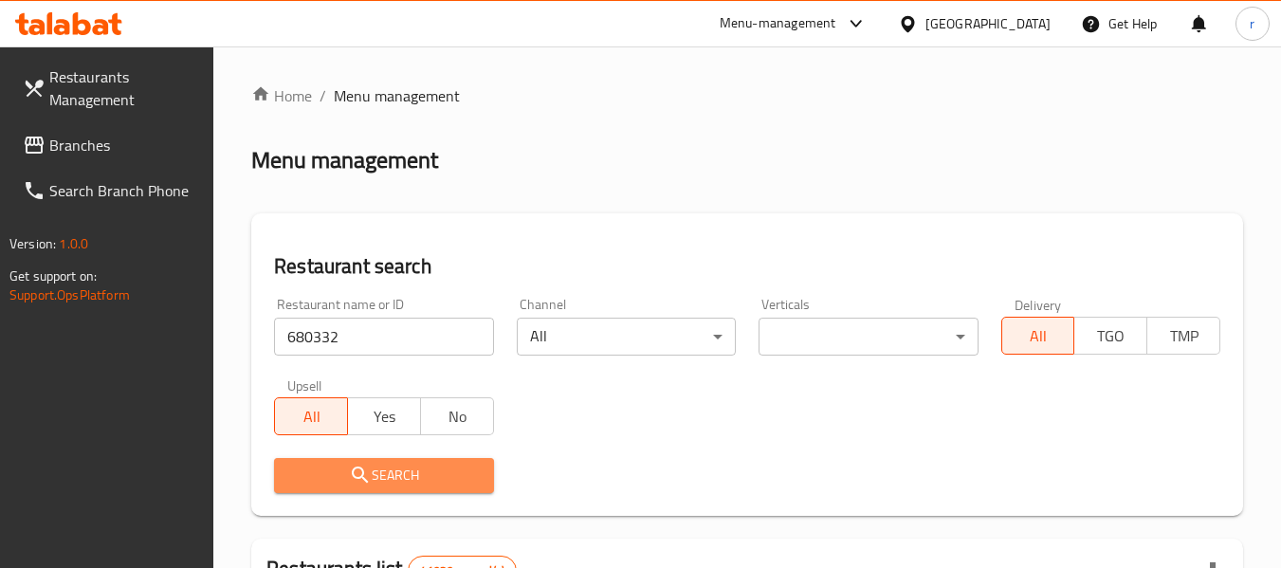
click at [386, 469] on span "Search" at bounding box center [383, 476] width 189 height 24
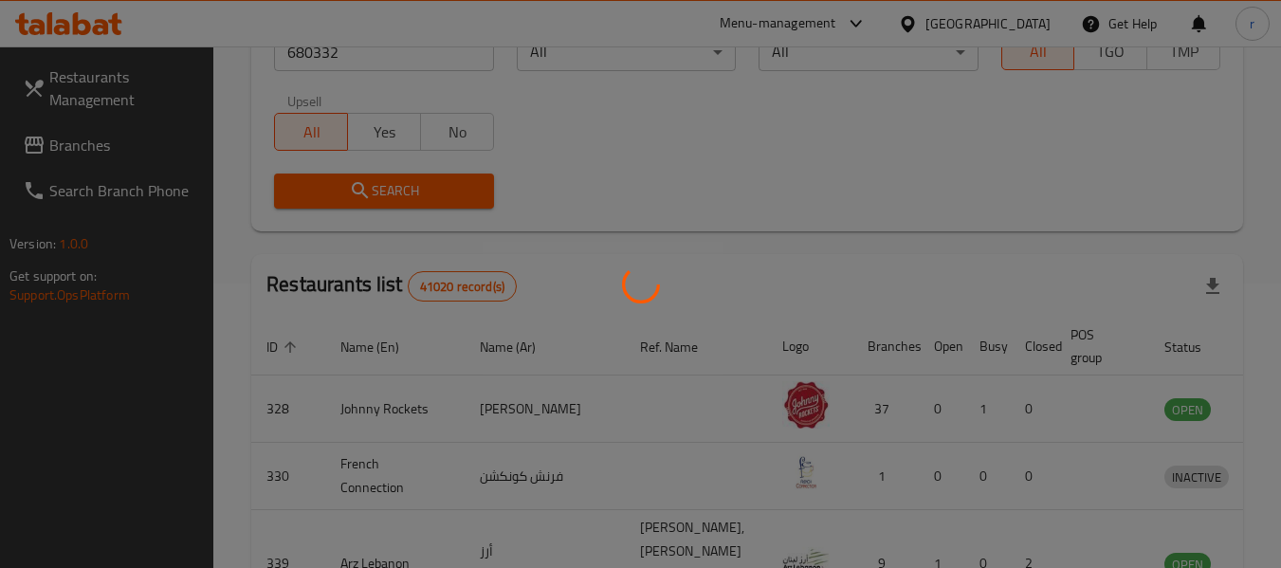
scroll to position [278, 0]
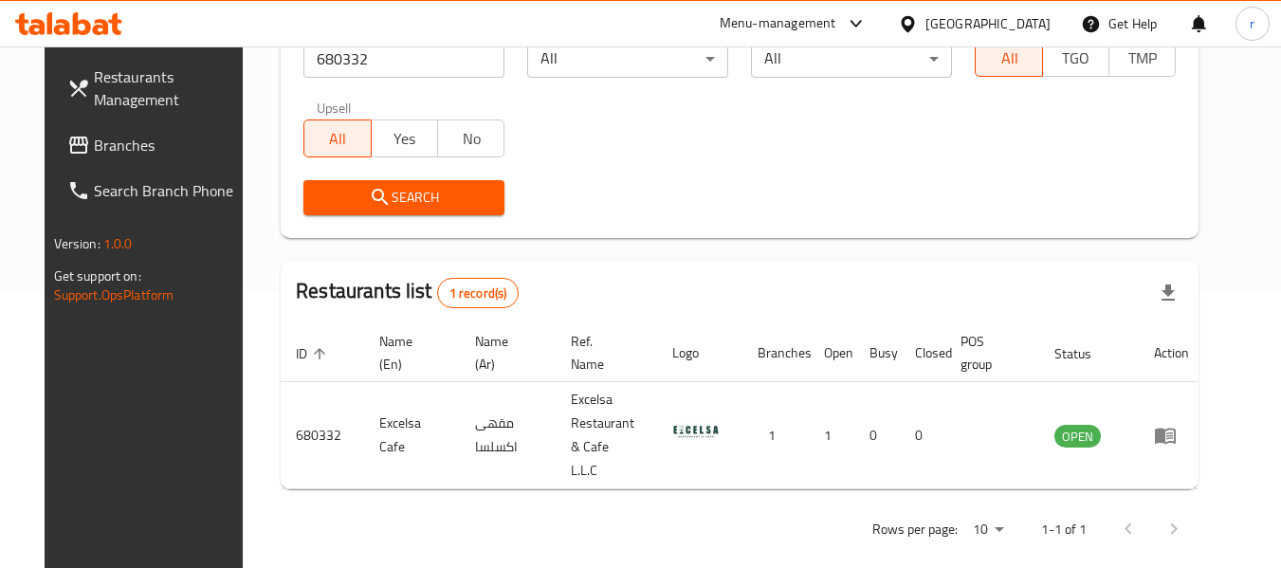
drag, startPoint x: 83, startPoint y: 146, endPoint x: 227, endPoint y: 46, distance: 174.4
click at [94, 146] on span "Branches" at bounding box center [169, 145] width 150 height 23
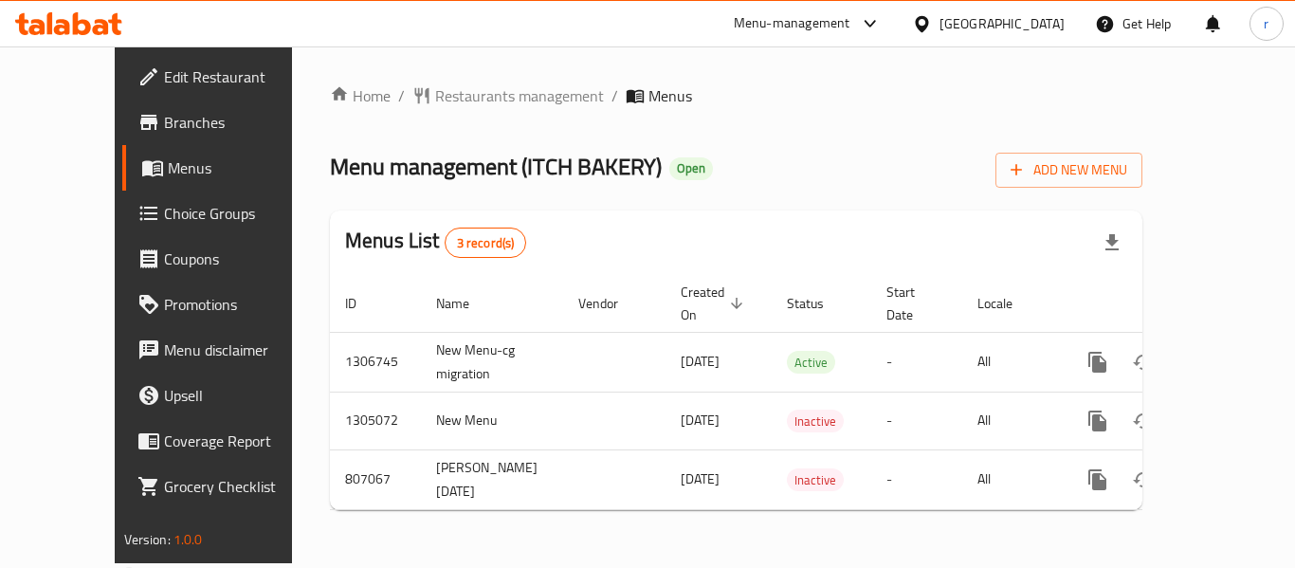
click at [435, 95] on span "Restaurants management" at bounding box center [519, 95] width 169 height 23
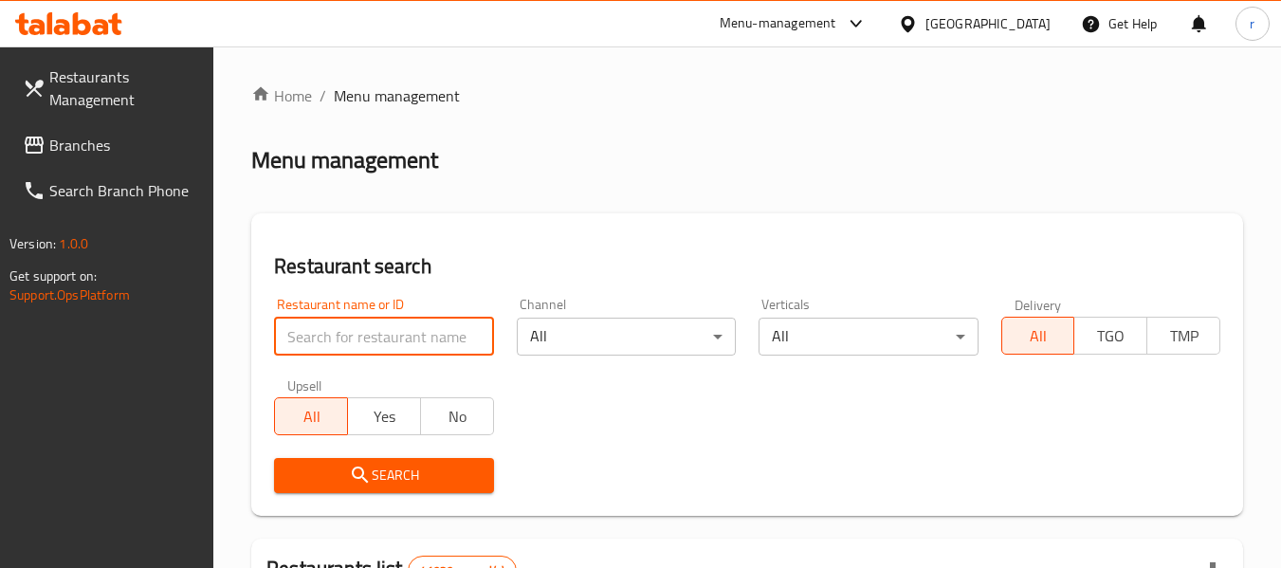
click at [366, 336] on input "search" at bounding box center [383, 337] width 219 height 38
paste input "654220"
type input "654220"
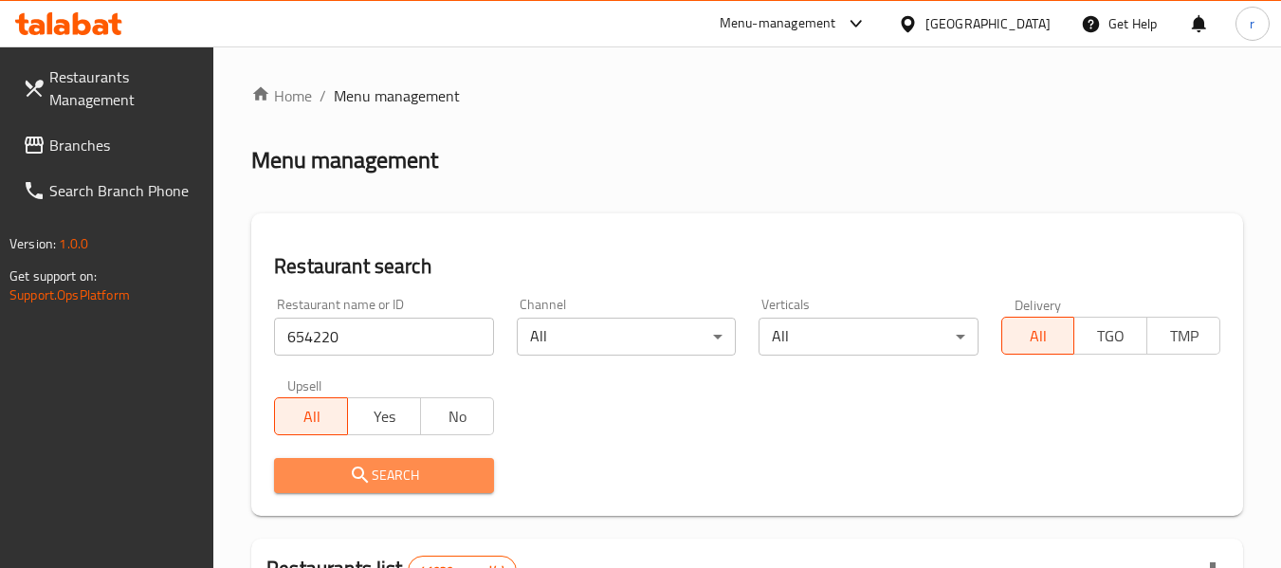
click at [405, 478] on span "Search" at bounding box center [383, 476] width 189 height 24
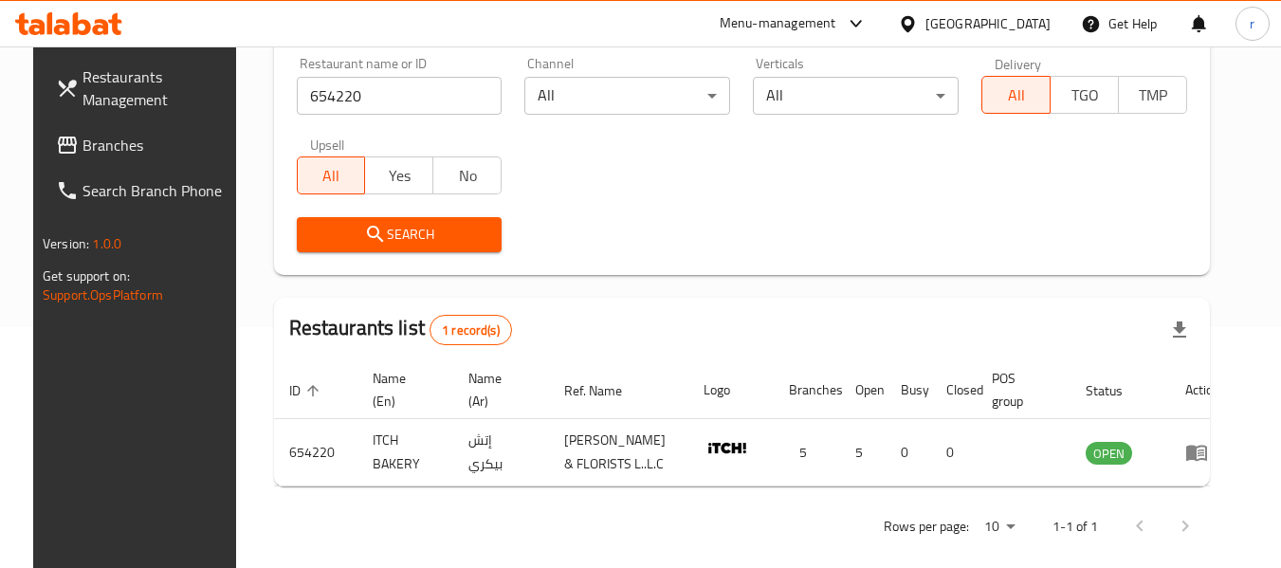
scroll to position [262, 0]
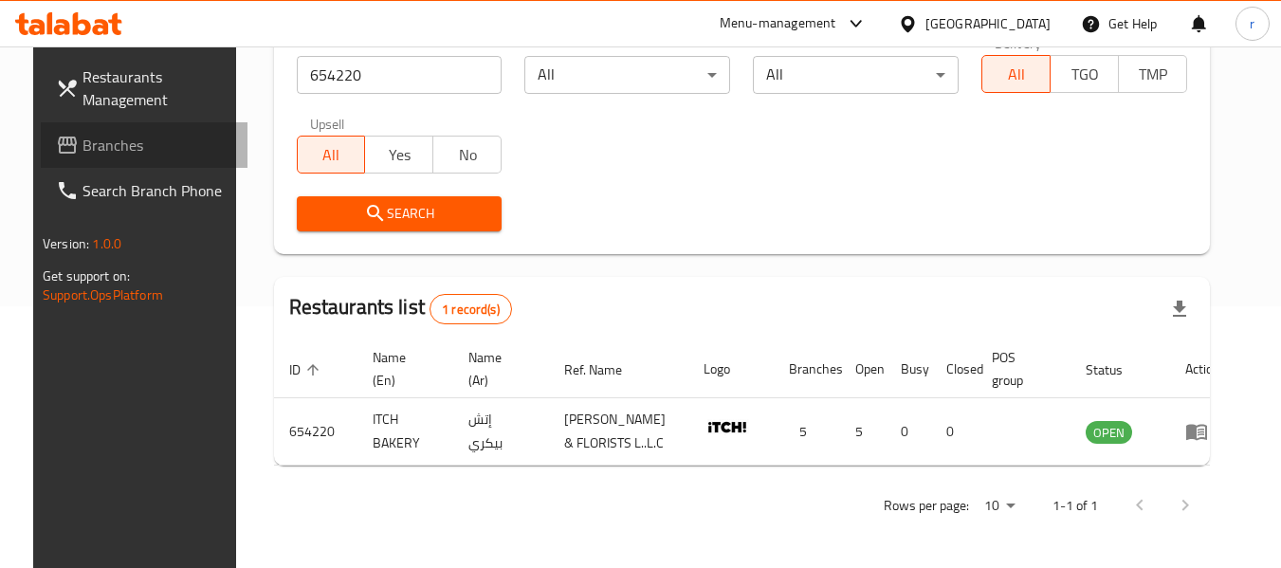
click at [98, 140] on span "Branches" at bounding box center [158, 145] width 150 height 23
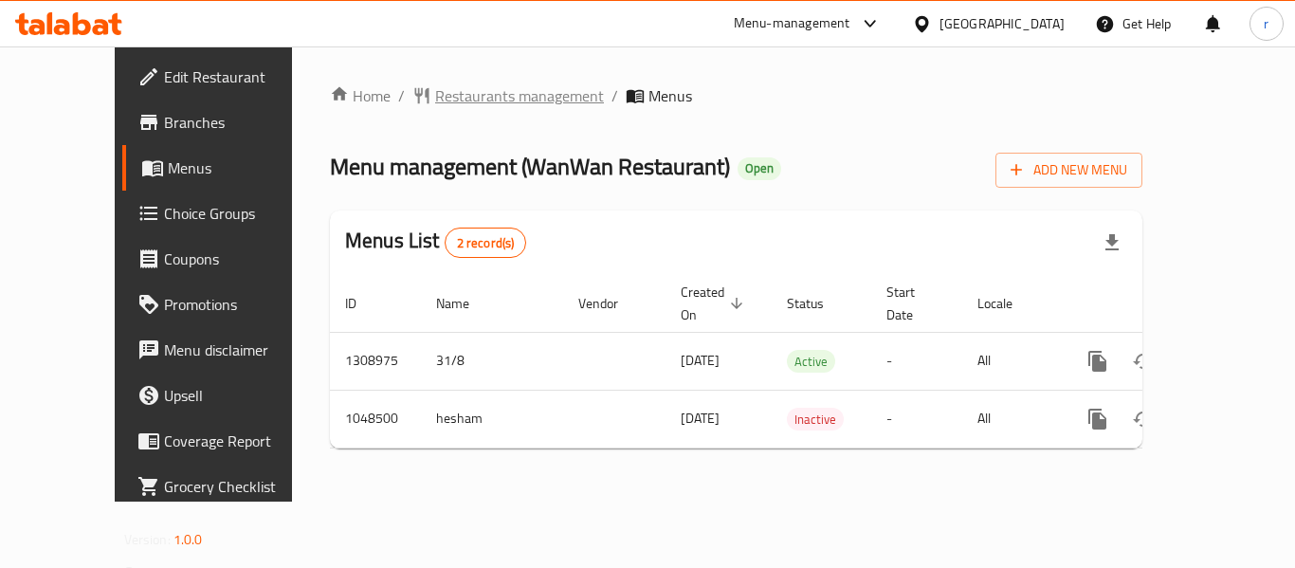
click at [435, 99] on span "Restaurants management" at bounding box center [519, 95] width 169 height 23
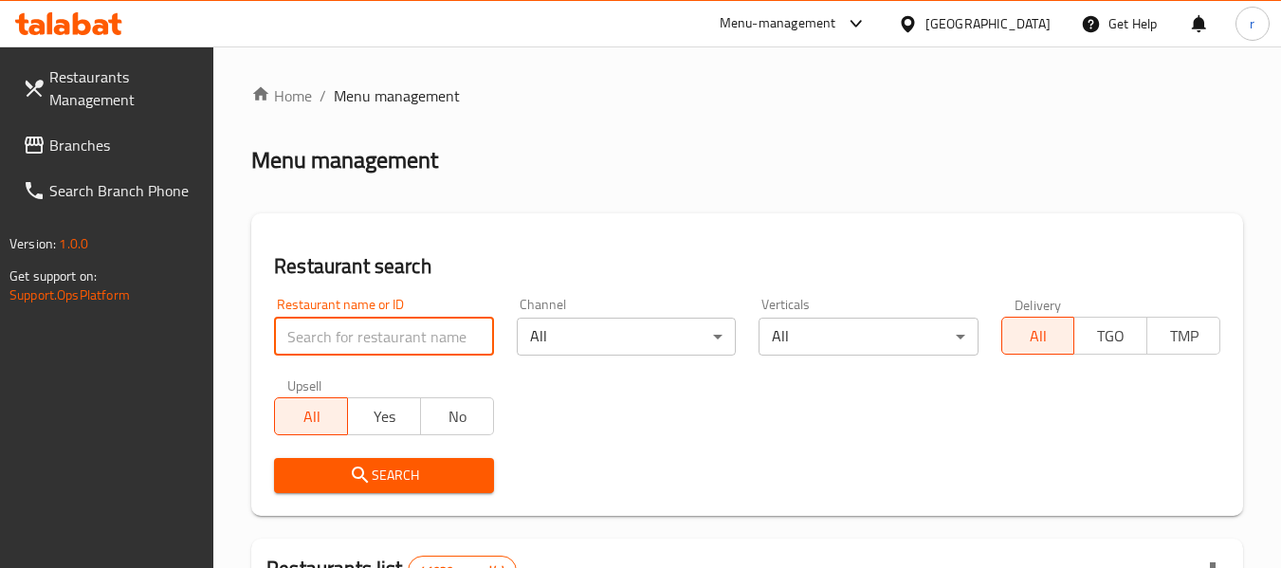
click at [340, 334] on input "search" at bounding box center [383, 337] width 219 height 38
paste input "661229"
type input "661229"
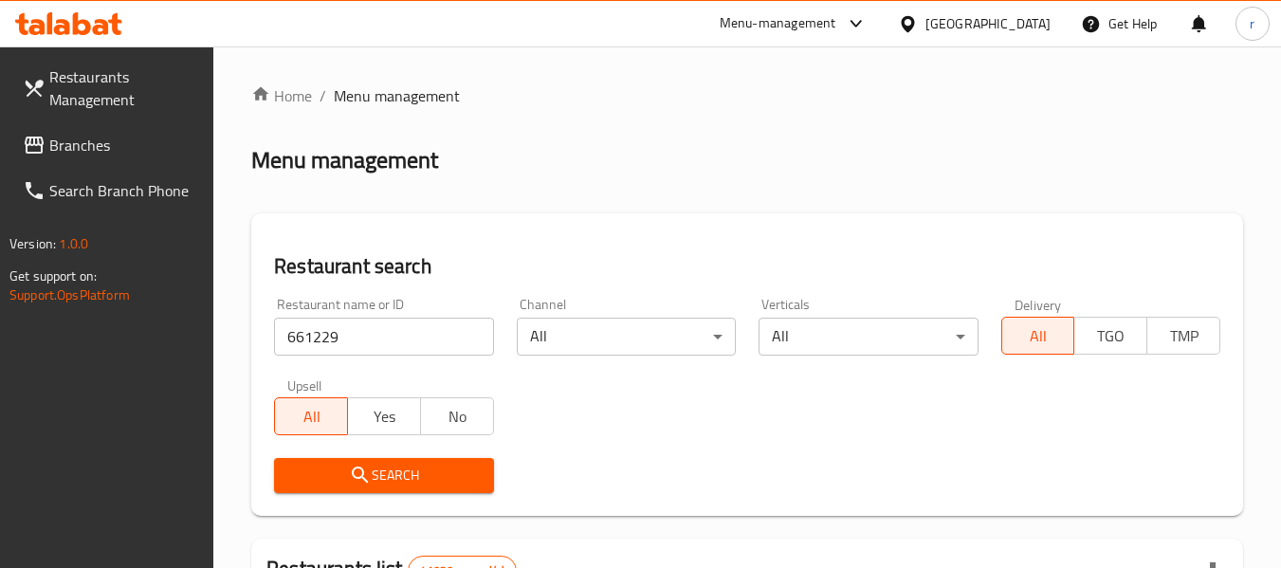
click at [367, 464] on icon "submit" at bounding box center [360, 475] width 23 height 23
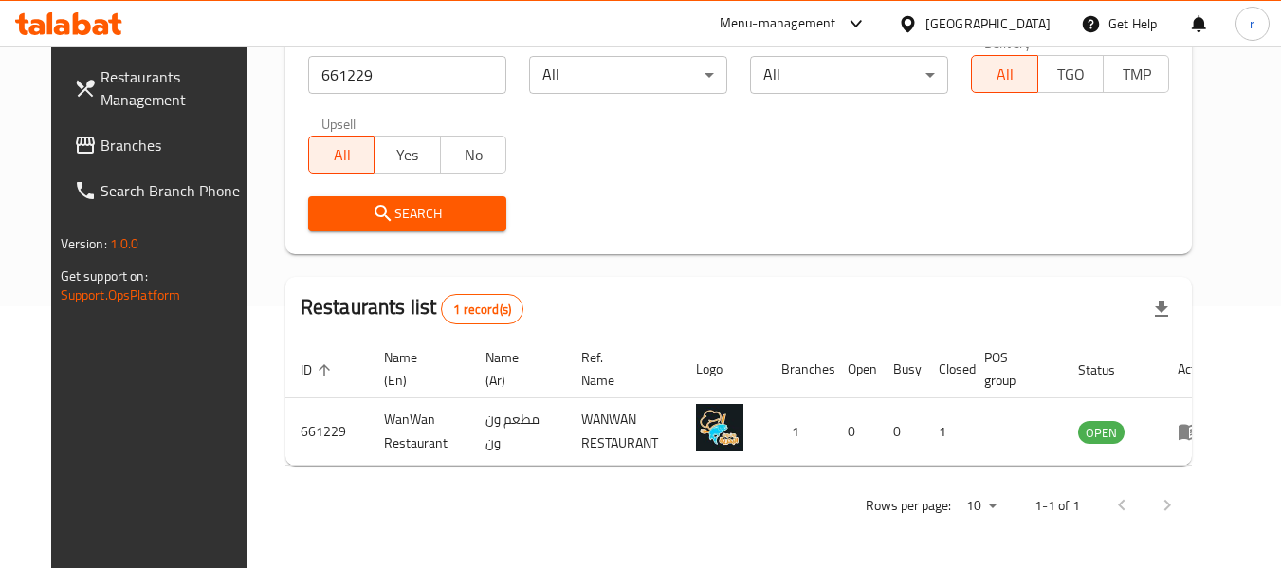
scroll to position [262, 0]
click at [101, 142] on span "Branches" at bounding box center [176, 145] width 150 height 23
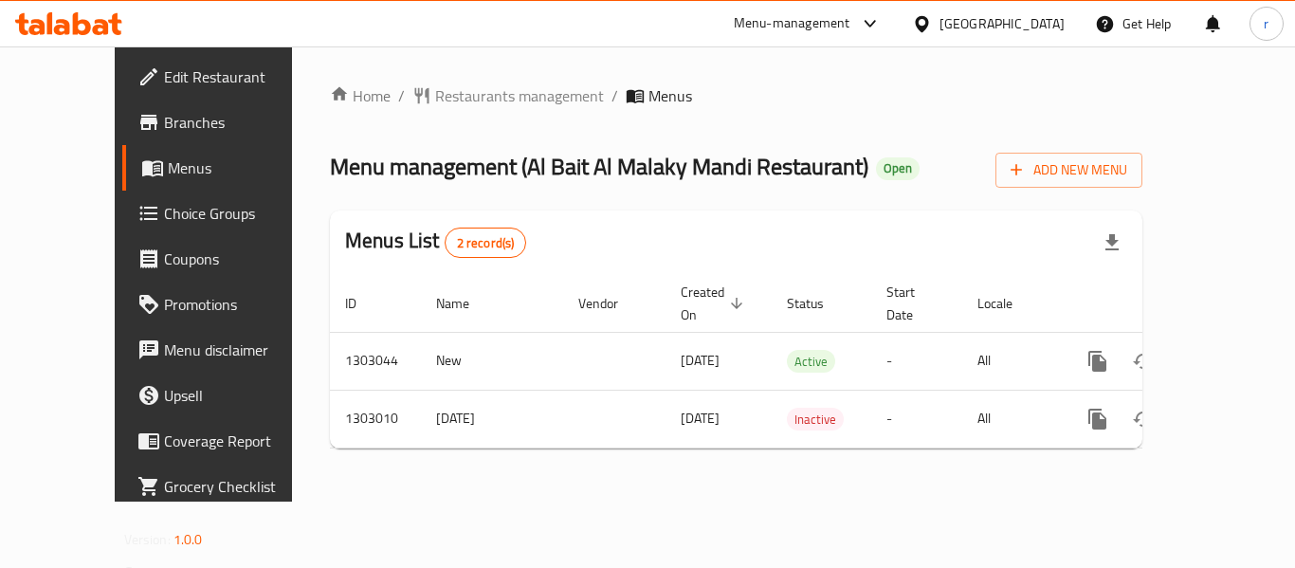
click at [456, 98] on span "Restaurants management" at bounding box center [519, 95] width 169 height 23
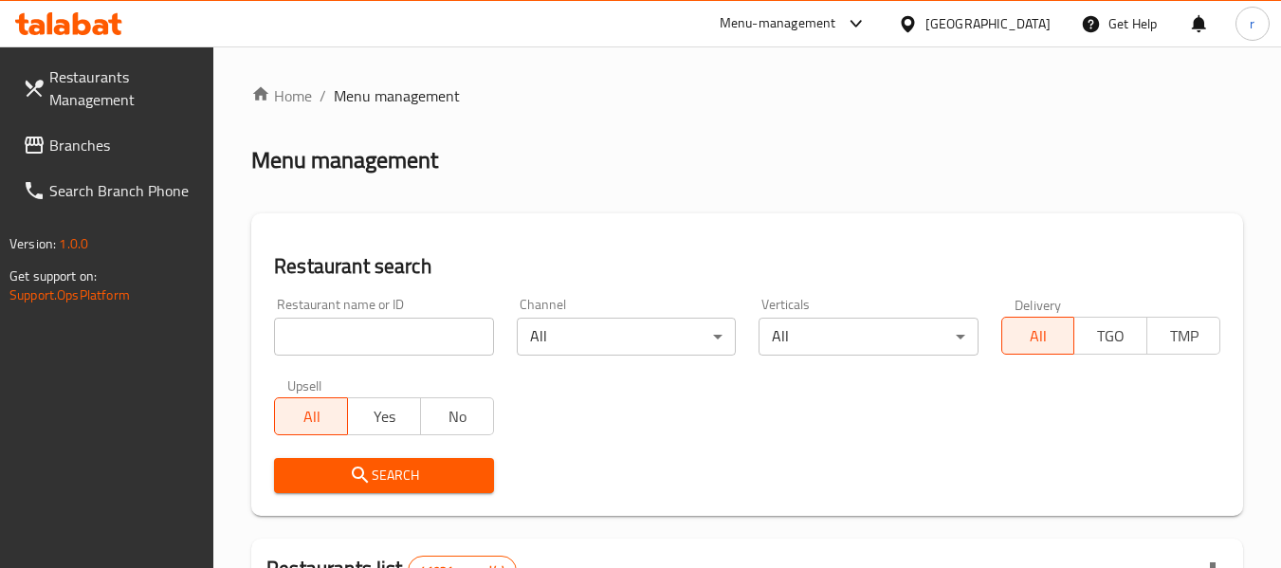
click at [338, 330] on input "search" at bounding box center [383, 337] width 219 height 38
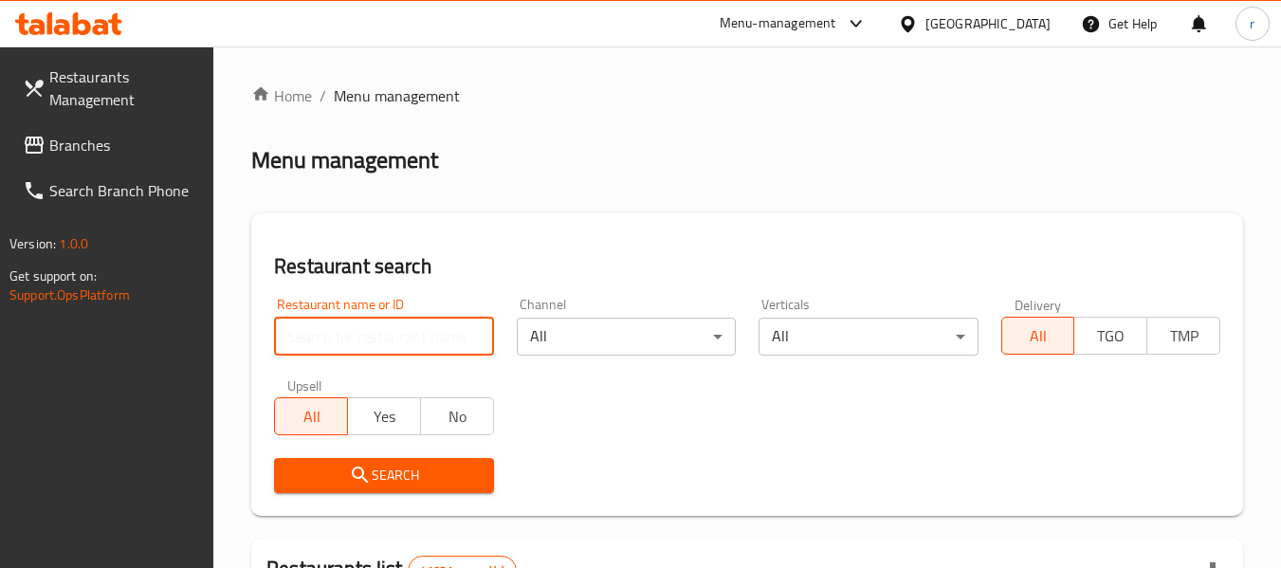
paste input "702673"
type input "702673"
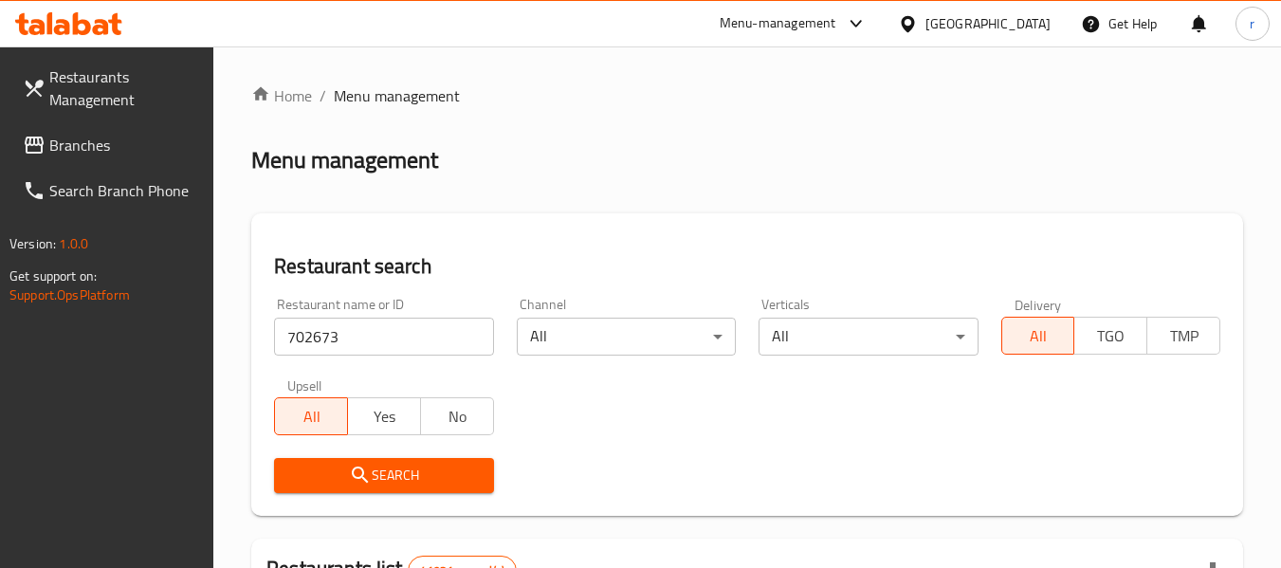
click at [388, 468] on span "Search" at bounding box center [383, 476] width 189 height 24
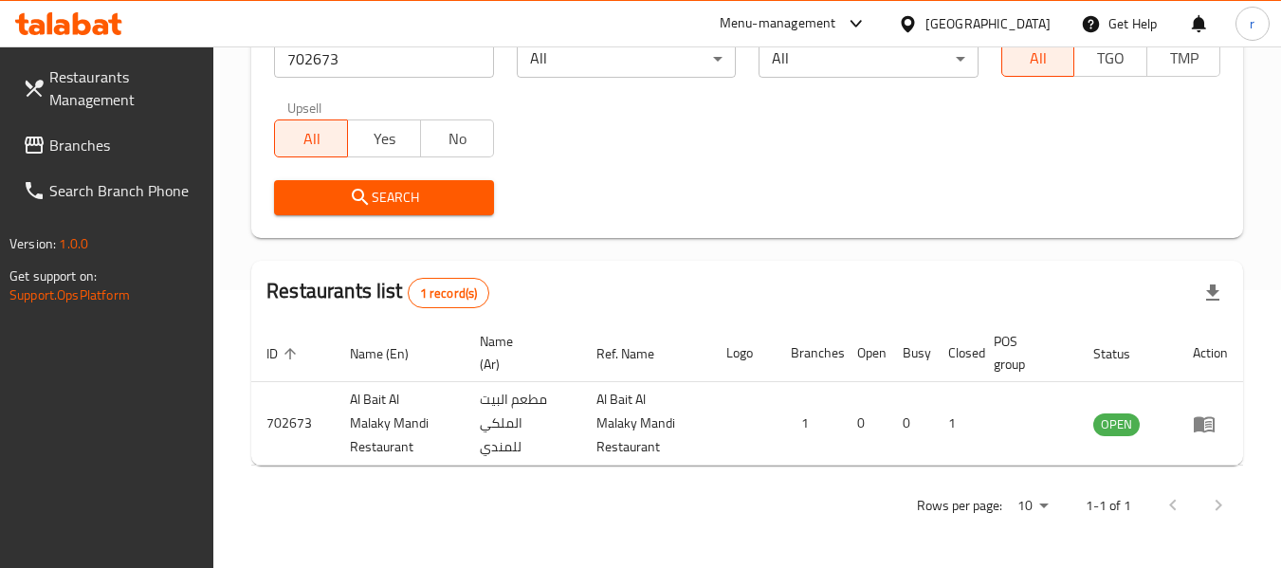
scroll to position [278, 0]
click at [100, 150] on span "Branches" at bounding box center [124, 145] width 150 height 23
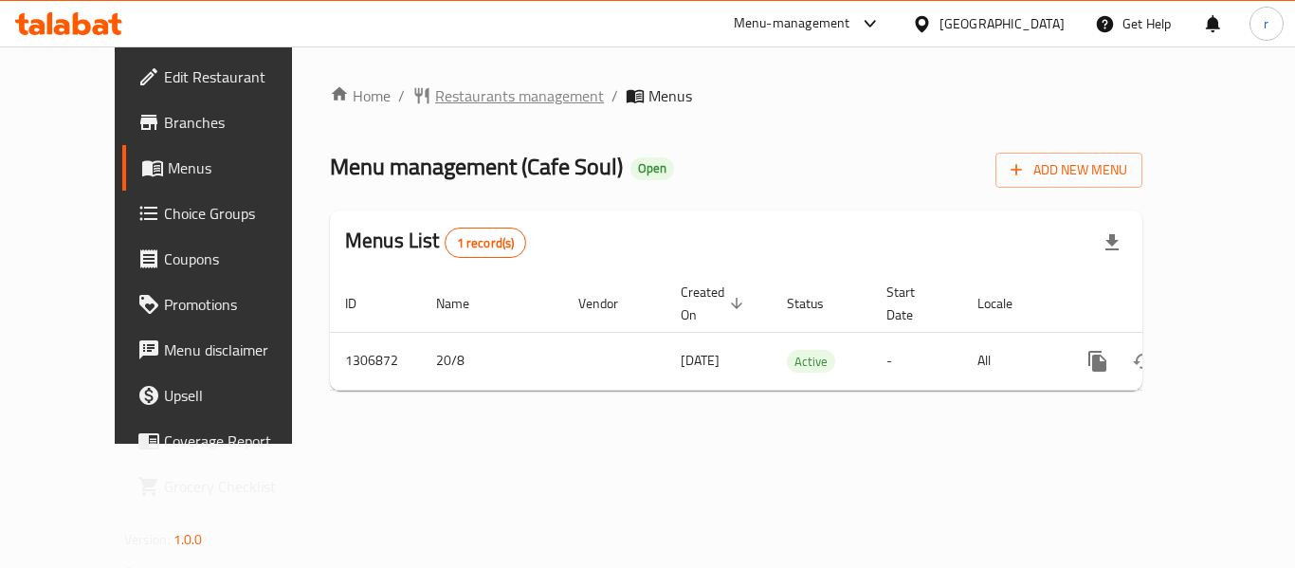
click at [435, 95] on span "Restaurants management" at bounding box center [519, 95] width 169 height 23
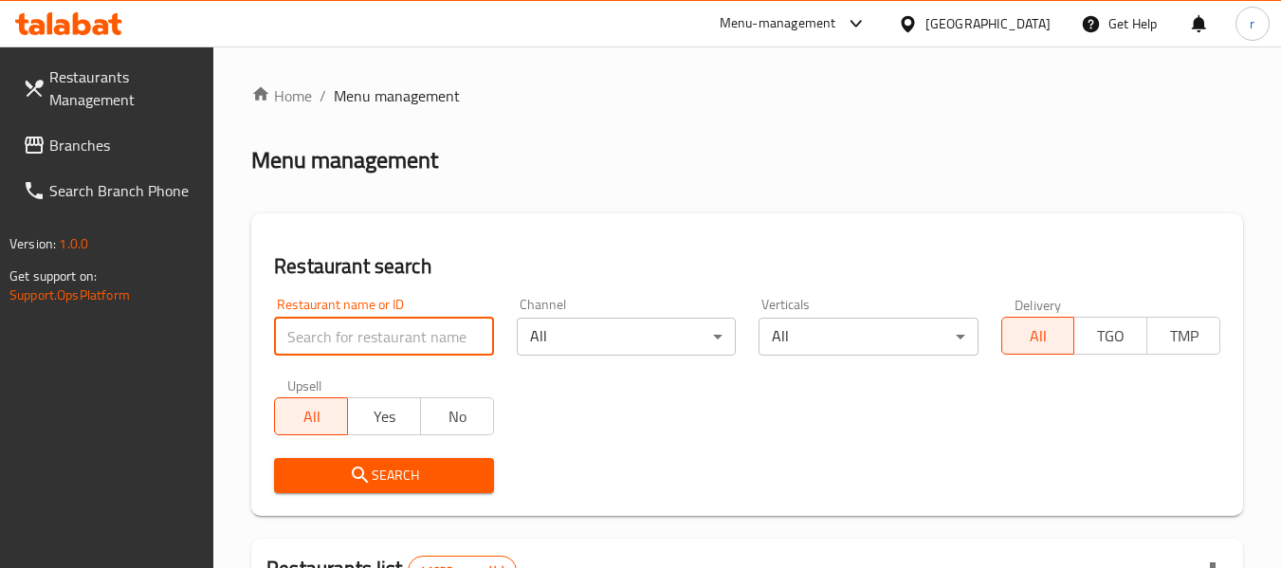
click at [378, 346] on input "search" at bounding box center [383, 337] width 219 height 38
paste input "704103"
type input "704103"
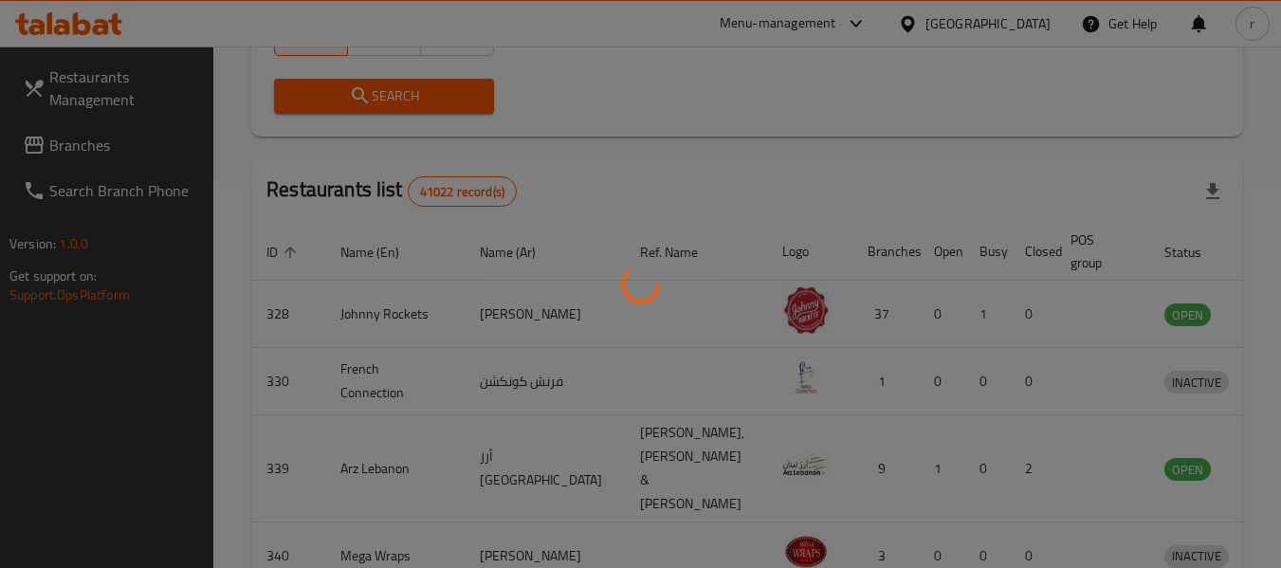
scroll to position [262, 0]
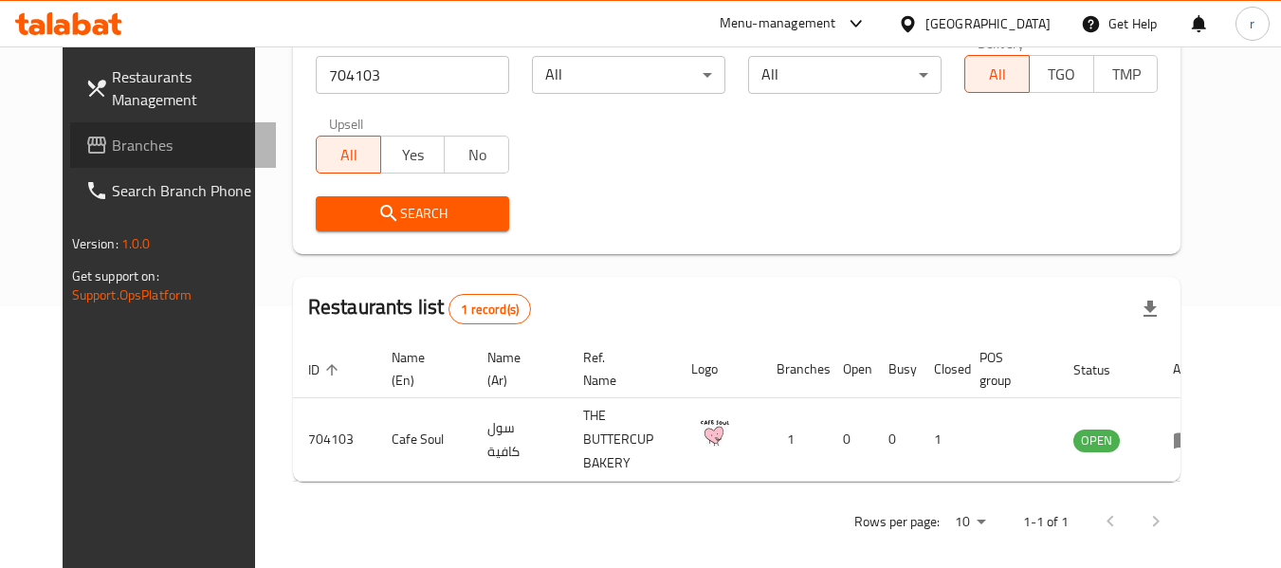
click at [112, 153] on span "Branches" at bounding box center [187, 145] width 150 height 23
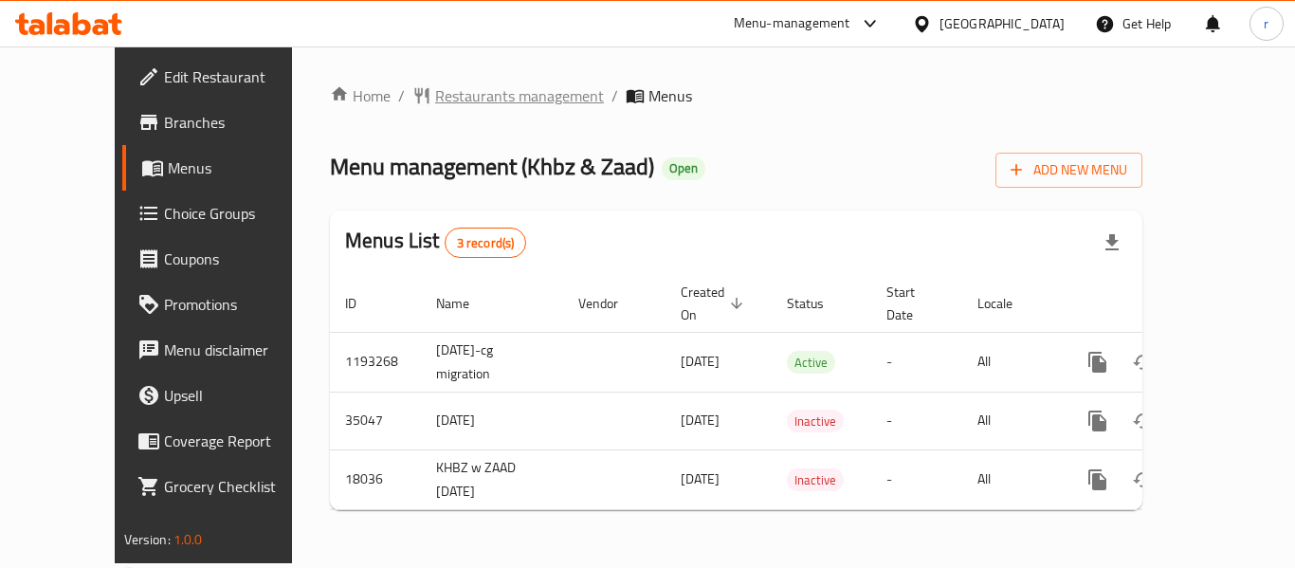
click at [435, 97] on span "Restaurants management" at bounding box center [519, 95] width 169 height 23
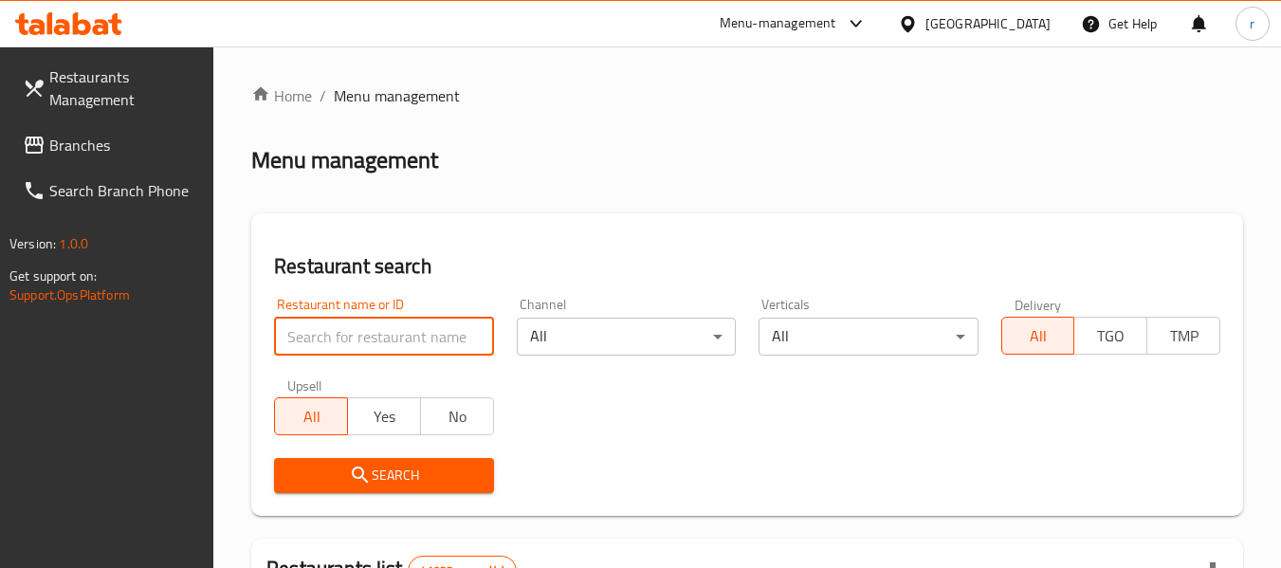
click at [375, 326] on input "search" at bounding box center [383, 337] width 219 height 38
paste input "8721"
type input "8721"
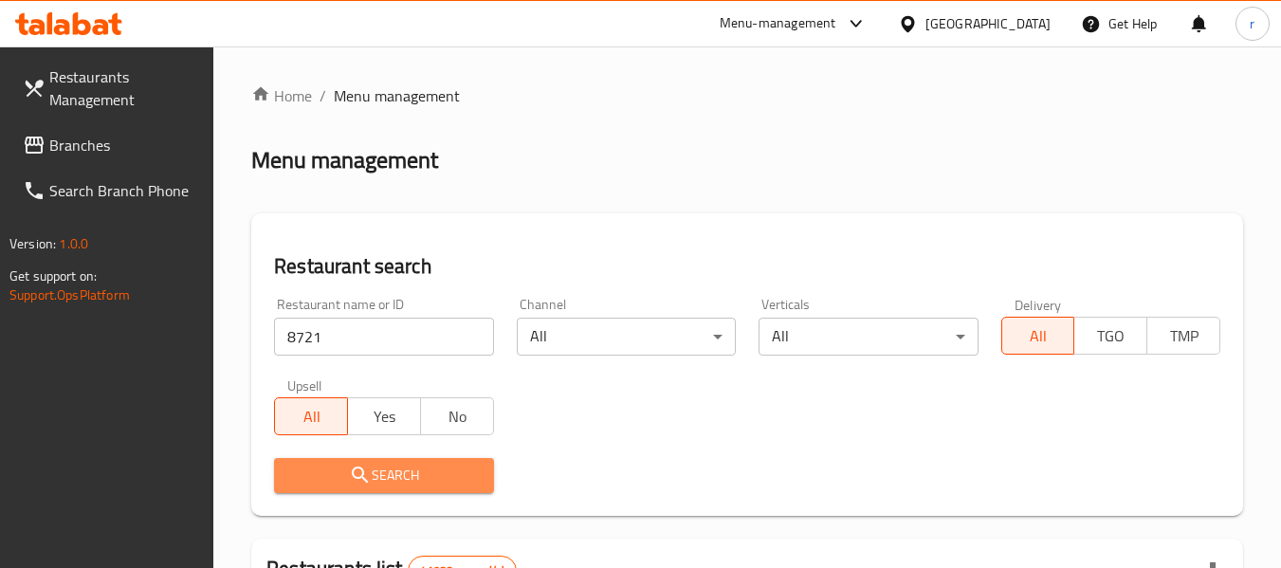
click at [401, 478] on span "Search" at bounding box center [383, 476] width 189 height 24
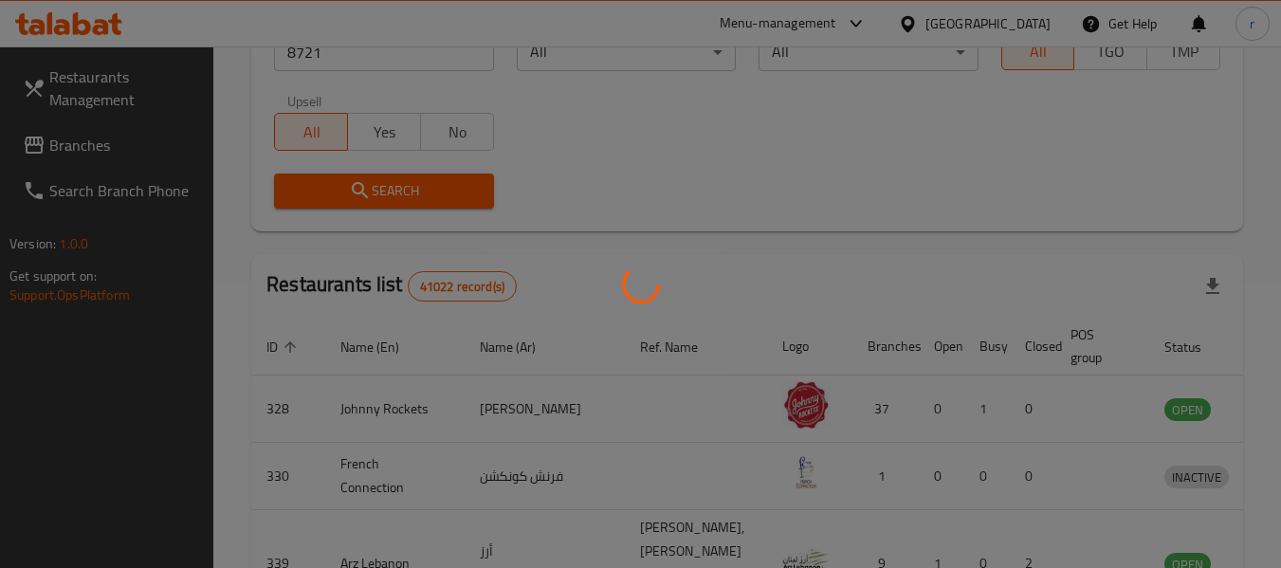
scroll to position [262, 0]
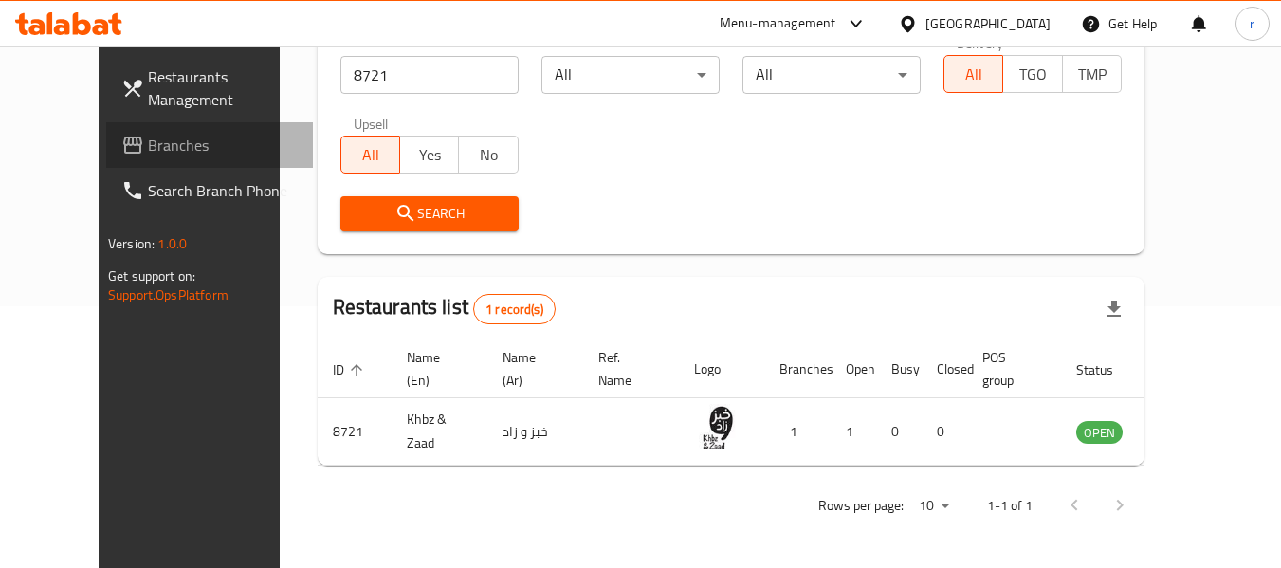
click at [148, 148] on span "Branches" at bounding box center [223, 145] width 150 height 23
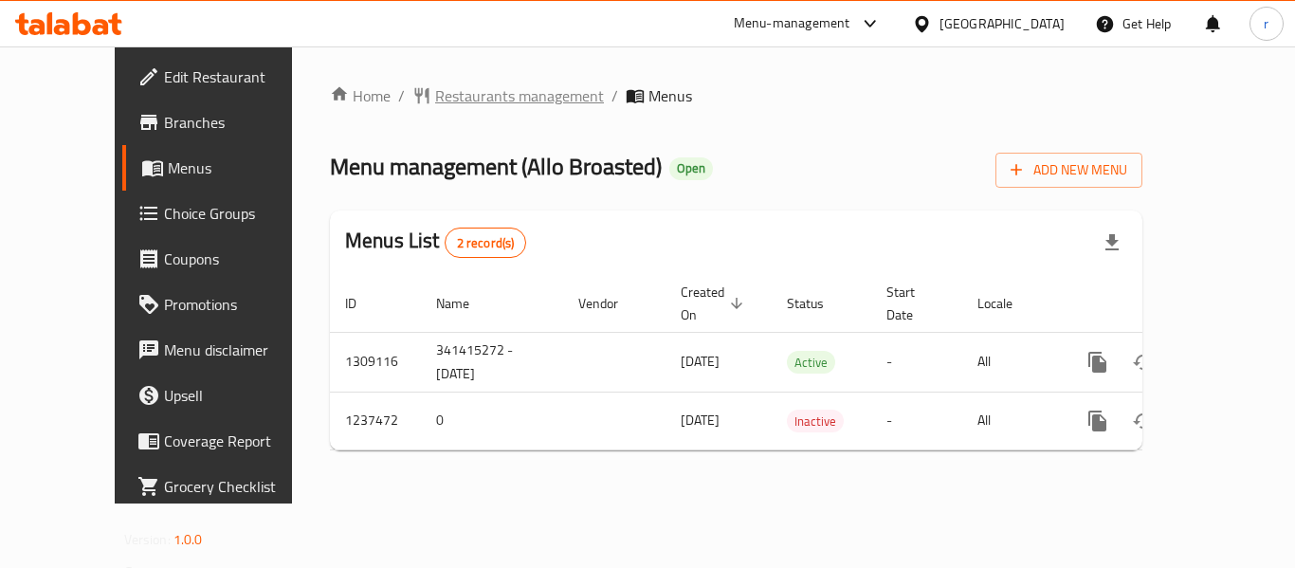
click at [455, 94] on span "Restaurants management" at bounding box center [519, 95] width 169 height 23
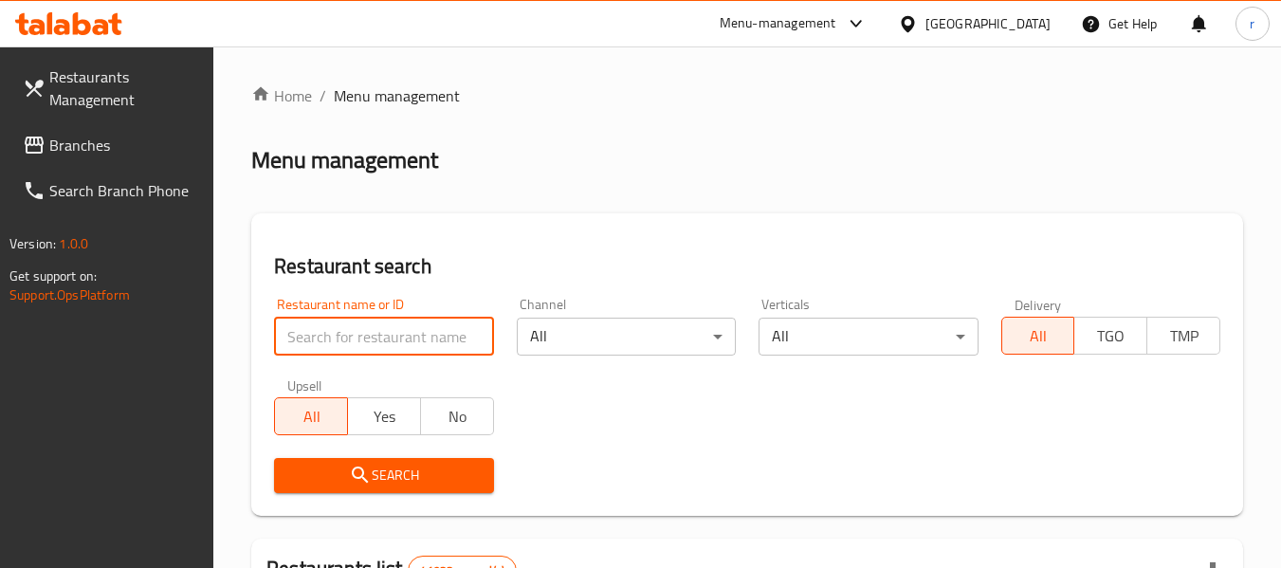
click at [350, 329] on input "search" at bounding box center [383, 337] width 219 height 38
paste input "679389"
type input "679389"
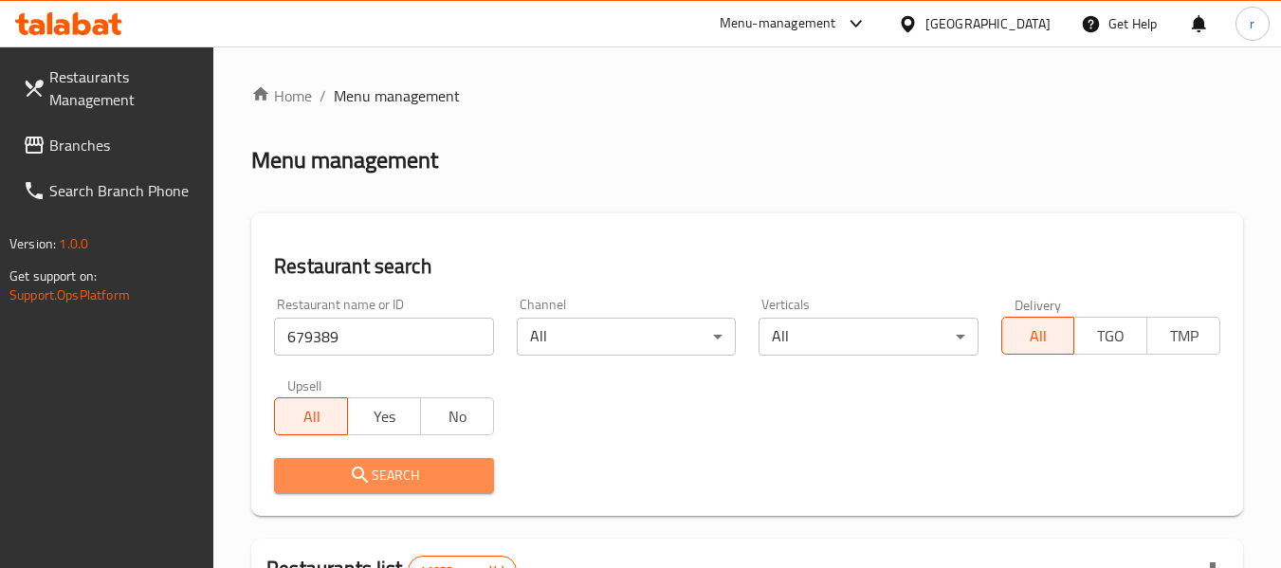
click at [390, 470] on span "Search" at bounding box center [383, 476] width 189 height 24
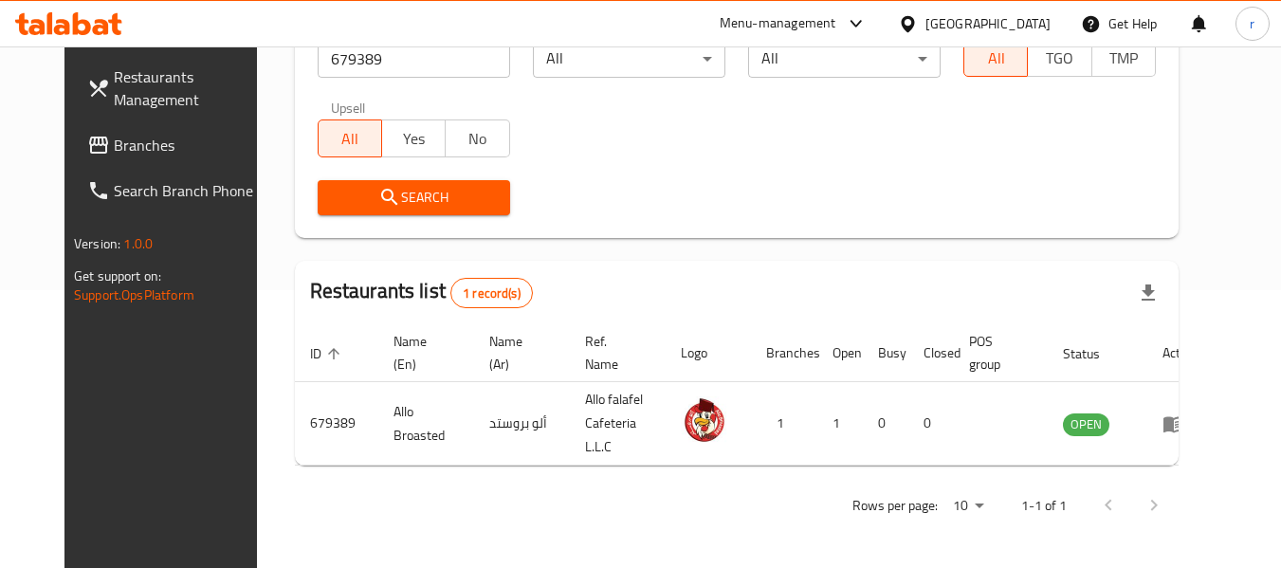
scroll to position [262, 0]
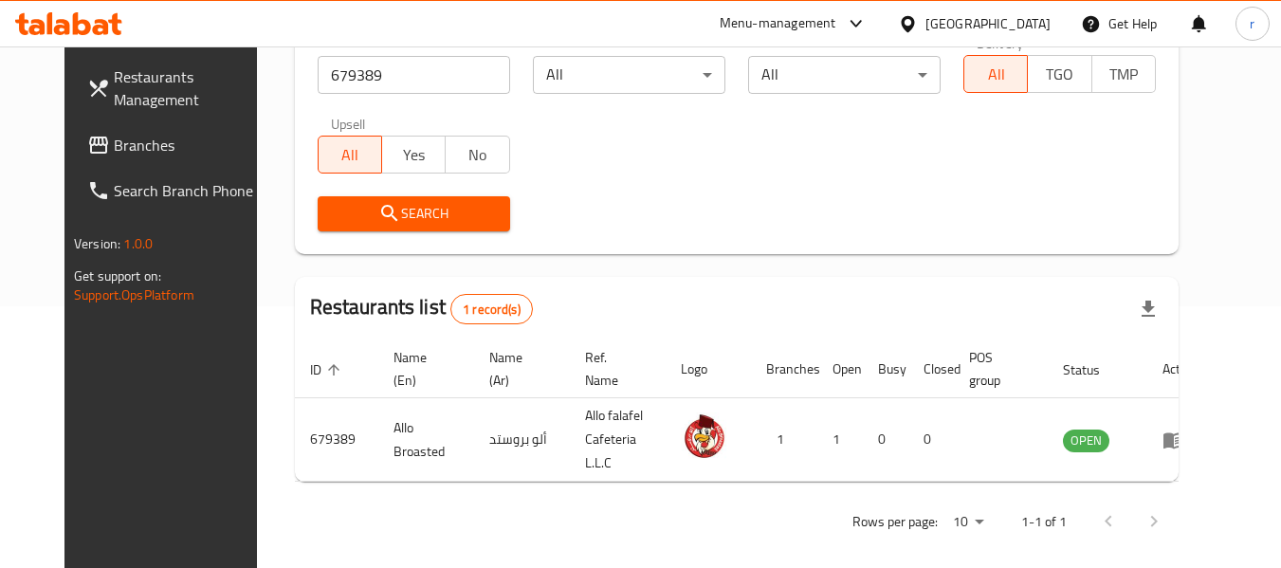
drag, startPoint x: 75, startPoint y: 156, endPoint x: 115, endPoint y: 133, distance: 46.4
click at [114, 156] on span "Branches" at bounding box center [189, 145] width 150 height 23
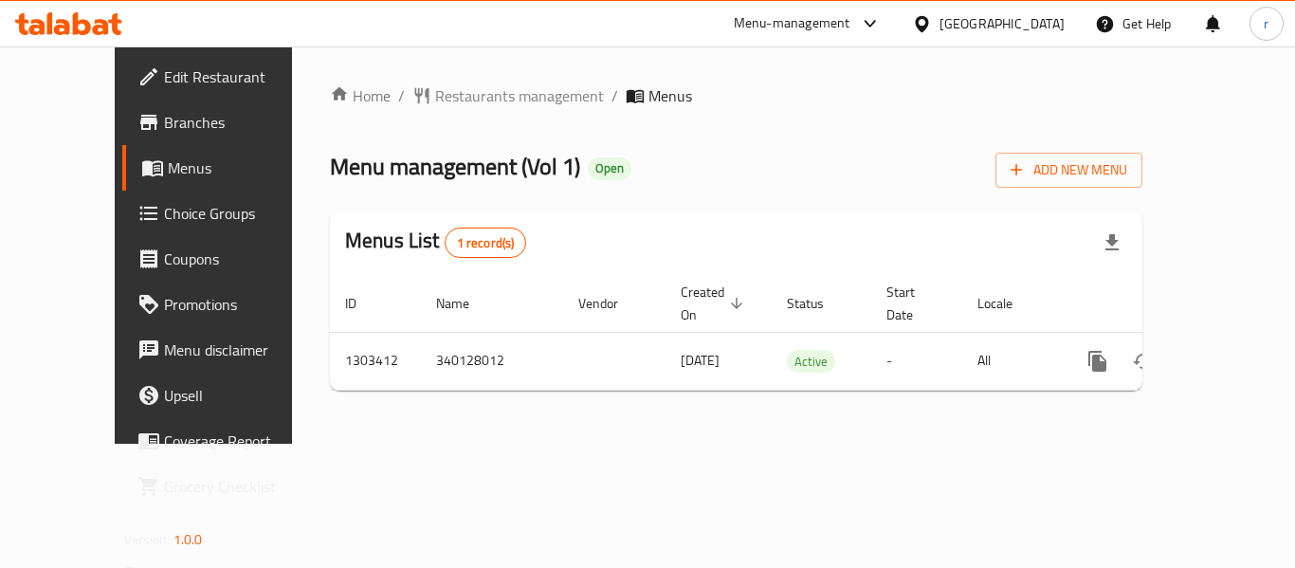
click at [443, 89] on span "Restaurants management" at bounding box center [519, 95] width 169 height 23
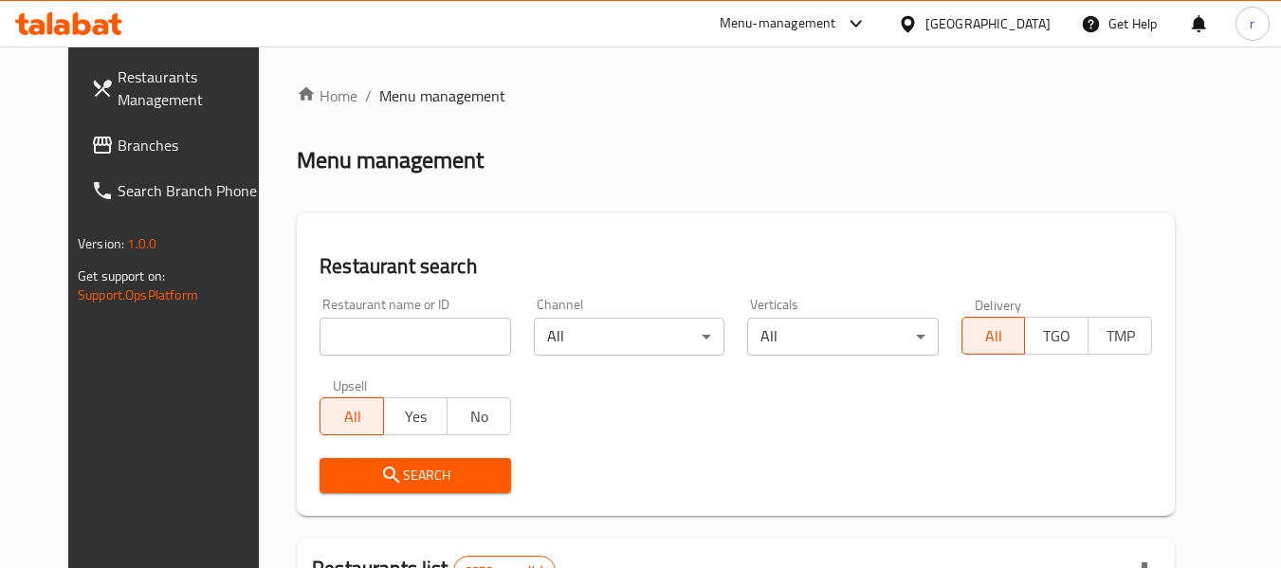
click at [377, 333] on input "search" at bounding box center [415, 337] width 191 height 38
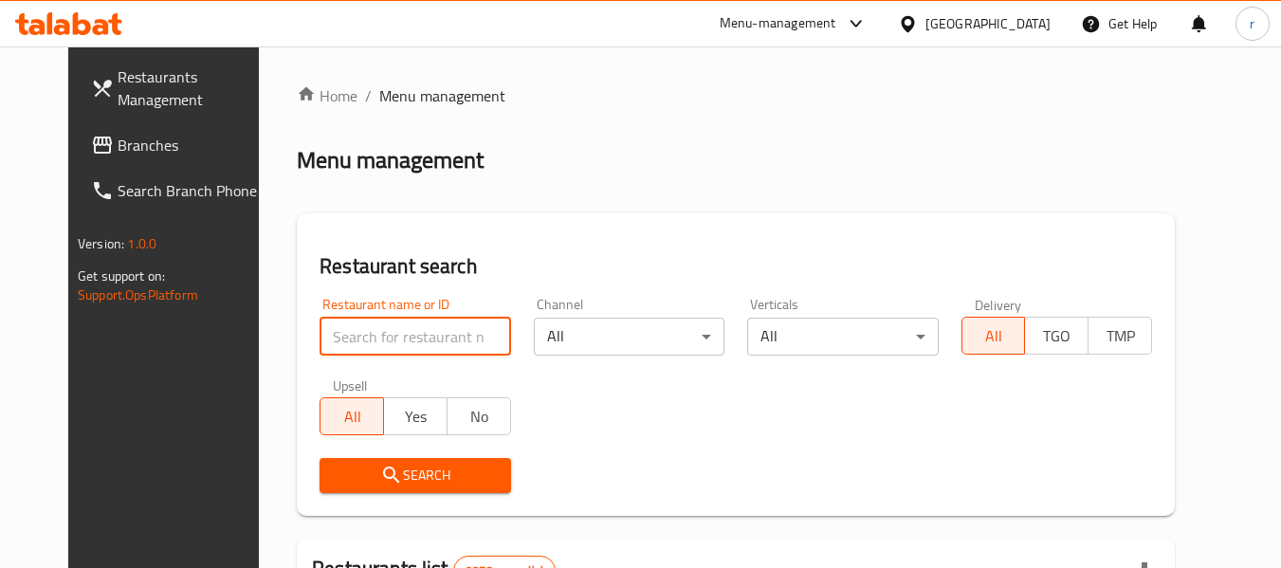
paste input "702823"
type input "702823"
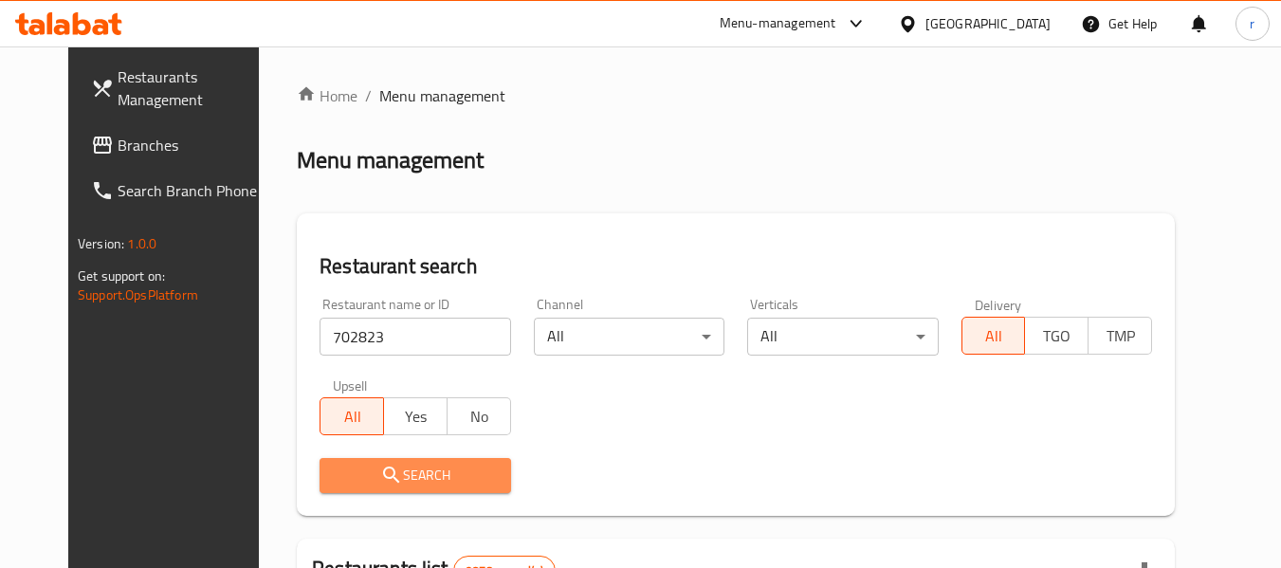
click at [394, 471] on span "Search" at bounding box center [415, 476] width 160 height 24
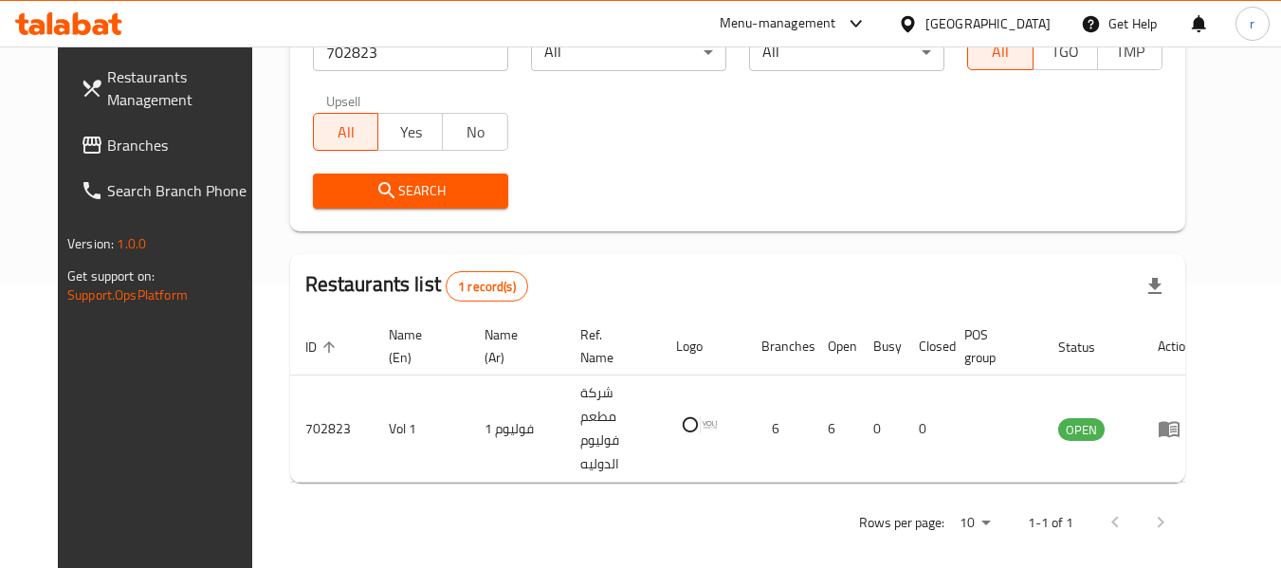
scroll to position [262, 0]
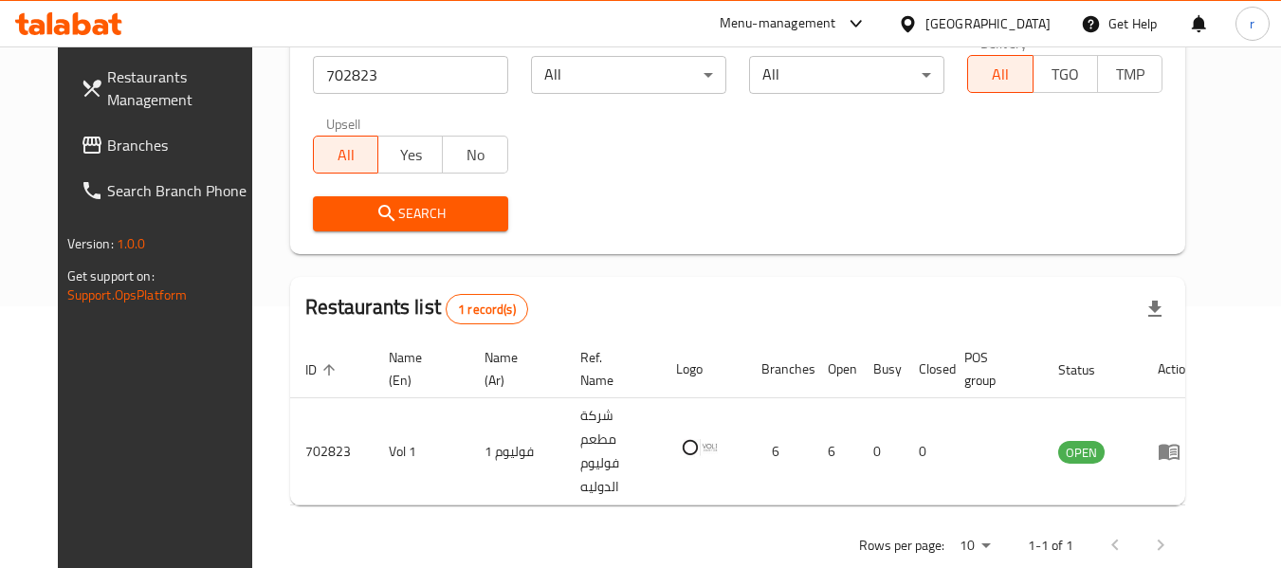
click at [107, 156] on span "Branches" at bounding box center [182, 145] width 150 height 23
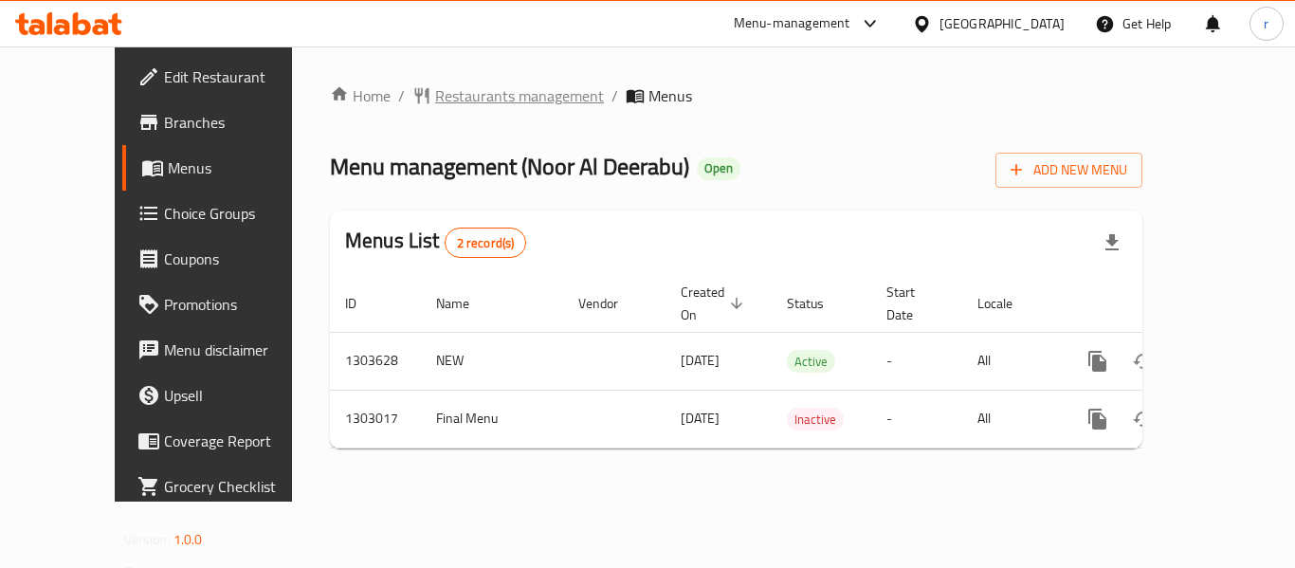
click at [435, 95] on span "Restaurants management" at bounding box center [519, 95] width 169 height 23
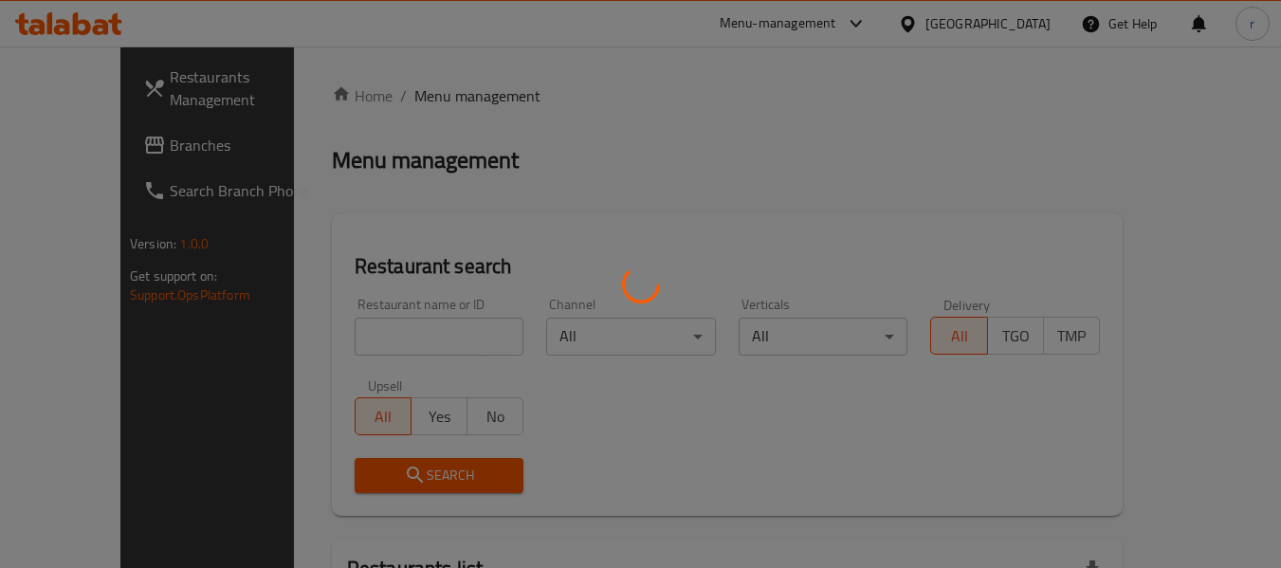
click at [387, 325] on div at bounding box center [640, 284] width 1281 height 568
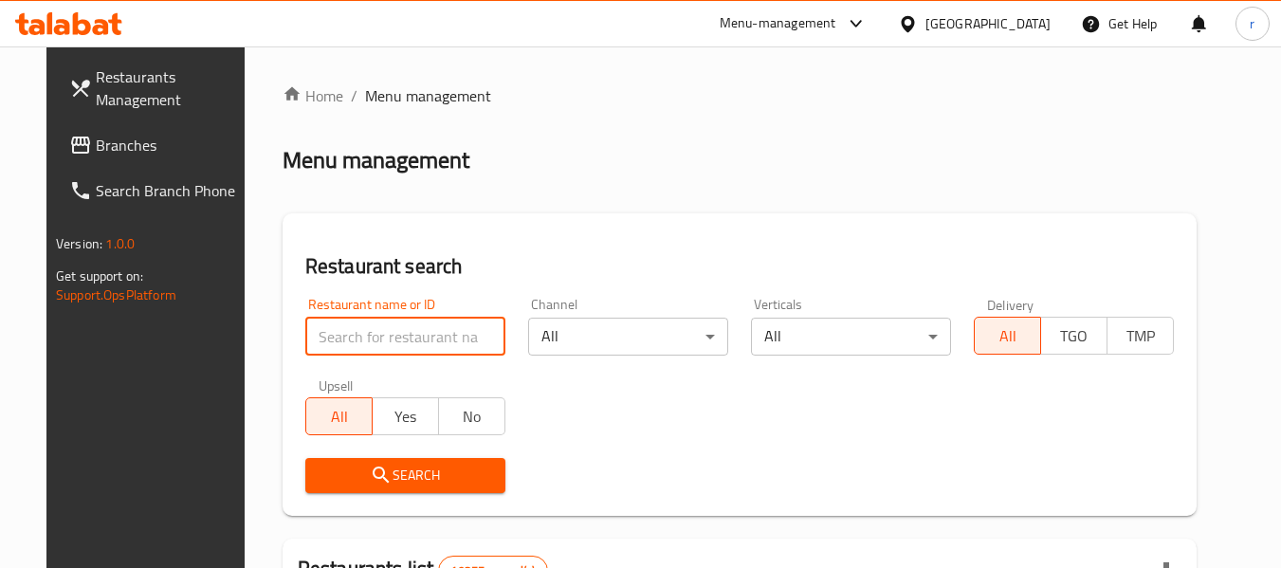
click at [374, 336] on input "search" at bounding box center [405, 337] width 200 height 38
paste input "702638"
type input "702638"
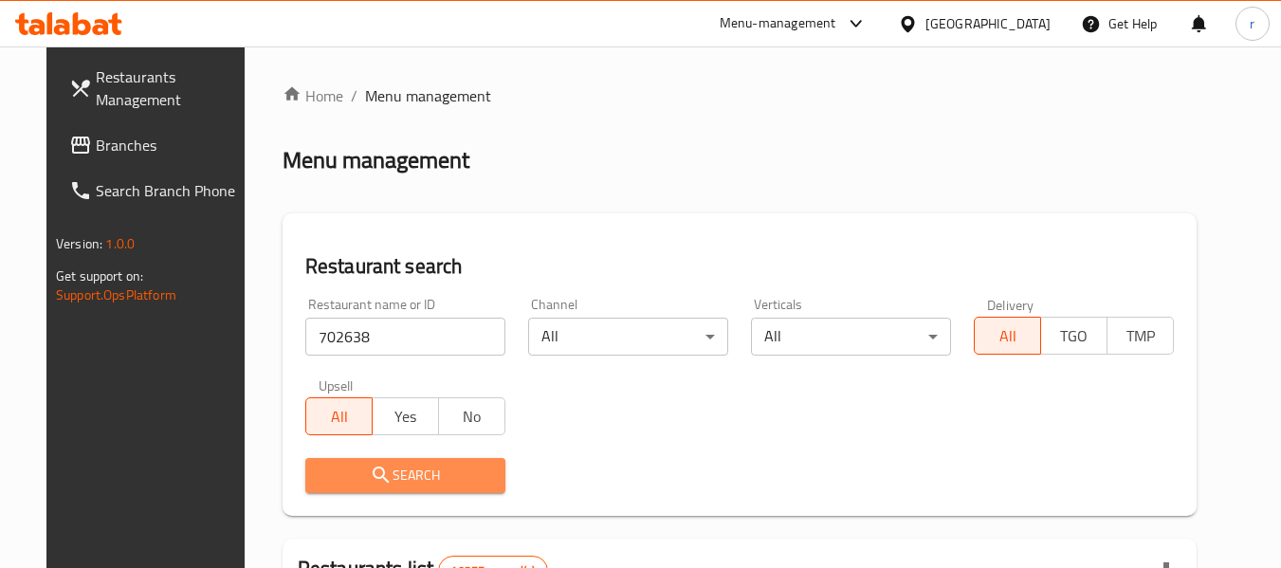
click at [391, 476] on span "Search" at bounding box center [406, 476] width 170 height 24
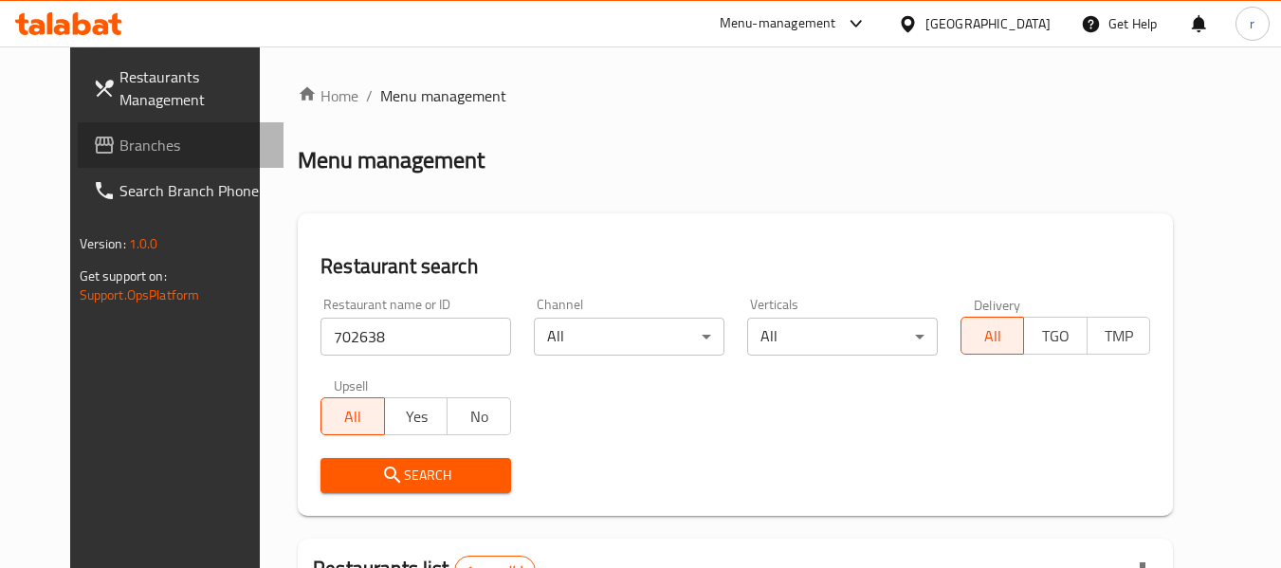
click at [119, 143] on span "Branches" at bounding box center [194, 145] width 150 height 23
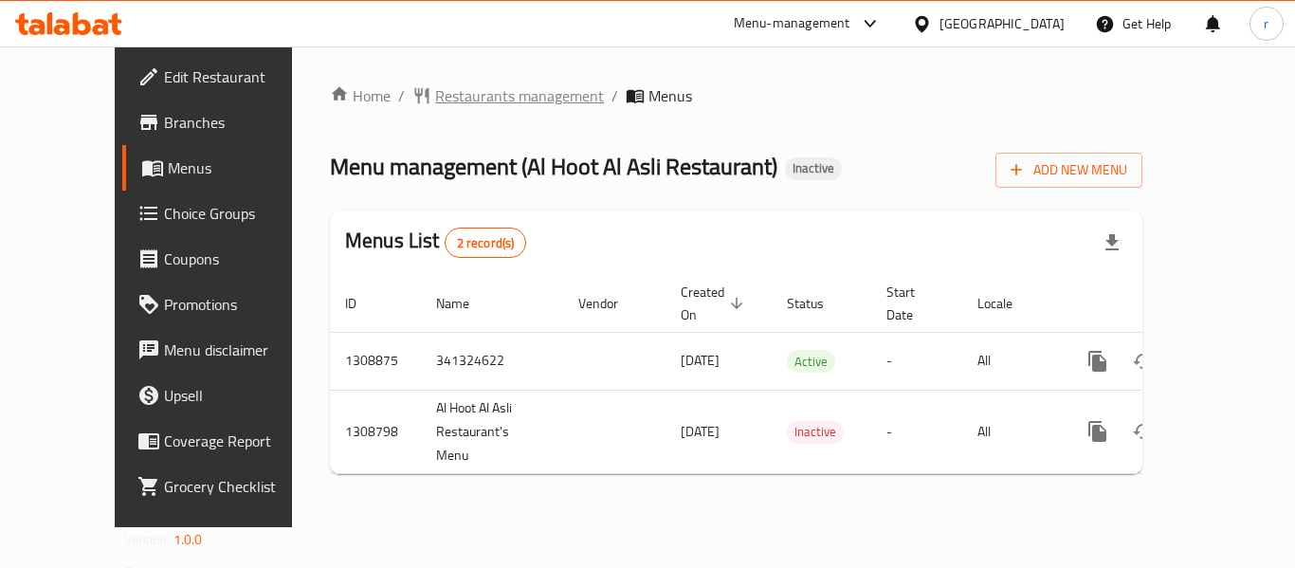
click at [435, 97] on span "Restaurants management" at bounding box center [519, 95] width 169 height 23
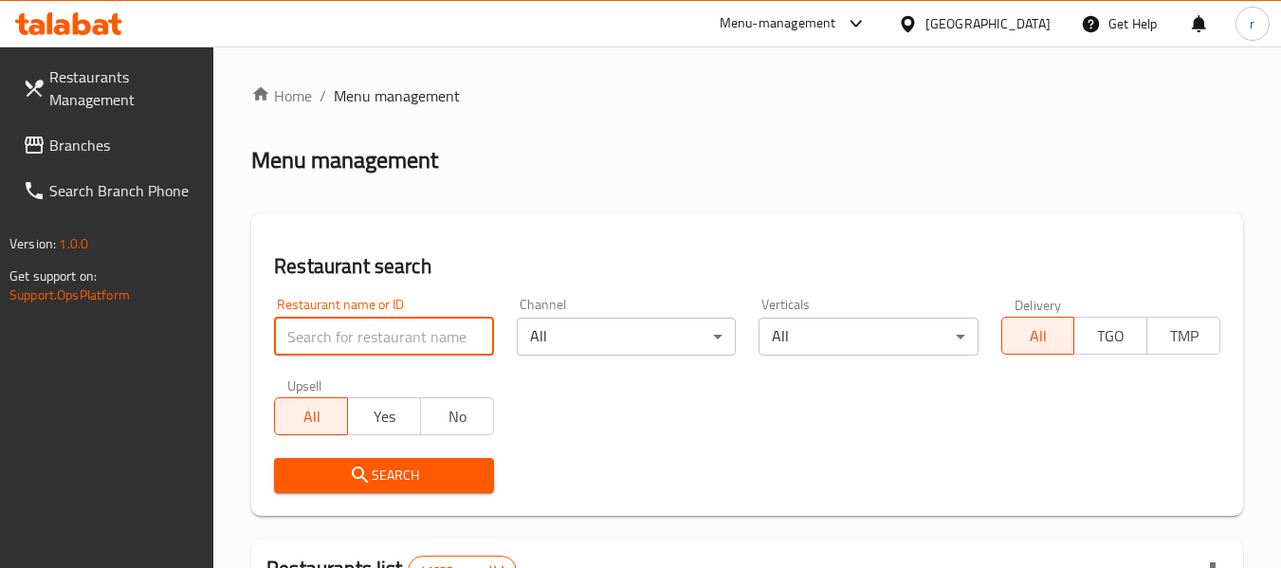
click at [400, 327] on input "search" at bounding box center [383, 337] width 219 height 38
paste input "705041"
type input "705041"
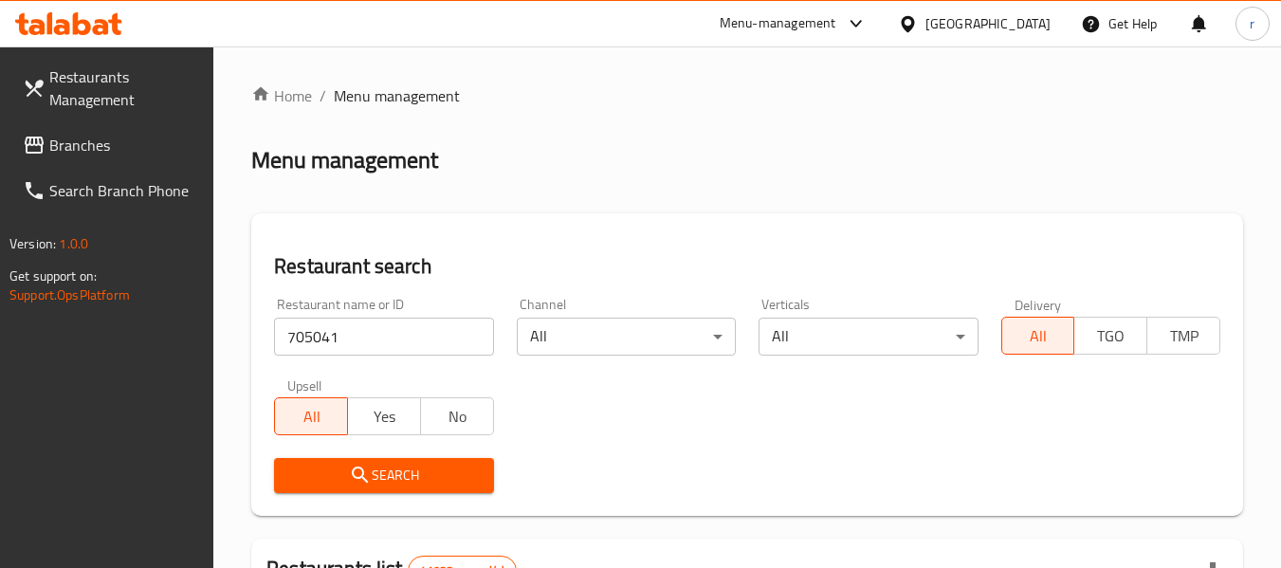
click at [403, 479] on span "Search" at bounding box center [383, 476] width 189 height 24
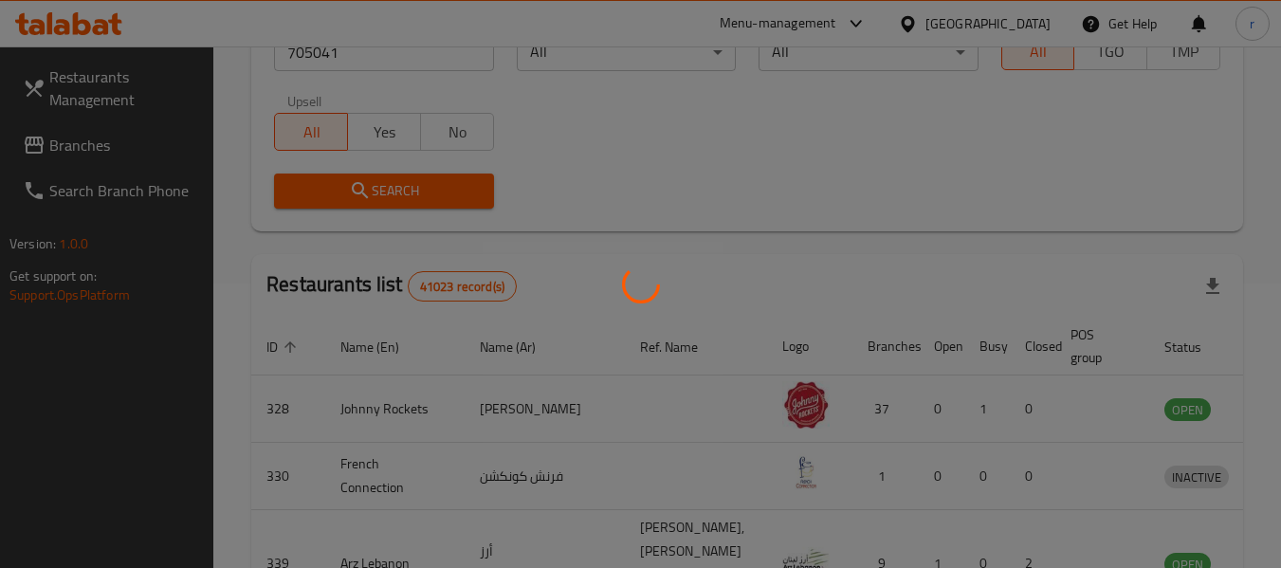
scroll to position [278, 0]
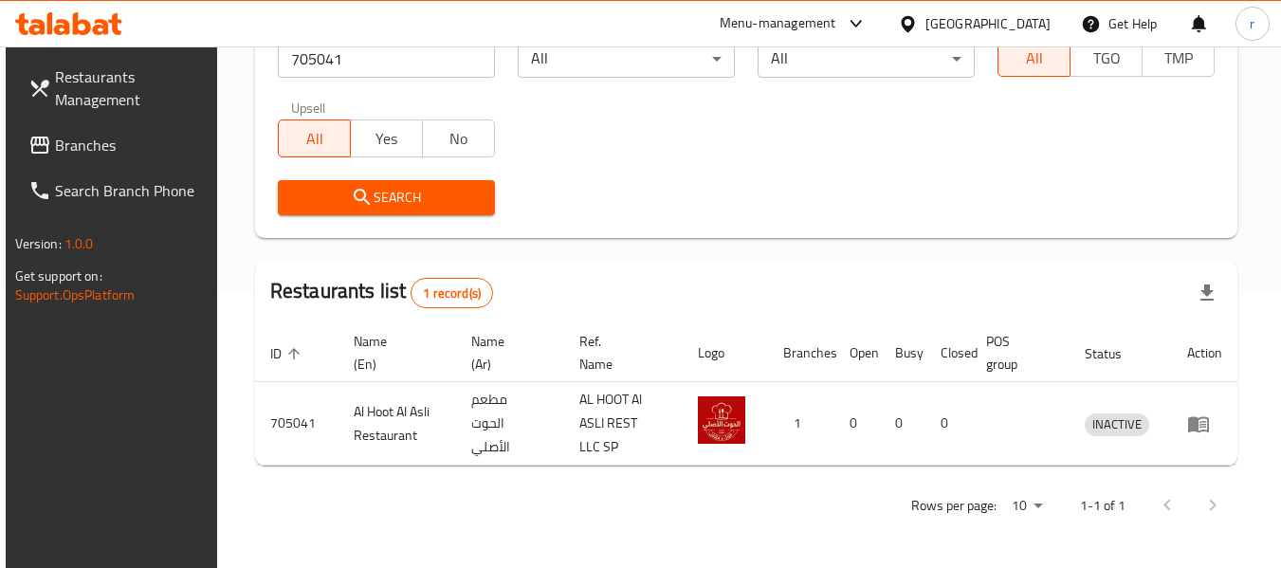
click at [923, 35] on div "[GEOGRAPHIC_DATA]" at bounding box center [974, 24] width 183 height 46
click at [922, 19] on div at bounding box center [912, 23] width 28 height 21
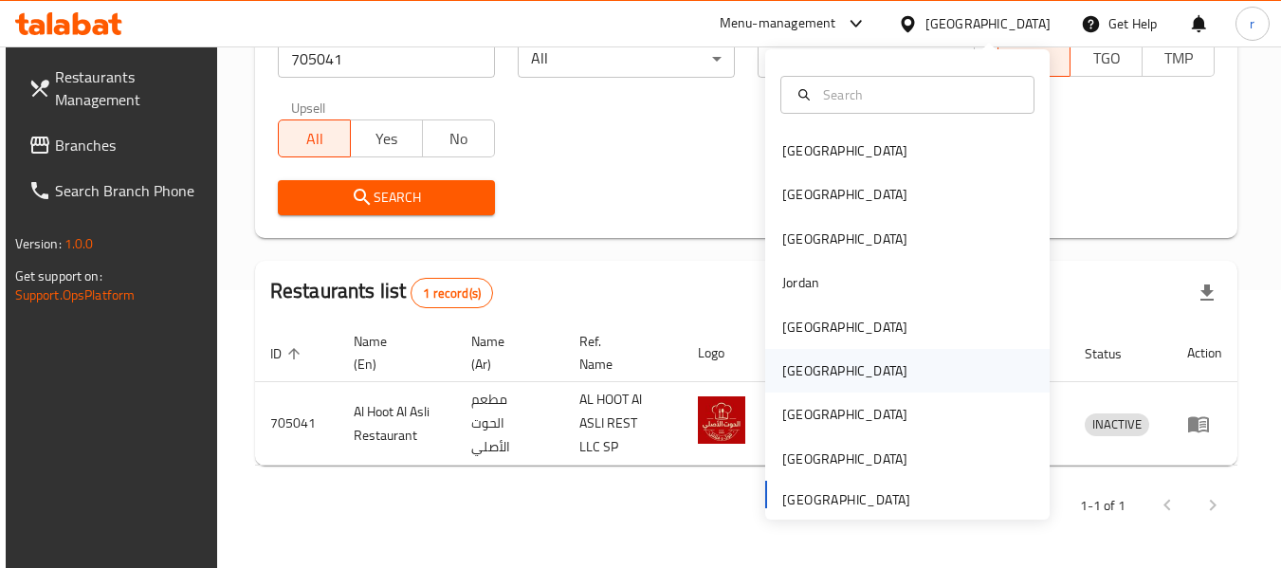
click at [812, 372] on div "Oman" at bounding box center [845, 371] width 156 height 44
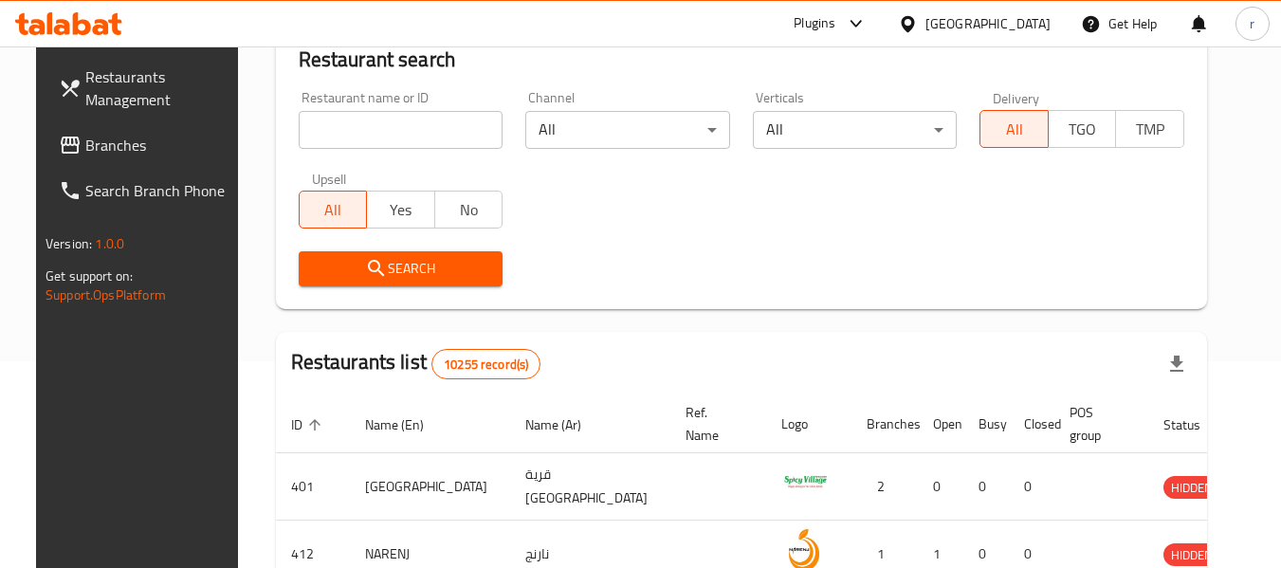
scroll to position [278, 0]
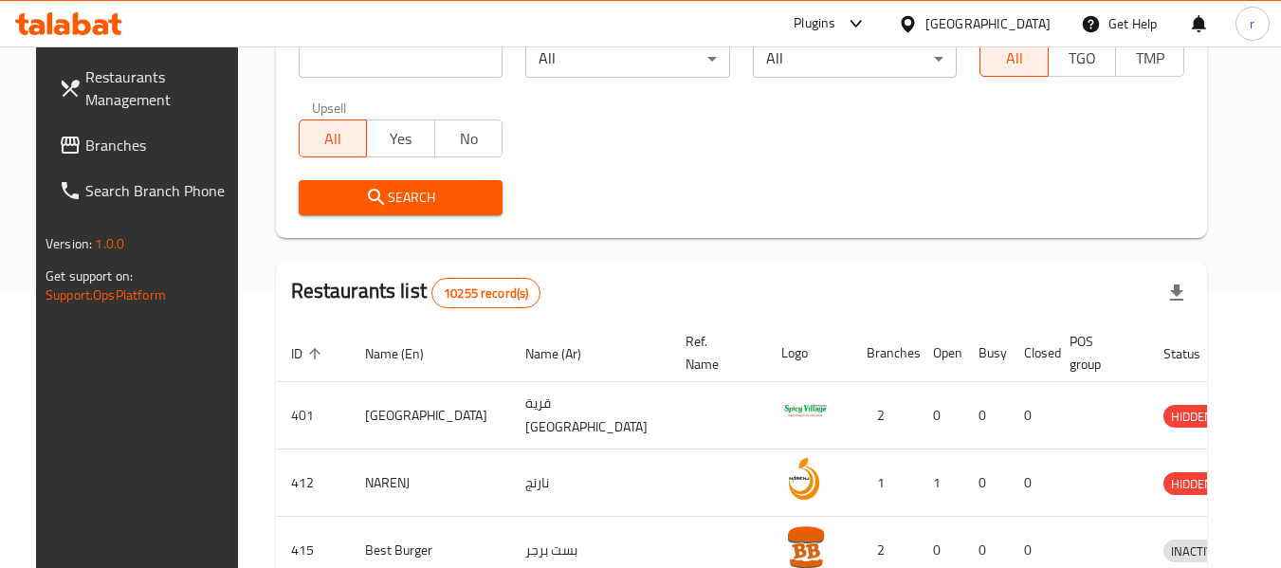
click at [85, 139] on span "Branches" at bounding box center [160, 145] width 150 height 23
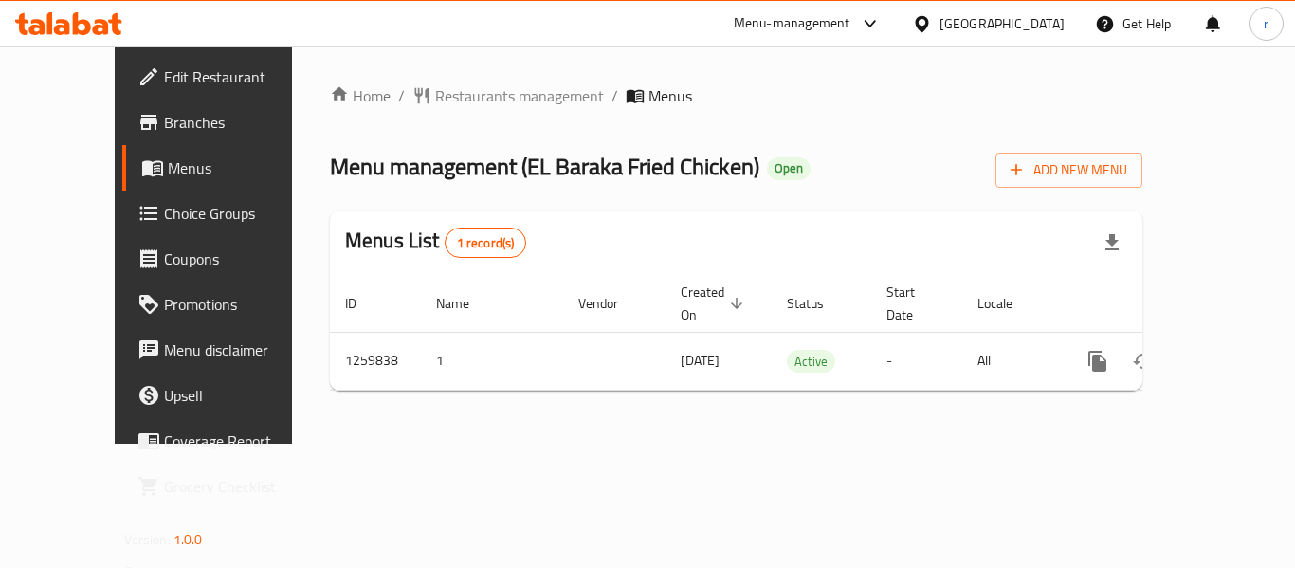
click at [435, 96] on span "Restaurants management" at bounding box center [519, 95] width 169 height 23
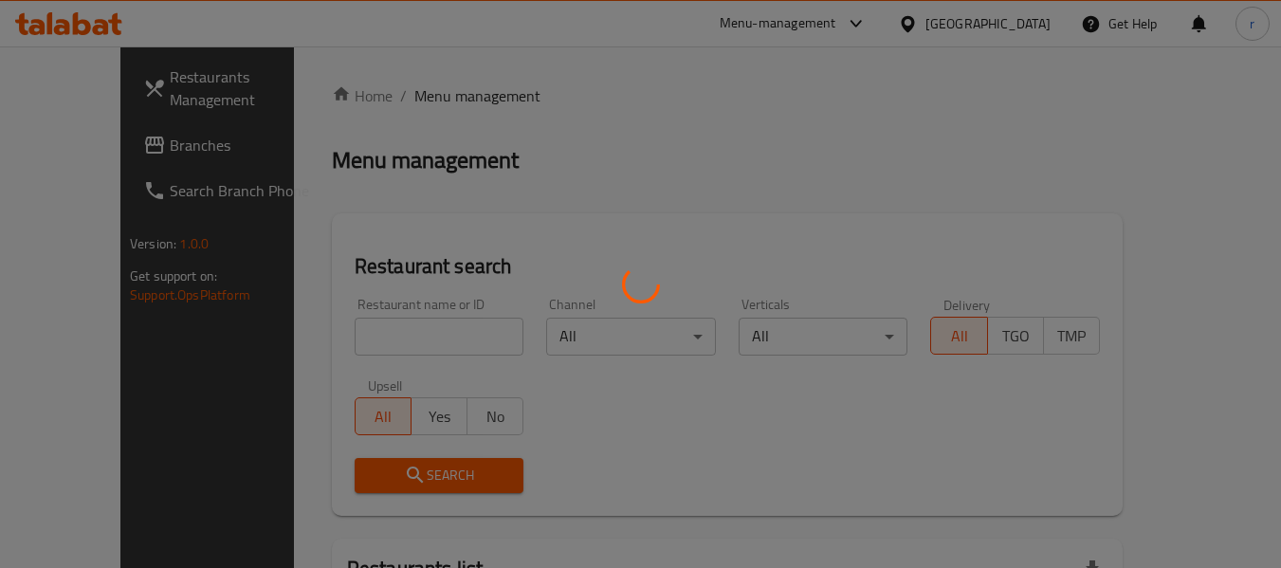
click at [363, 334] on div at bounding box center [640, 284] width 1281 height 568
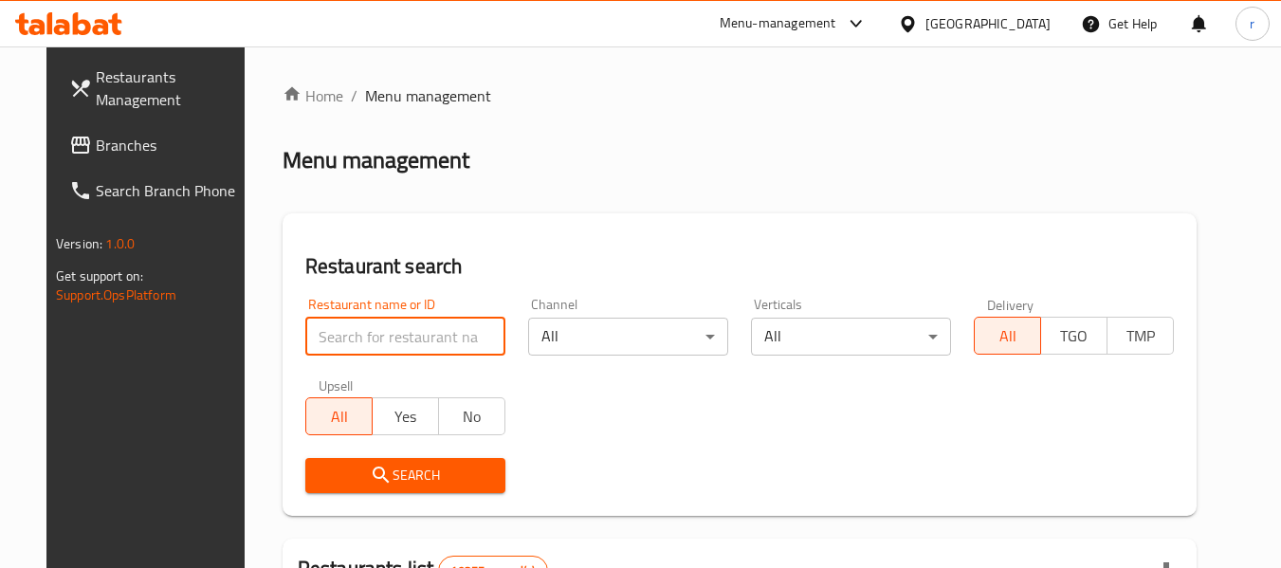
click at [376, 325] on input "search" at bounding box center [405, 337] width 200 height 38
paste input "684666"
type input "684666"
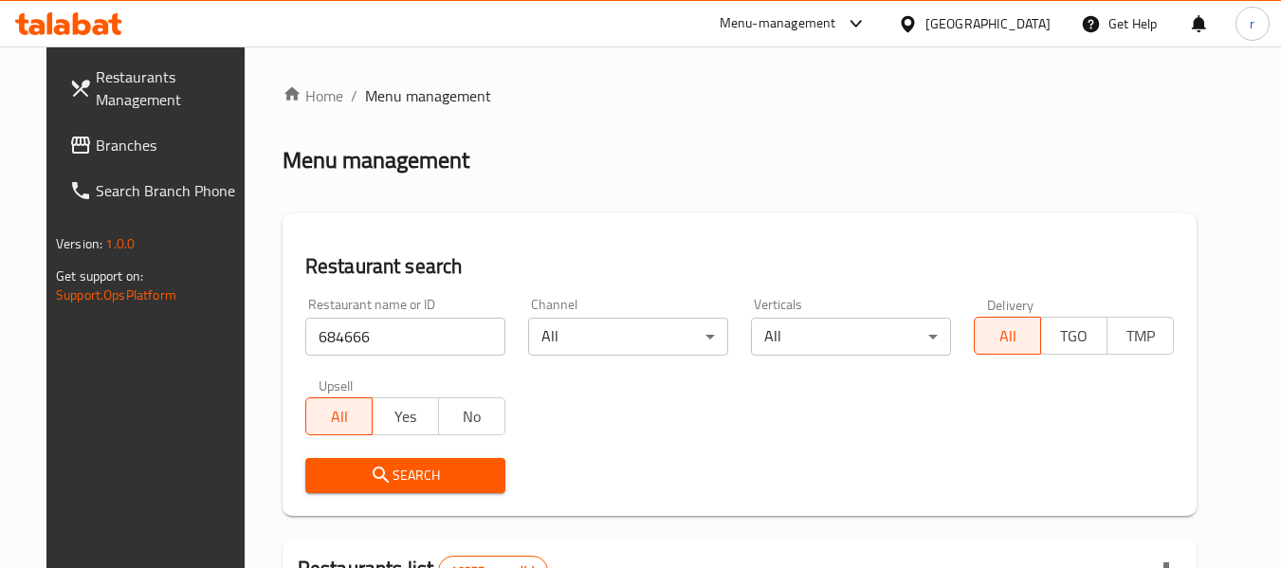
click at [373, 480] on span "Search" at bounding box center [406, 476] width 170 height 24
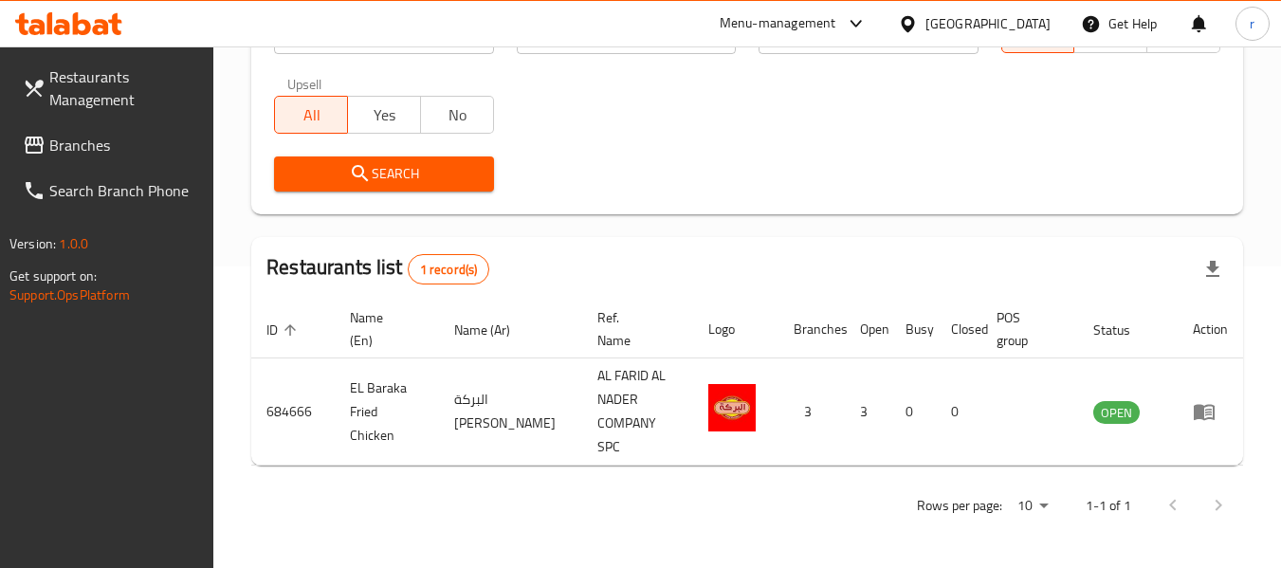
scroll to position [278, 0]
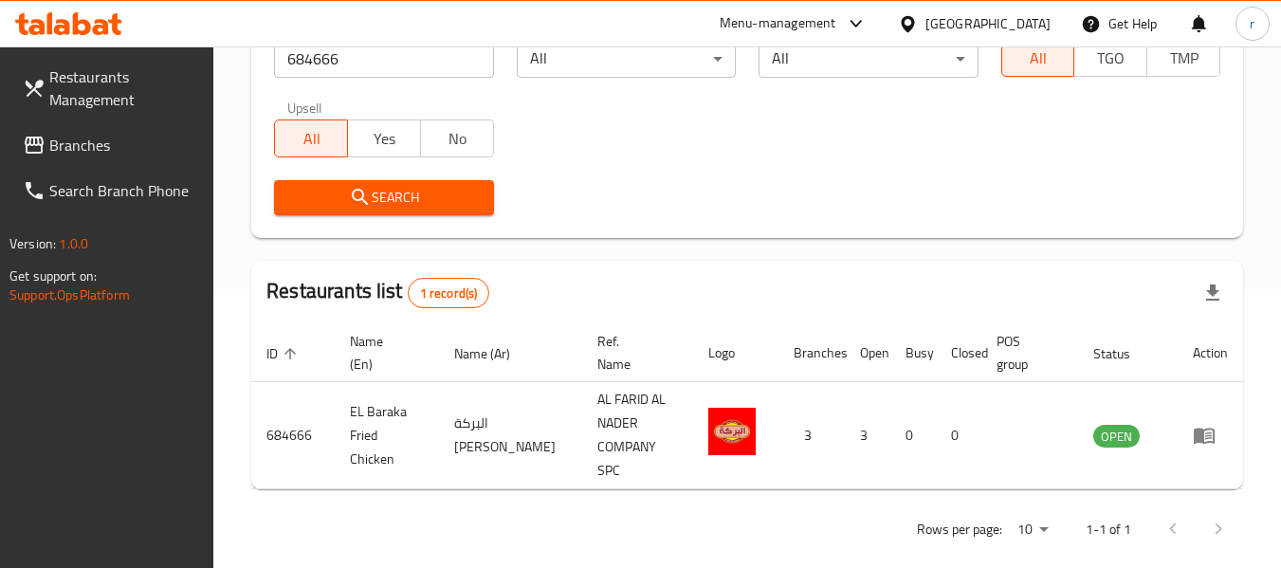
click at [914, 27] on icon at bounding box center [907, 23] width 13 height 16
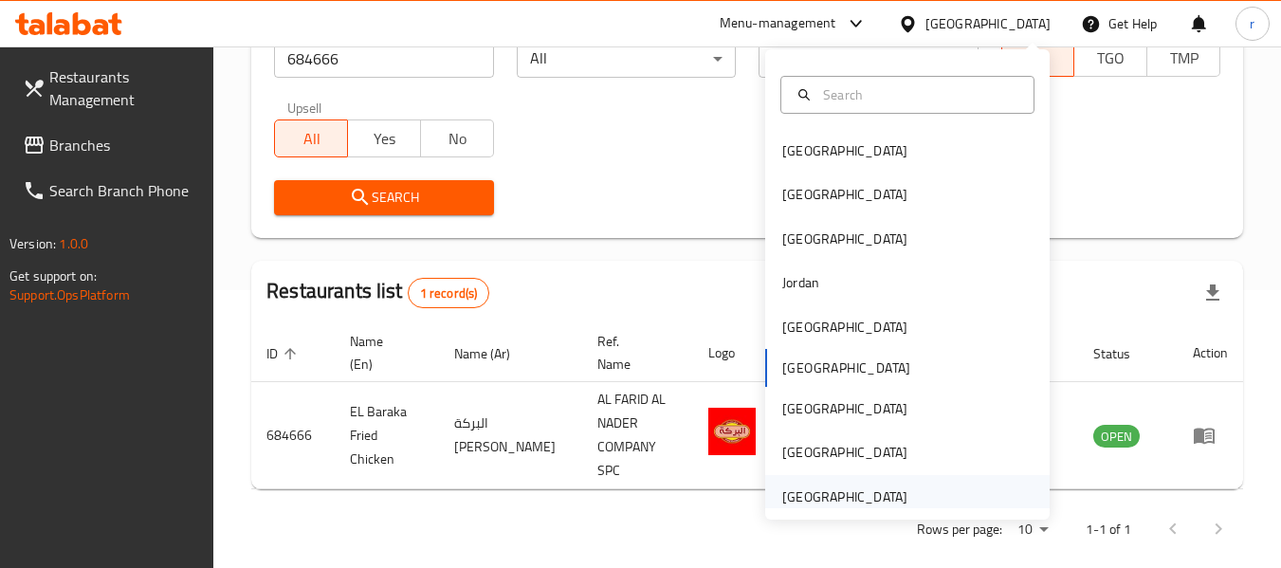
click at [812, 492] on div "[GEOGRAPHIC_DATA]" at bounding box center [844, 496] width 125 height 21
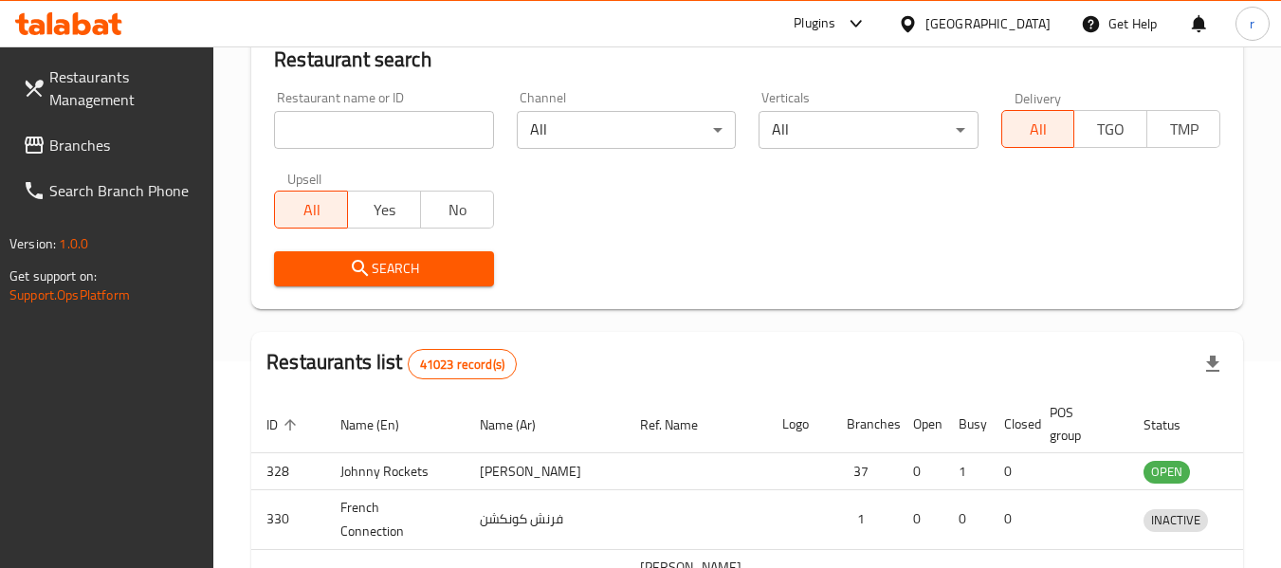
scroll to position [278, 0]
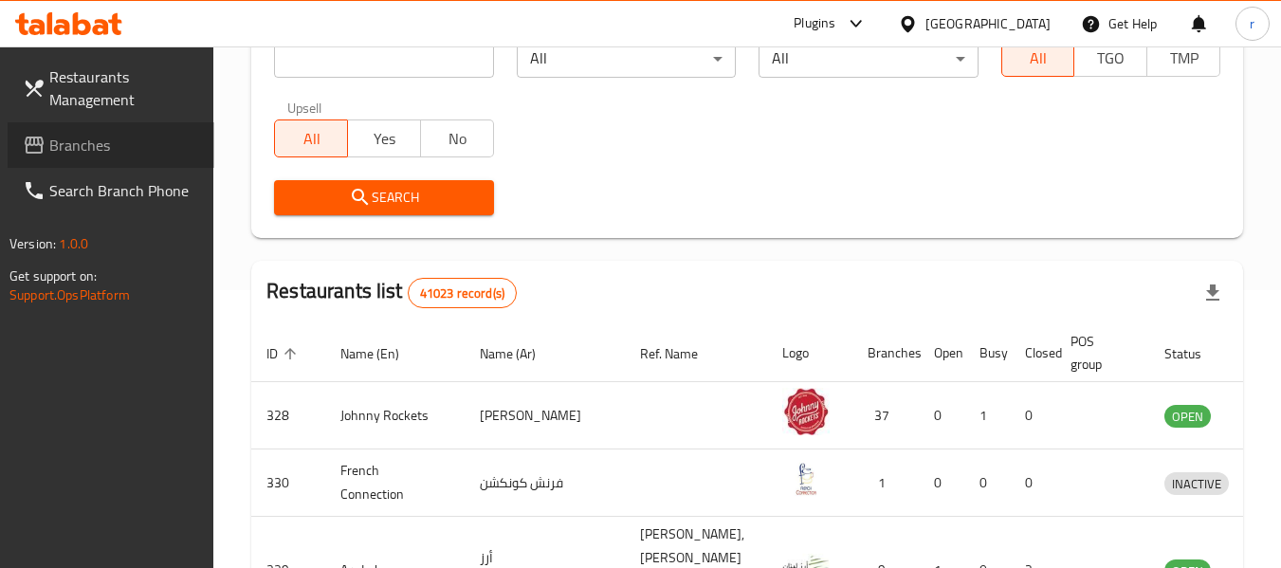
click at [63, 138] on span "Branches" at bounding box center [124, 145] width 150 height 23
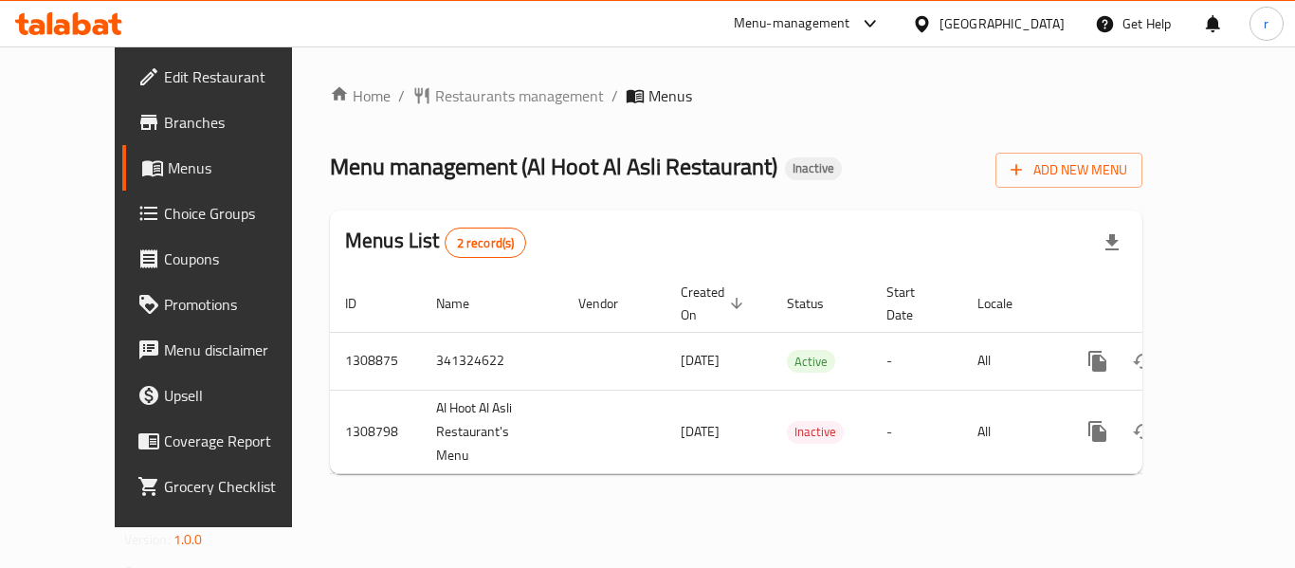
click at [458, 96] on span "Restaurants management" at bounding box center [519, 95] width 169 height 23
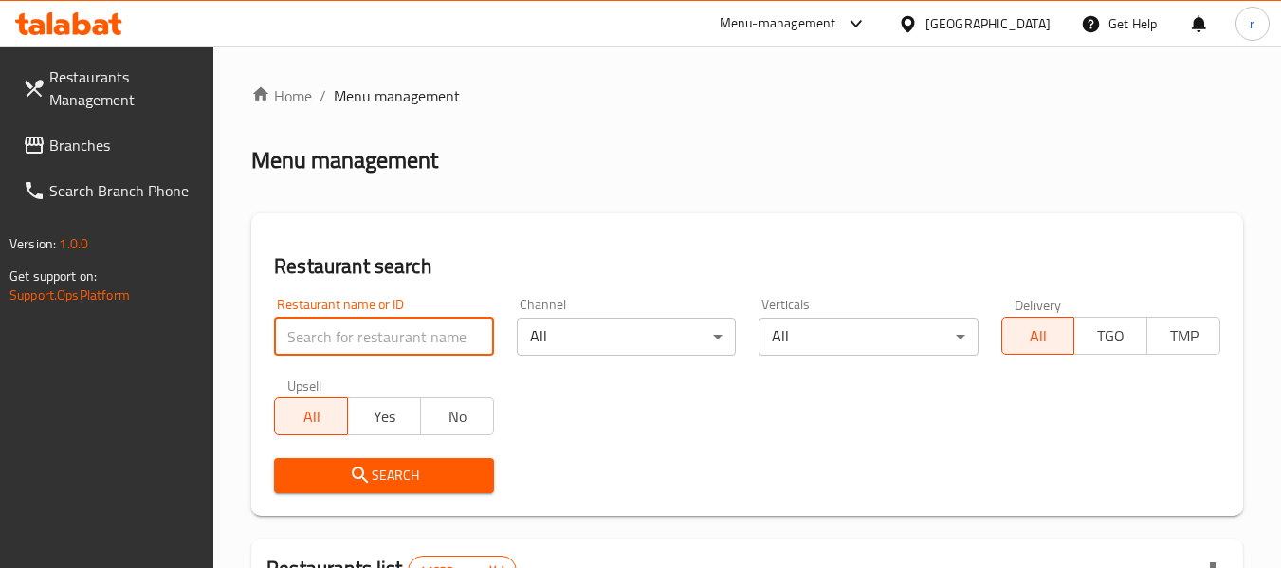
click at [377, 343] on input "search" at bounding box center [383, 337] width 219 height 38
paste input "705041"
type input "705041"
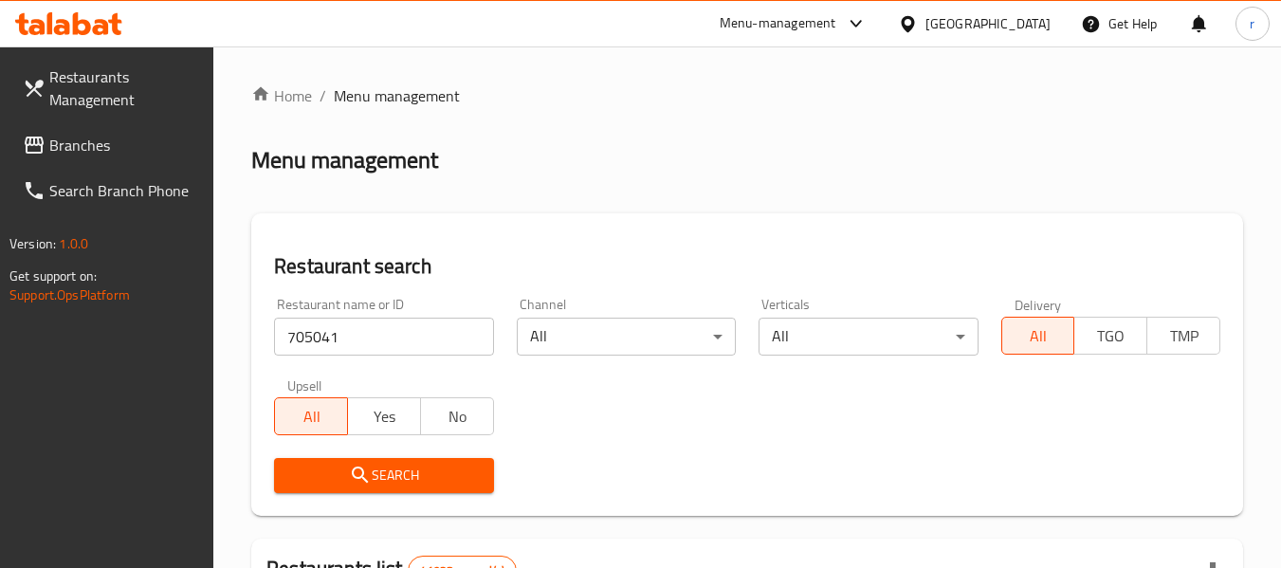
click at [373, 469] on span "Search" at bounding box center [383, 476] width 189 height 24
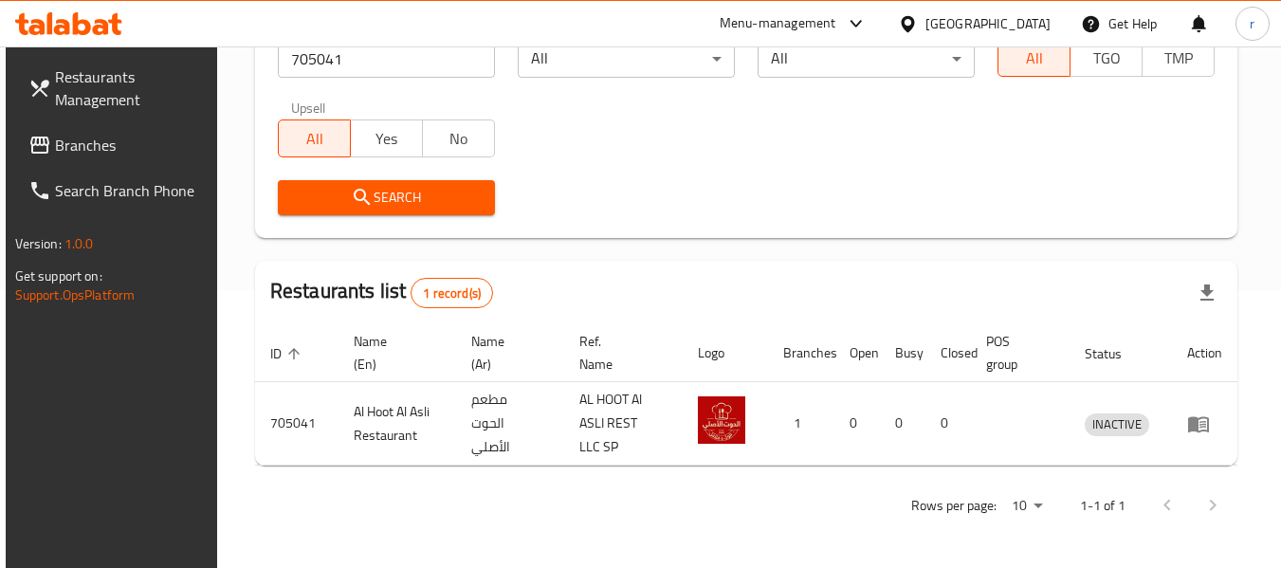
scroll to position [278, 0]
click at [87, 144] on span "Branches" at bounding box center [130, 145] width 150 height 23
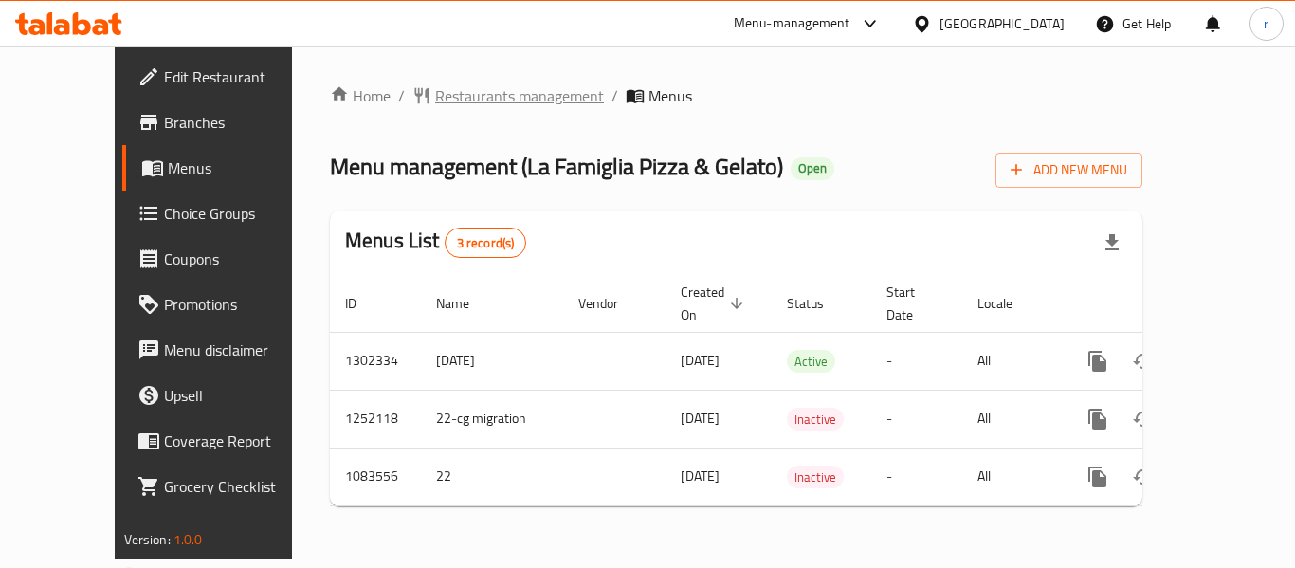
click at [461, 88] on span "Restaurants management" at bounding box center [519, 95] width 169 height 23
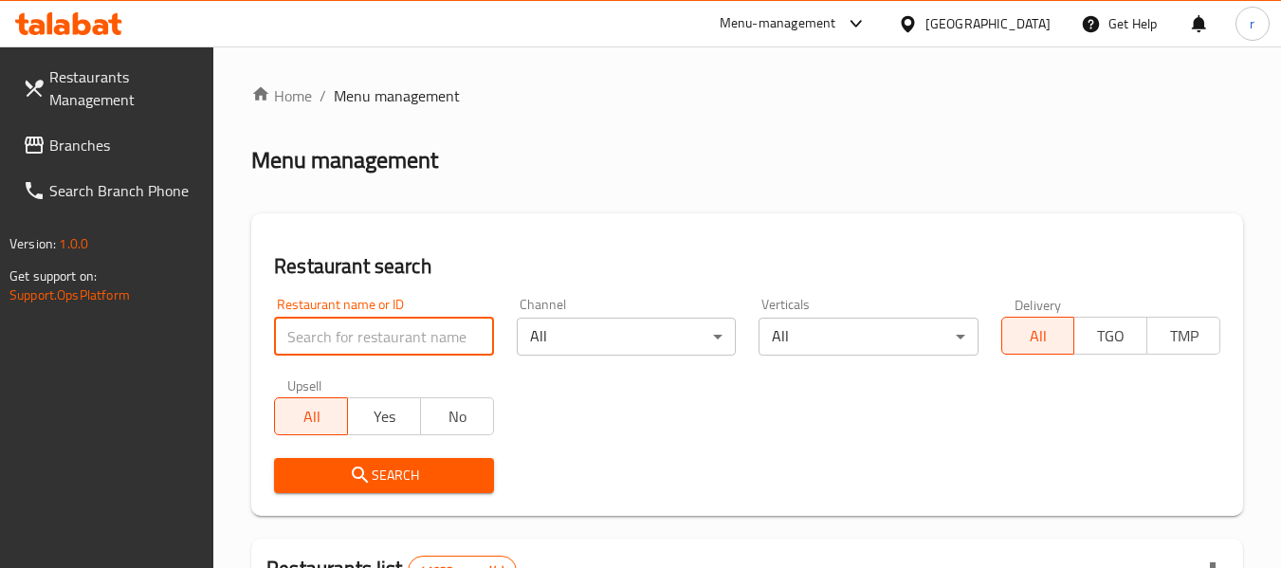
click at [365, 337] on input "search" at bounding box center [383, 337] width 219 height 38
paste input "664444"
type input "664444"
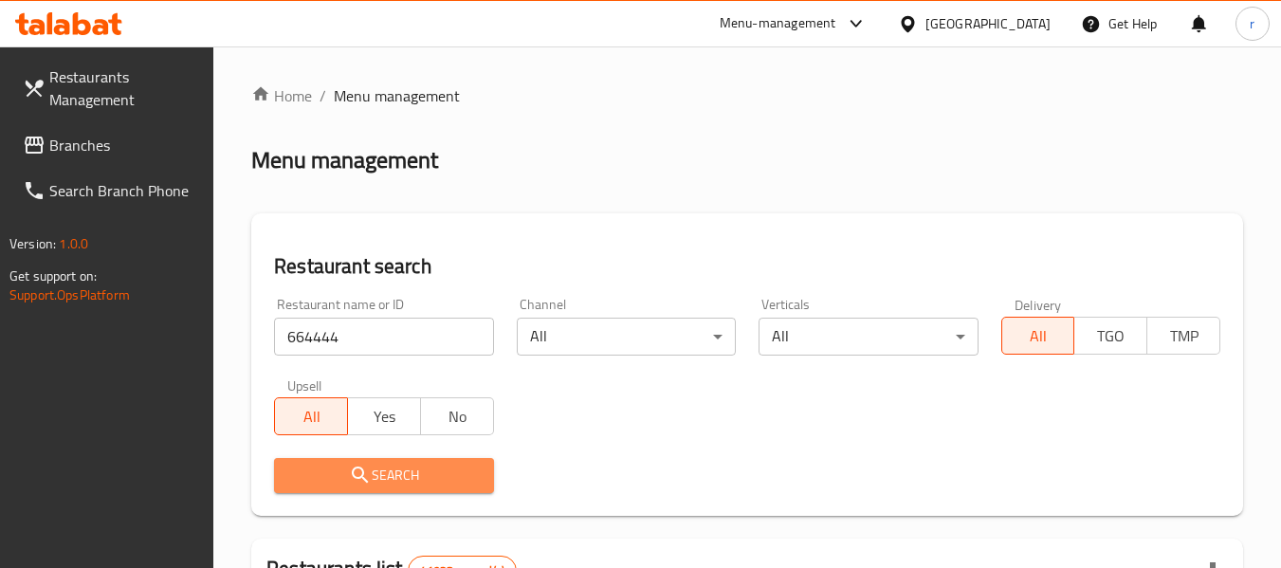
click at [326, 490] on button "Search" at bounding box center [383, 475] width 219 height 35
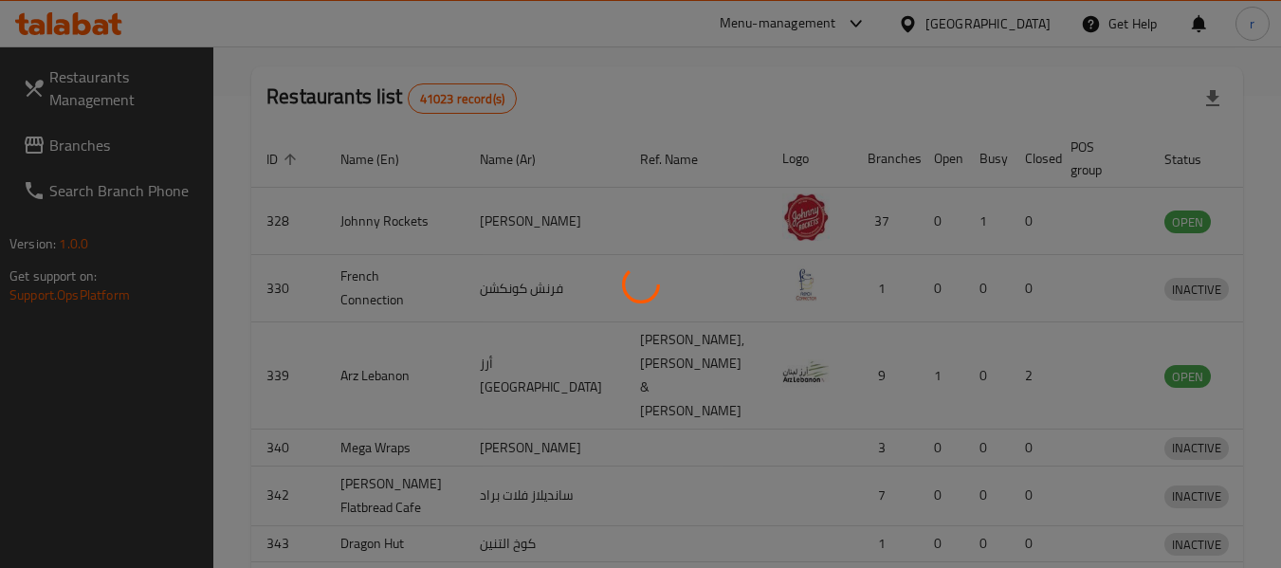
scroll to position [302, 0]
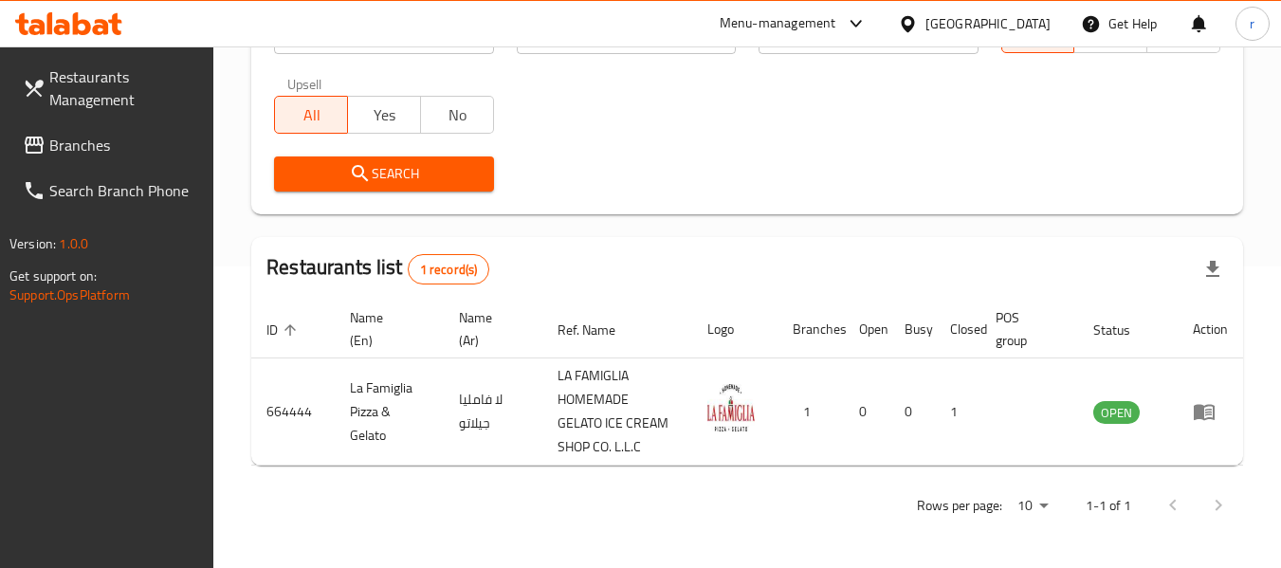
click at [91, 142] on span "Branches" at bounding box center [124, 145] width 150 height 23
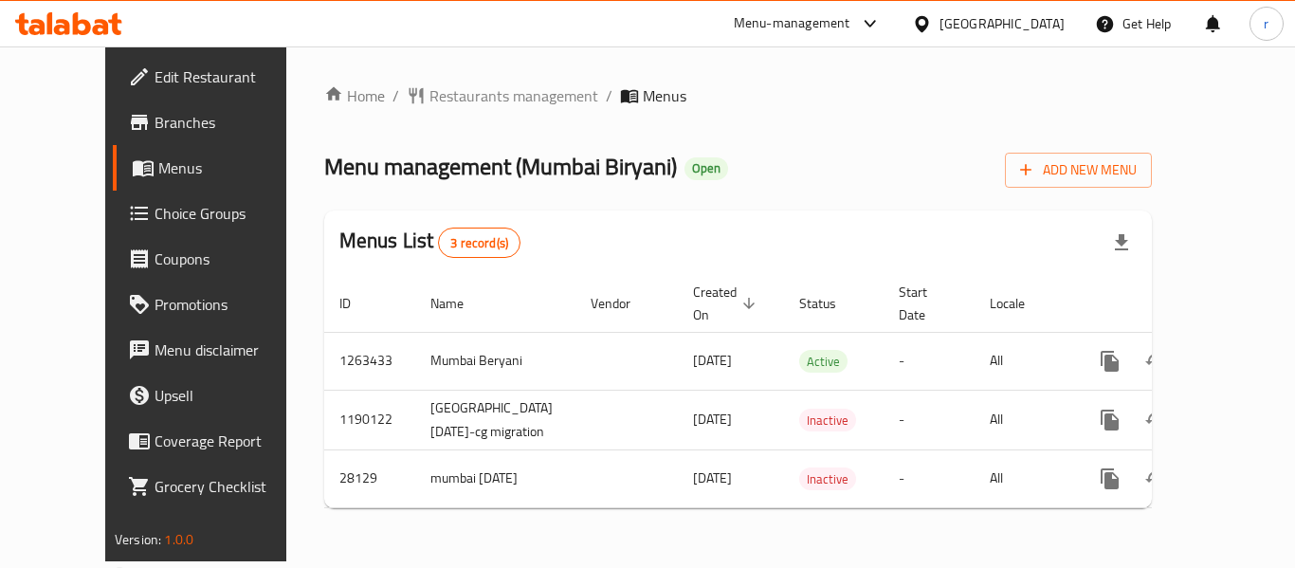
click at [437, 92] on span "Restaurants management" at bounding box center [514, 95] width 169 height 23
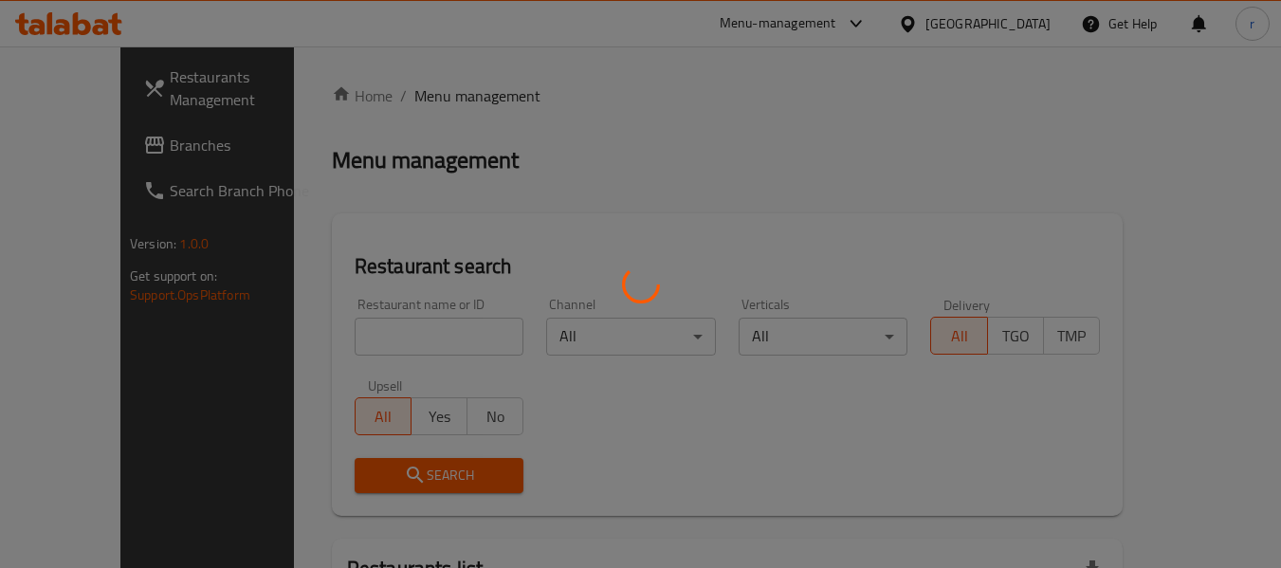
click at [372, 322] on div at bounding box center [640, 284] width 1281 height 568
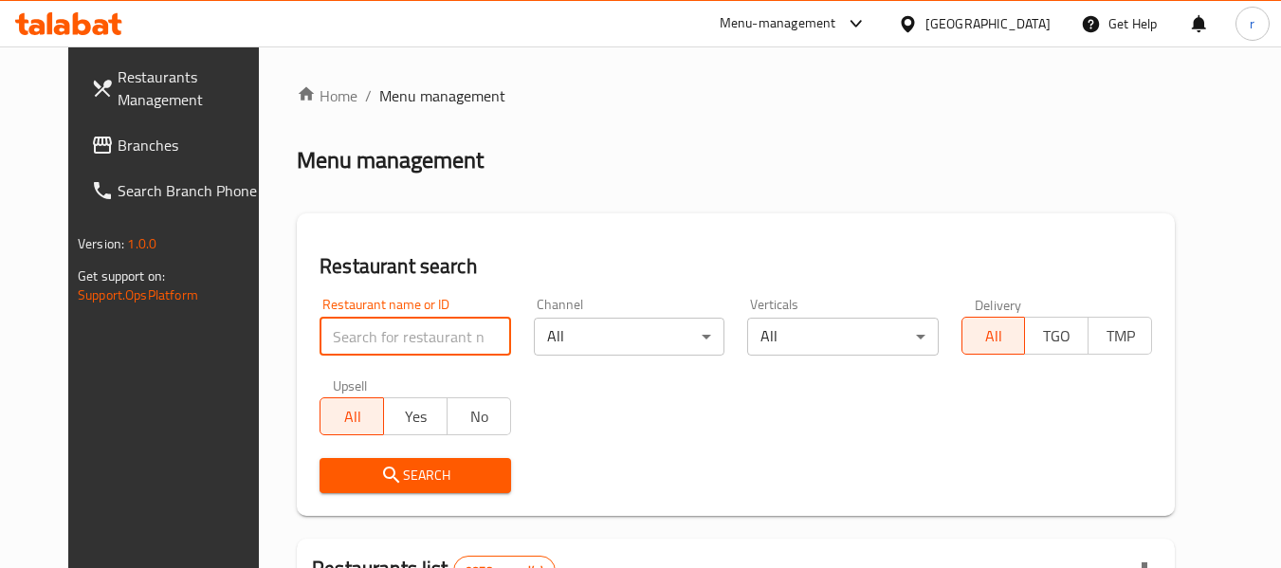
click at [391, 338] on input "search" at bounding box center [415, 337] width 191 height 38
paste input "14709"
type input "14709"
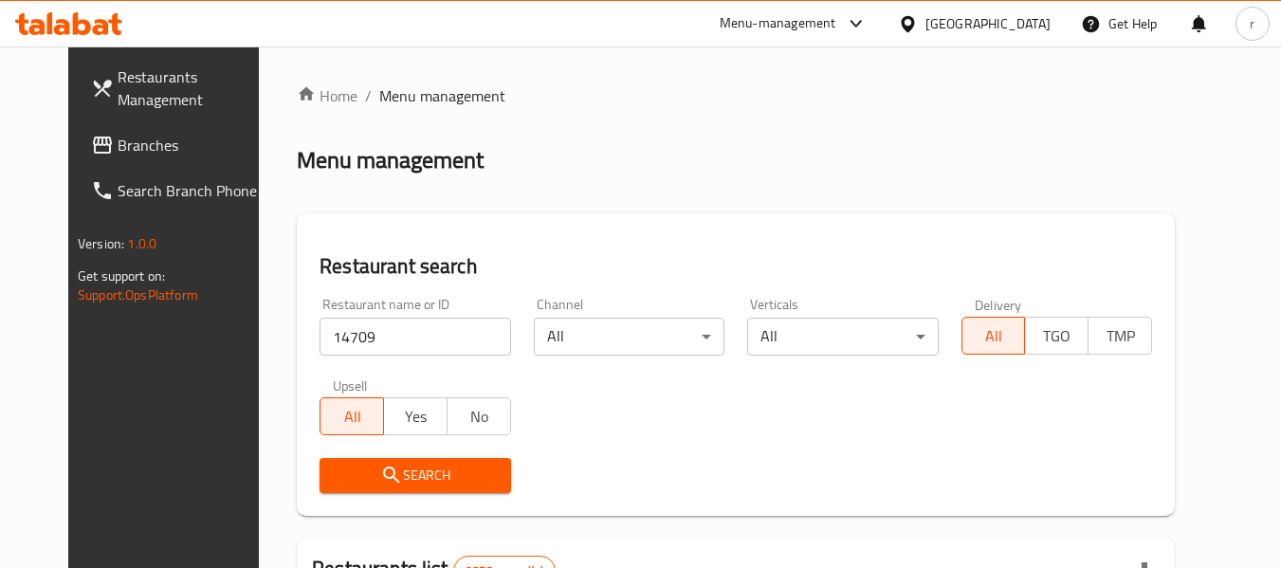
click at [359, 462] on button "Search" at bounding box center [415, 475] width 191 height 35
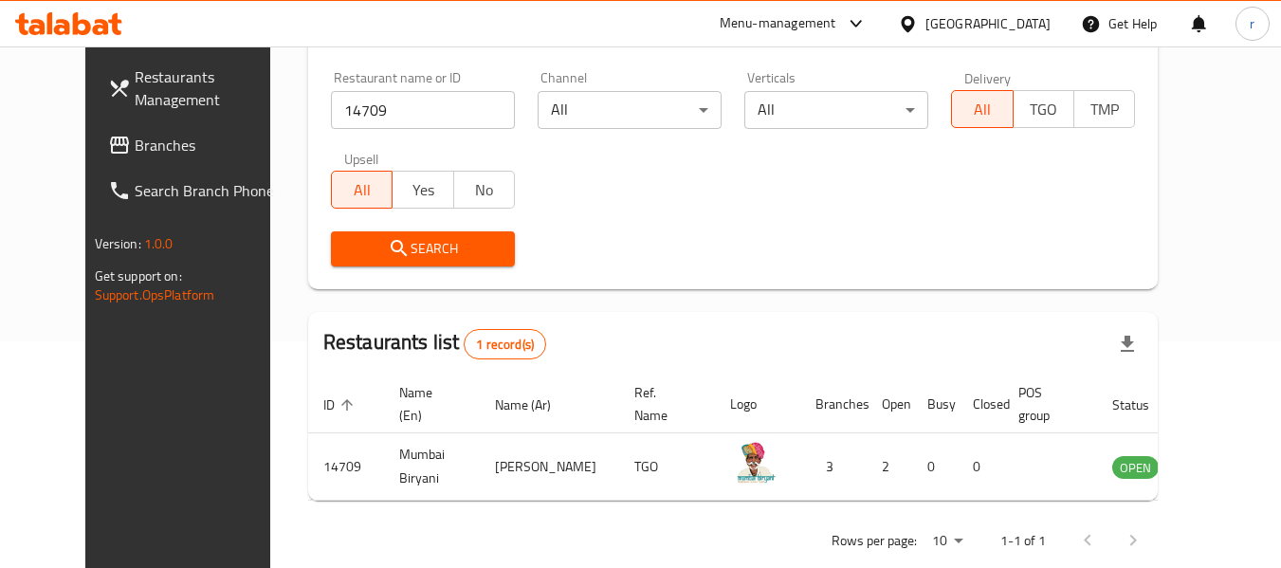
scroll to position [262, 0]
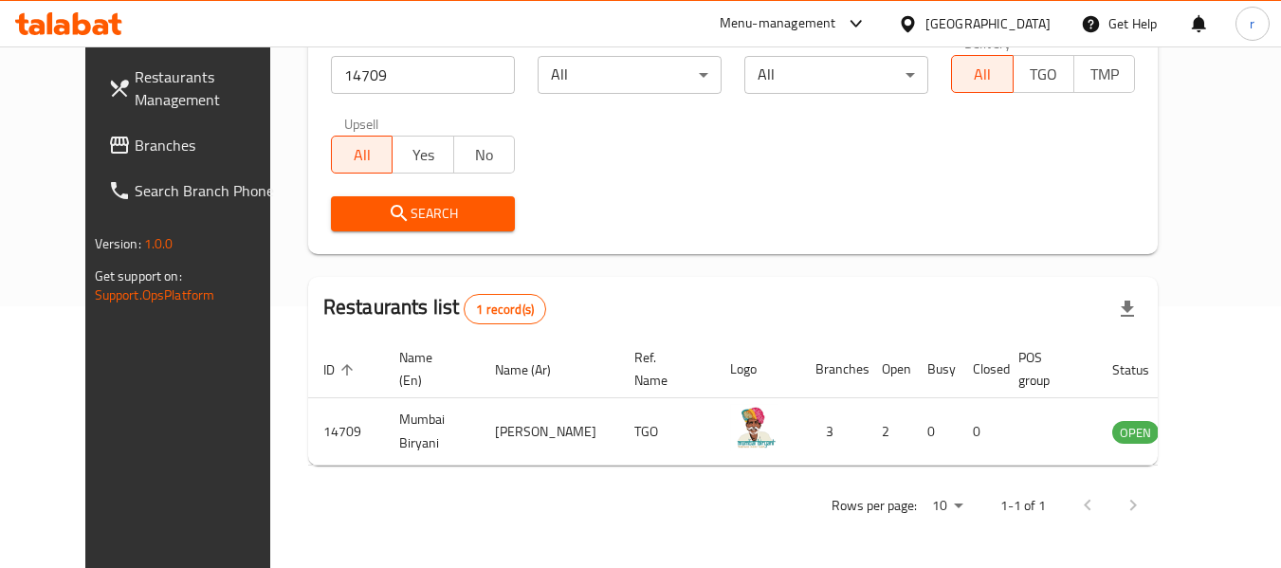
click at [918, 28] on icon at bounding box center [908, 24] width 20 height 20
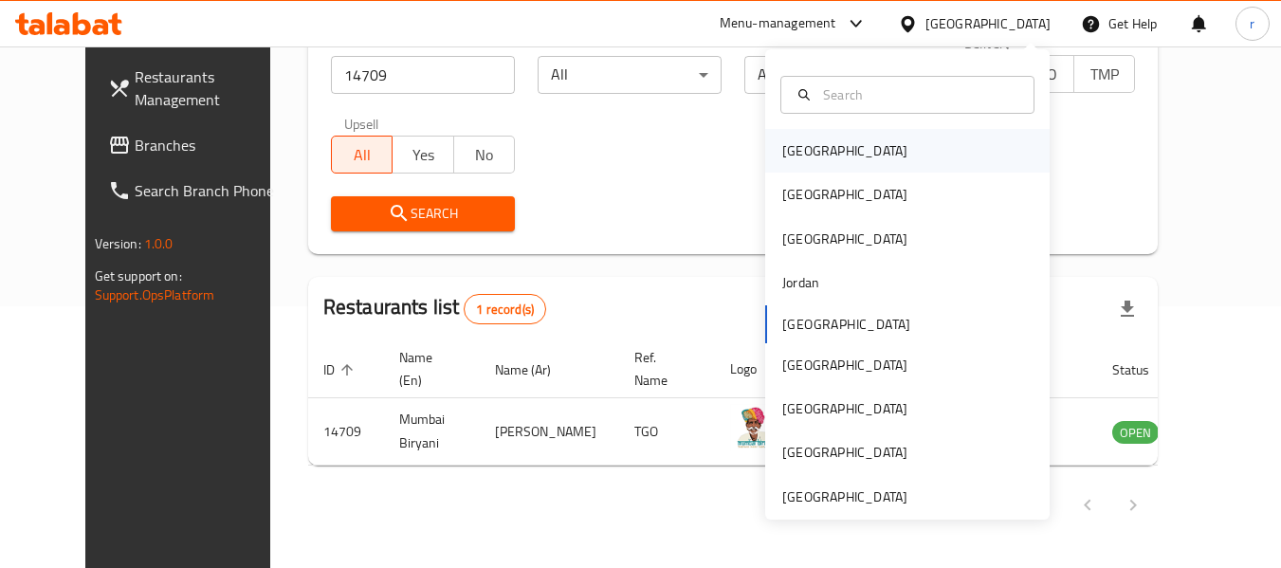
click at [792, 156] on div "[GEOGRAPHIC_DATA]" at bounding box center [844, 150] width 125 height 21
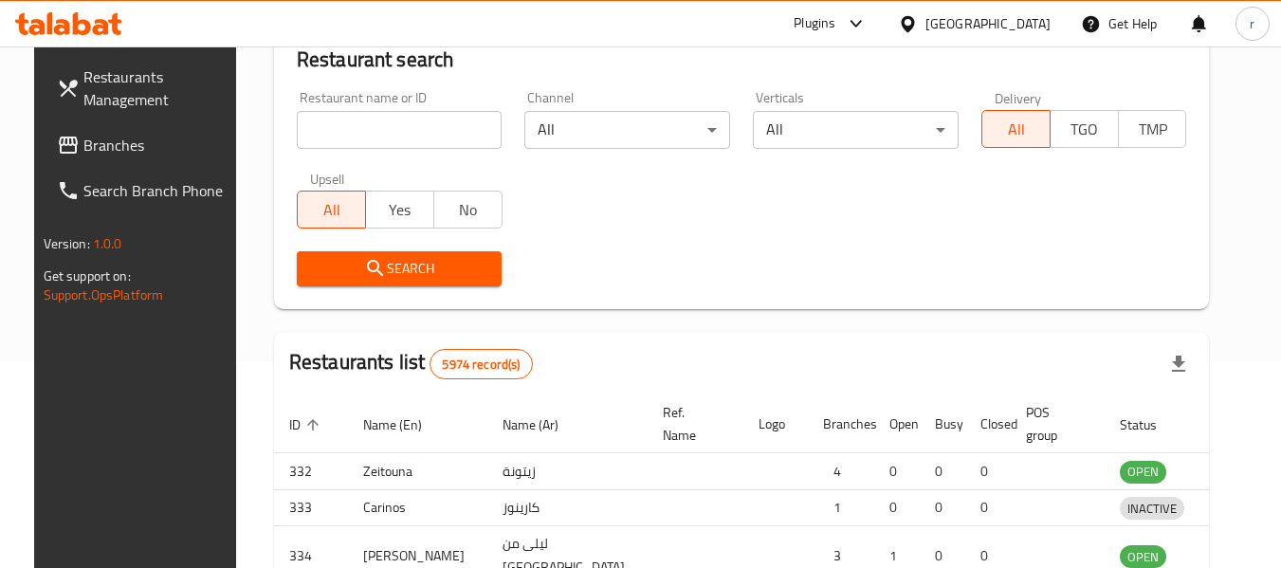
scroll to position [262, 0]
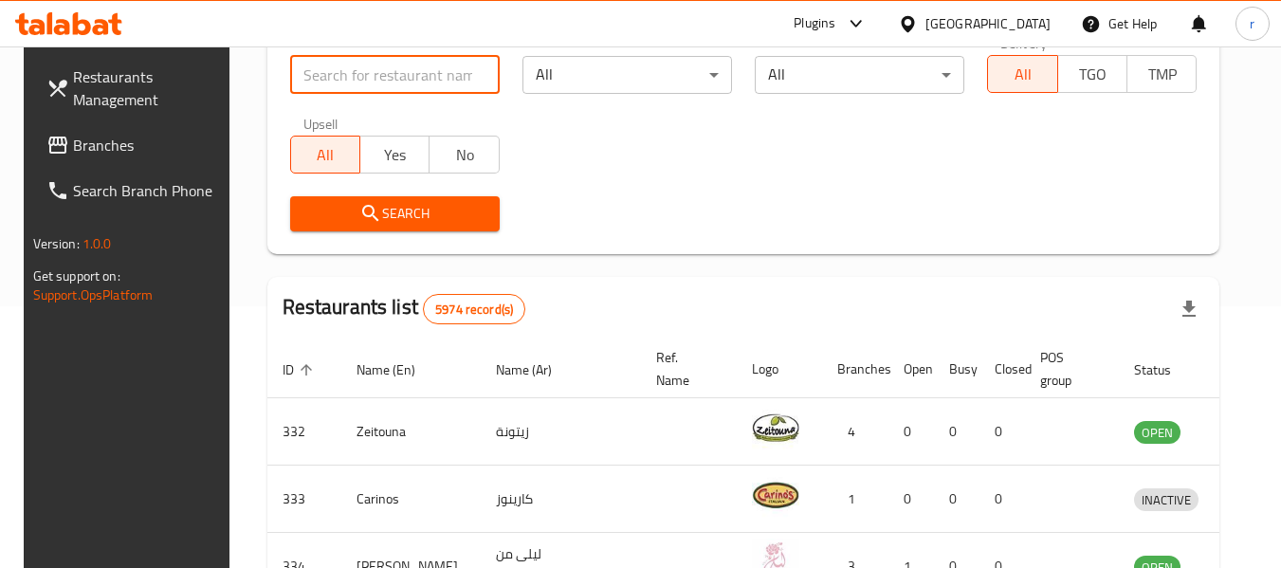
click at [380, 72] on input "search" at bounding box center [395, 75] width 210 height 38
click at [100, 143] on span "Branches" at bounding box center [148, 145] width 150 height 23
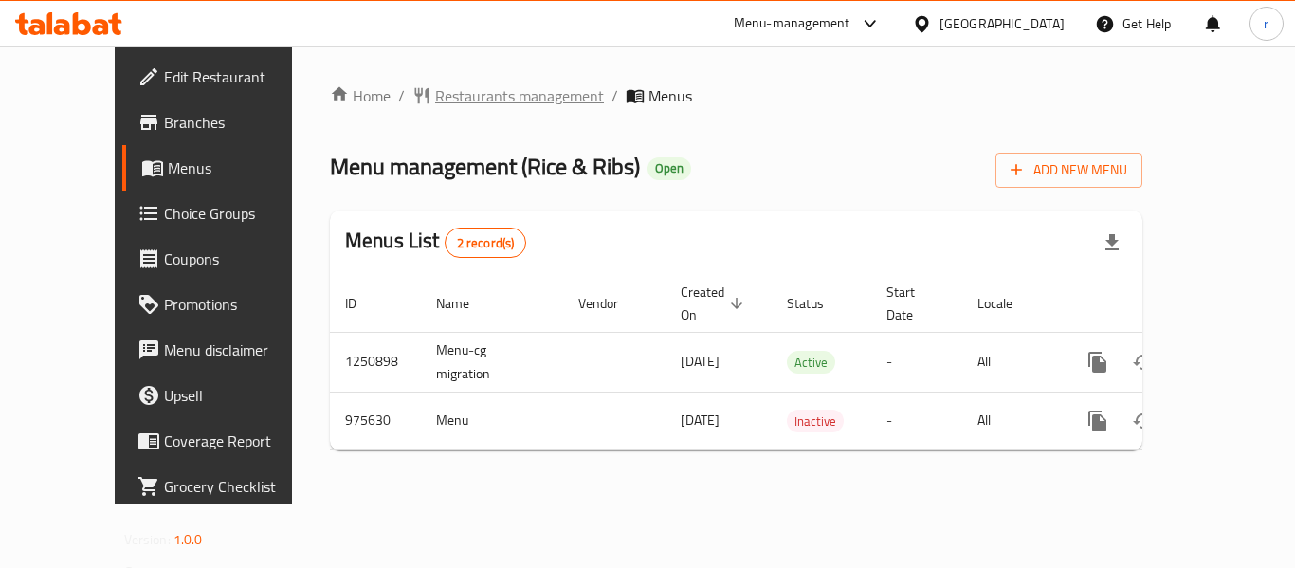
click at [435, 97] on span "Restaurants management" at bounding box center [519, 95] width 169 height 23
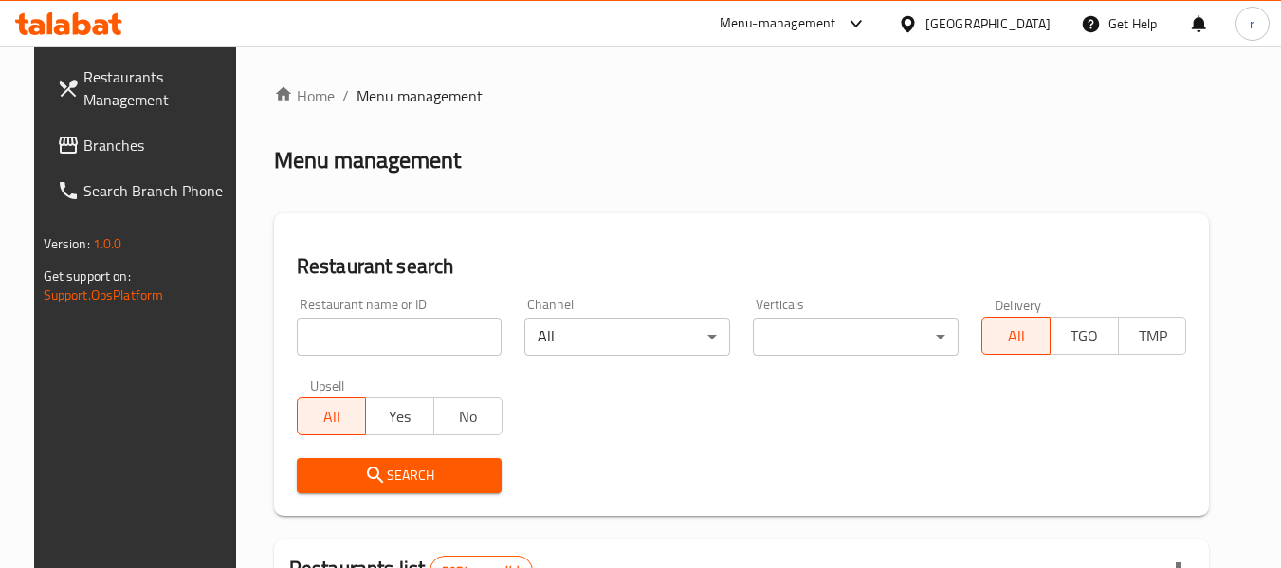
click at [369, 339] on input "search" at bounding box center [400, 337] width 206 height 38
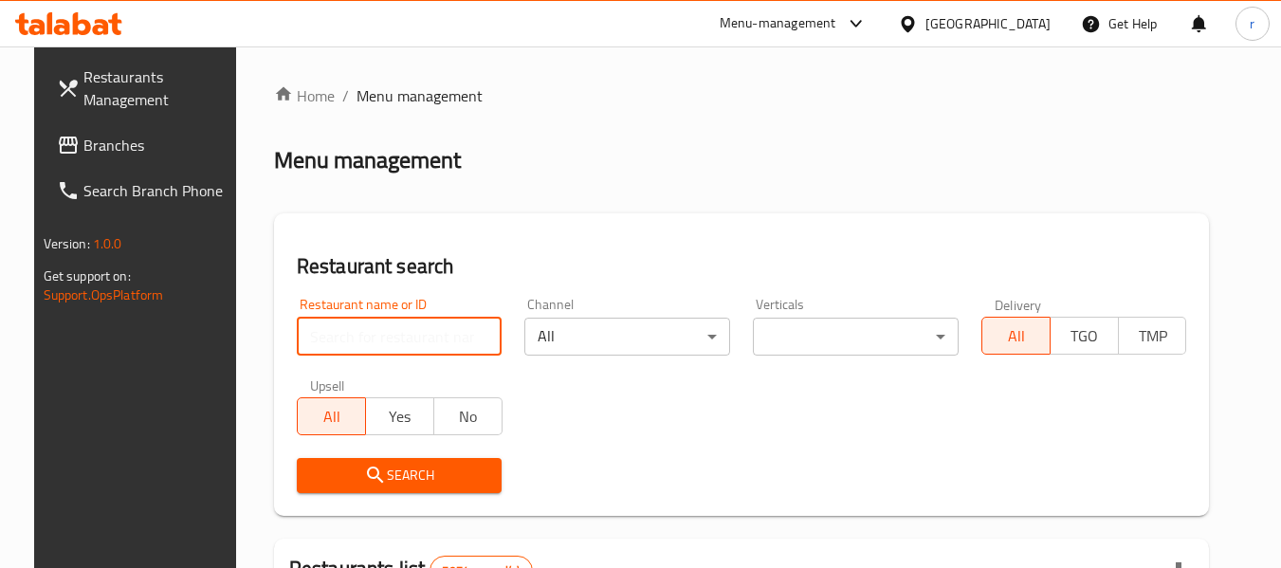
paste input "659998"
type input "659998"
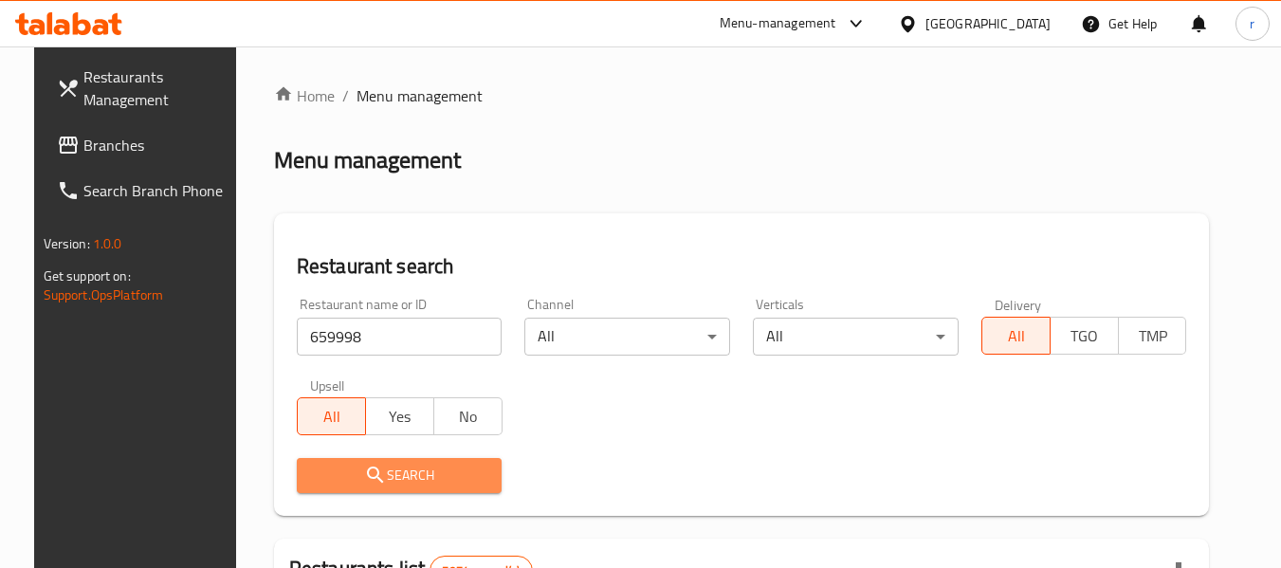
click at [364, 468] on icon "submit" at bounding box center [375, 475] width 23 height 23
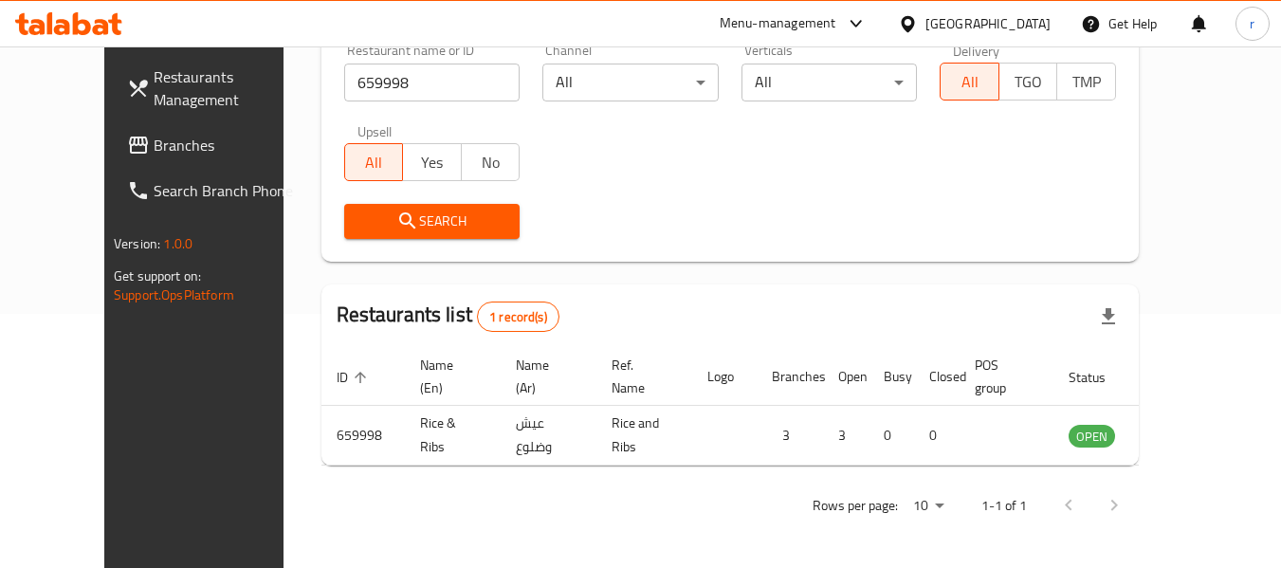
scroll to position [262, 0]
